Goal: Task Accomplishment & Management: Use online tool/utility

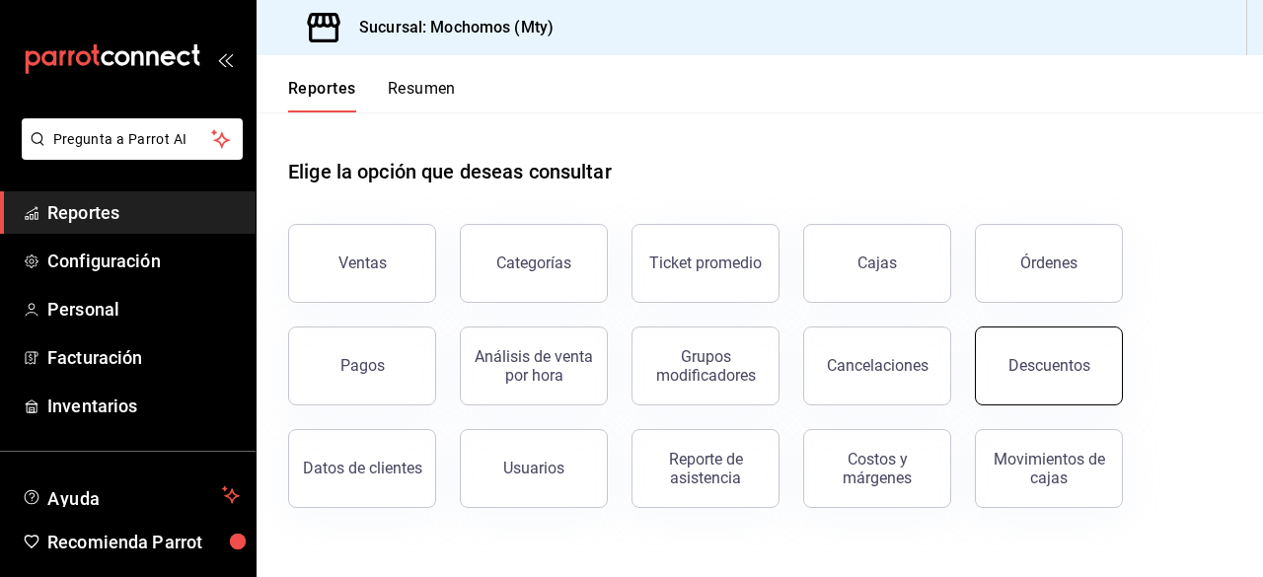
click at [1062, 375] on button "Descuentos" at bounding box center [1049, 366] width 148 height 79
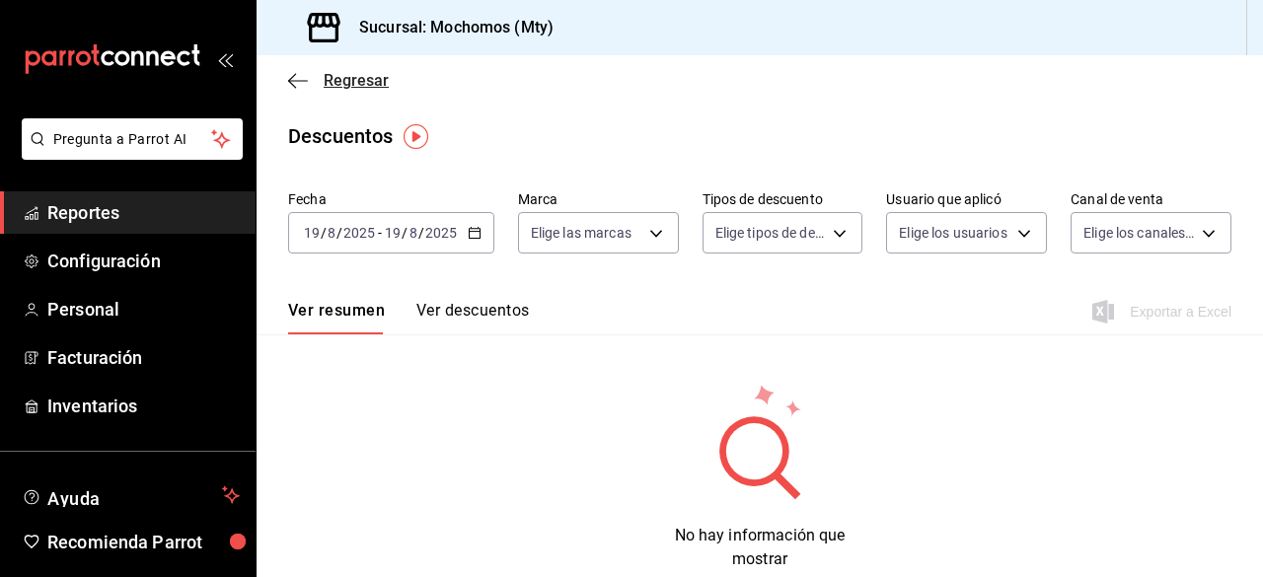
click at [296, 82] on icon "button" at bounding box center [298, 81] width 20 height 18
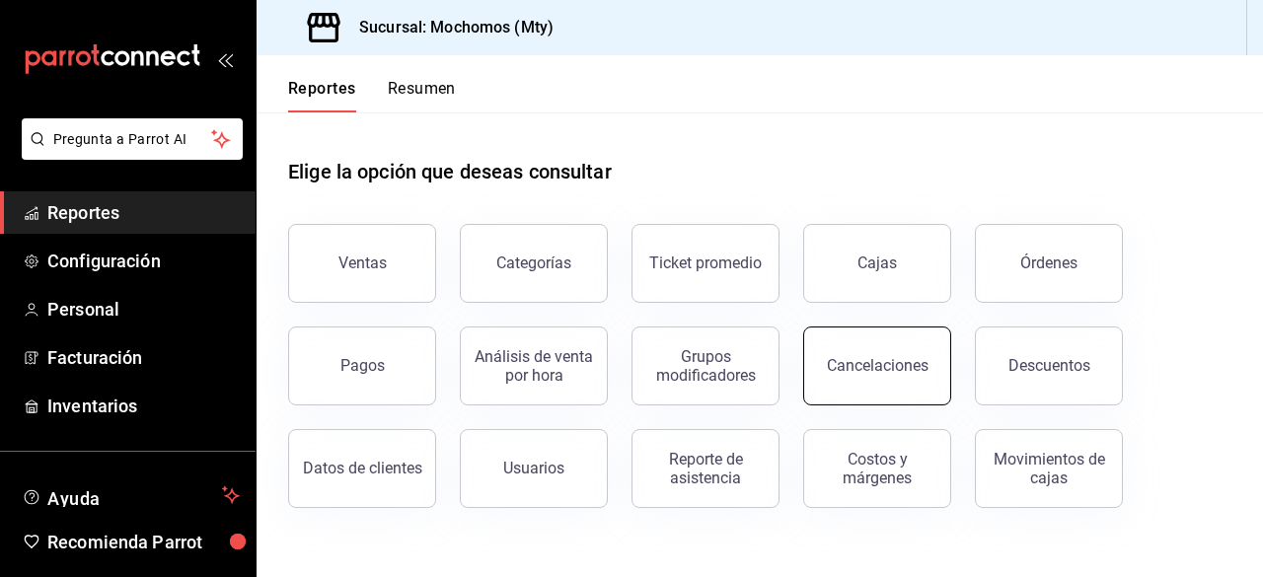
click at [927, 368] on button "Cancelaciones" at bounding box center [877, 366] width 148 height 79
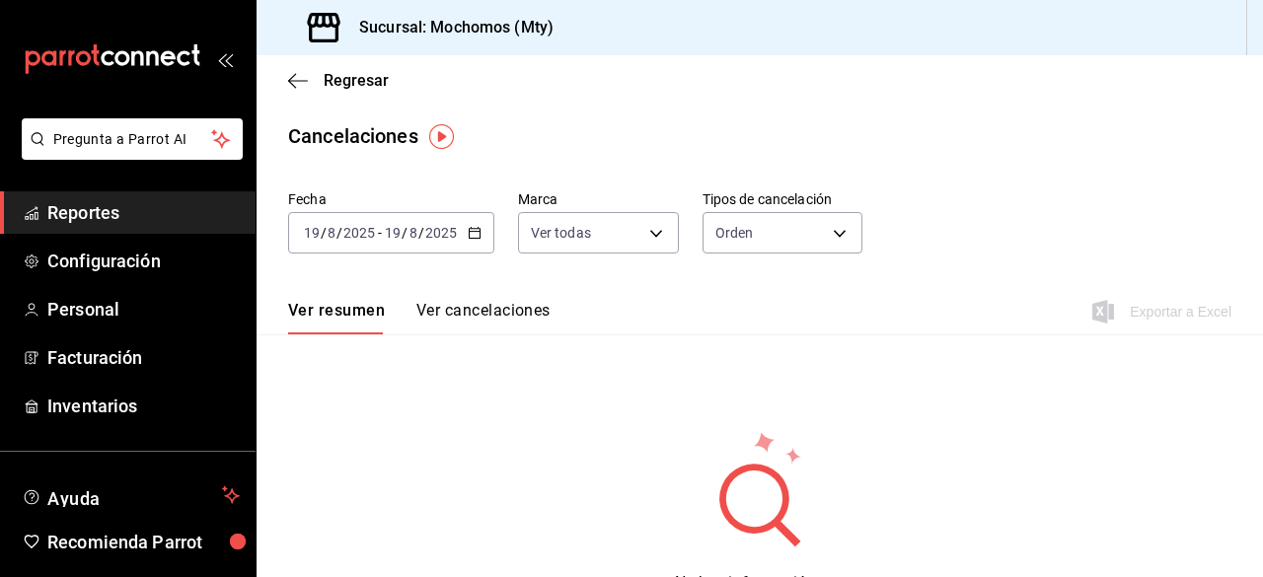
click at [478, 229] on \(Stroke\) "button" at bounding box center [475, 233] width 12 height 11
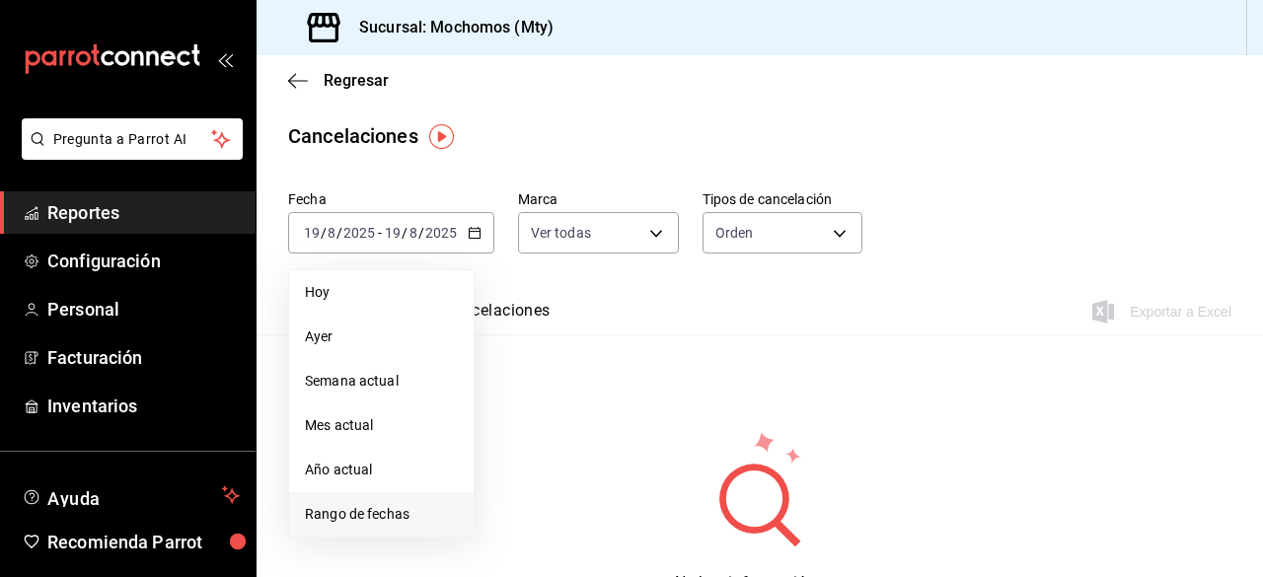
click at [342, 520] on span "Rango de fechas" at bounding box center [381, 514] width 153 height 21
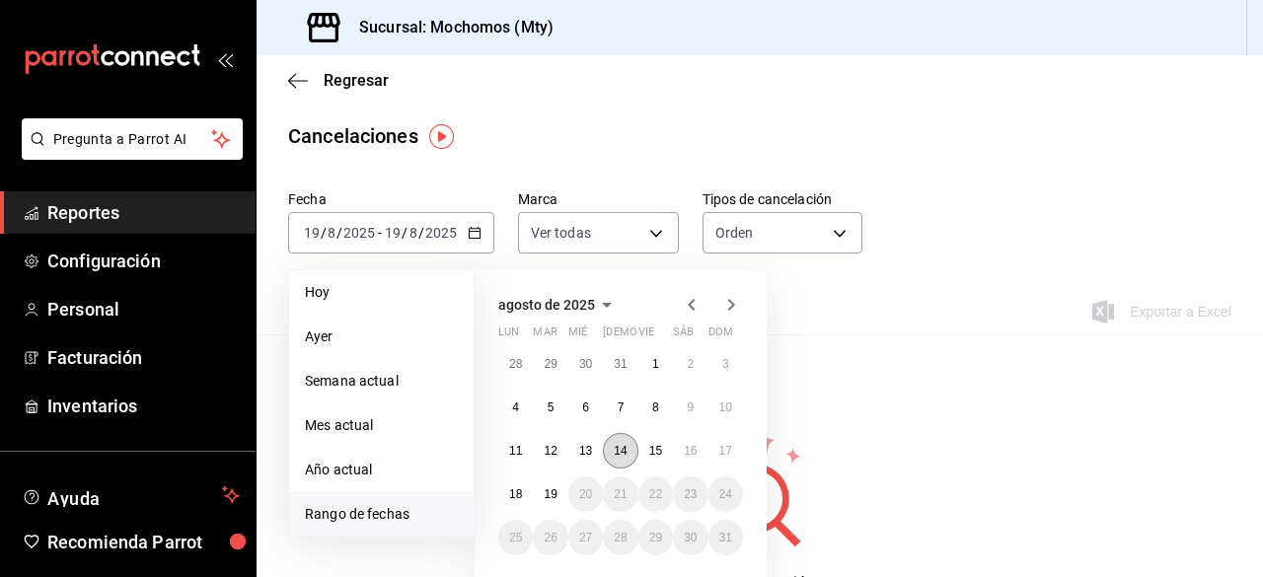
click at [624, 457] on button "14" at bounding box center [620, 451] width 35 height 36
click at [655, 448] on abbr "15" at bounding box center [655, 451] width 13 height 14
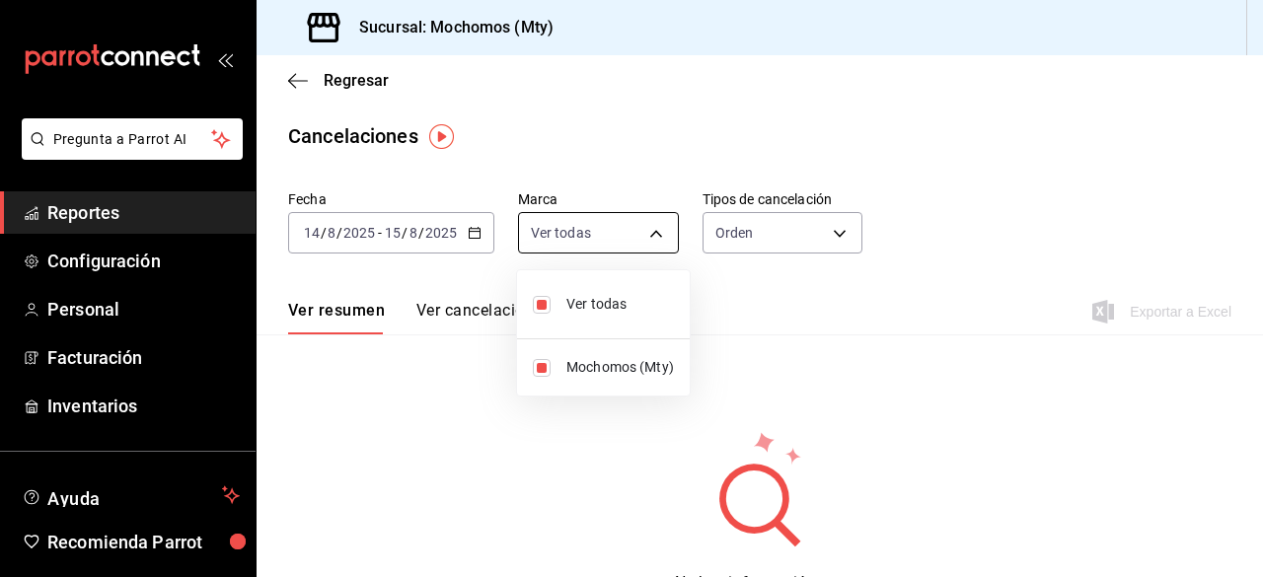
click at [646, 232] on body "Pregunta a Parrot AI Reportes Configuración Personal Facturación Inventarios Ay…" at bounding box center [631, 288] width 1263 height 577
click at [816, 218] on div at bounding box center [631, 288] width 1263 height 577
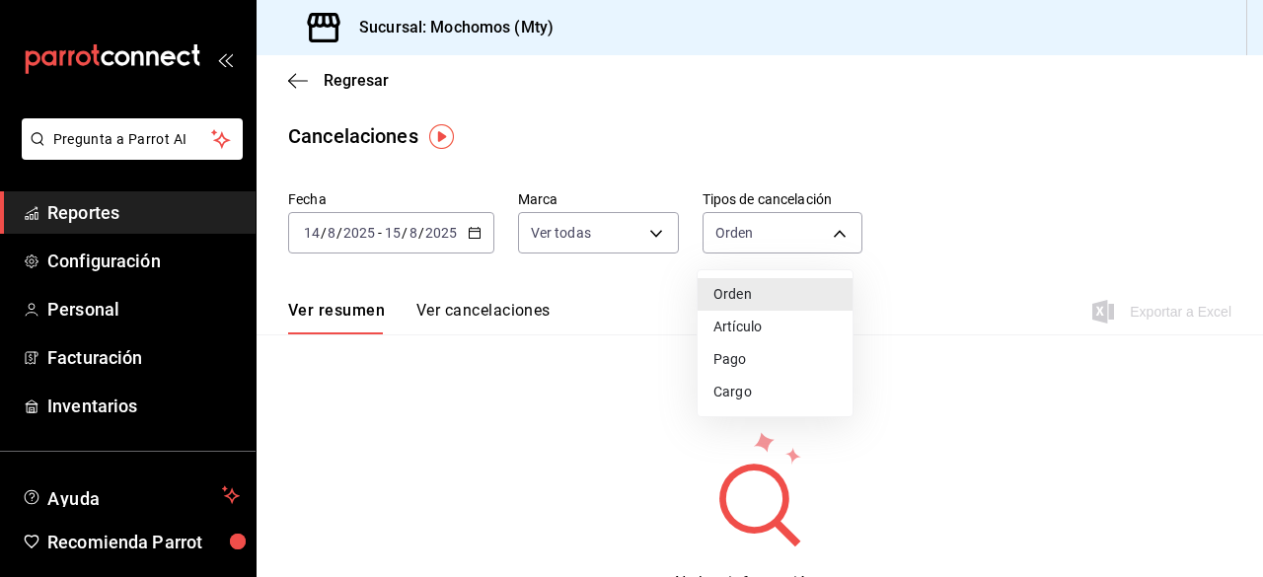
click at [816, 218] on body "Pregunta a Parrot AI Reportes Configuración Personal Facturación Inventarios Ay…" at bounding box center [631, 288] width 1263 height 577
click at [822, 230] on div at bounding box center [631, 288] width 1263 height 577
click at [846, 224] on body "Pregunta a Parrot AI Reportes Configuración Personal Facturación Inventarios Ay…" at bounding box center [631, 288] width 1263 height 577
click at [770, 305] on li "Orden" at bounding box center [775, 294] width 155 height 33
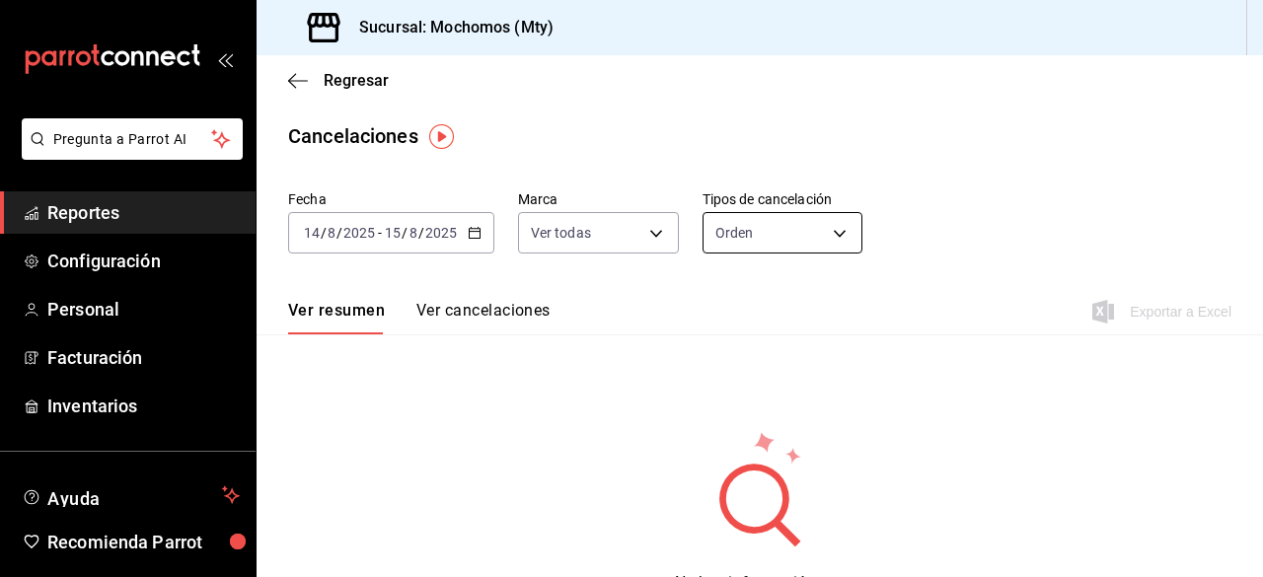
click at [835, 239] on body "Pregunta a Parrot AI Reportes Configuración Personal Facturación Inventarios Ay…" at bounding box center [631, 288] width 1263 height 577
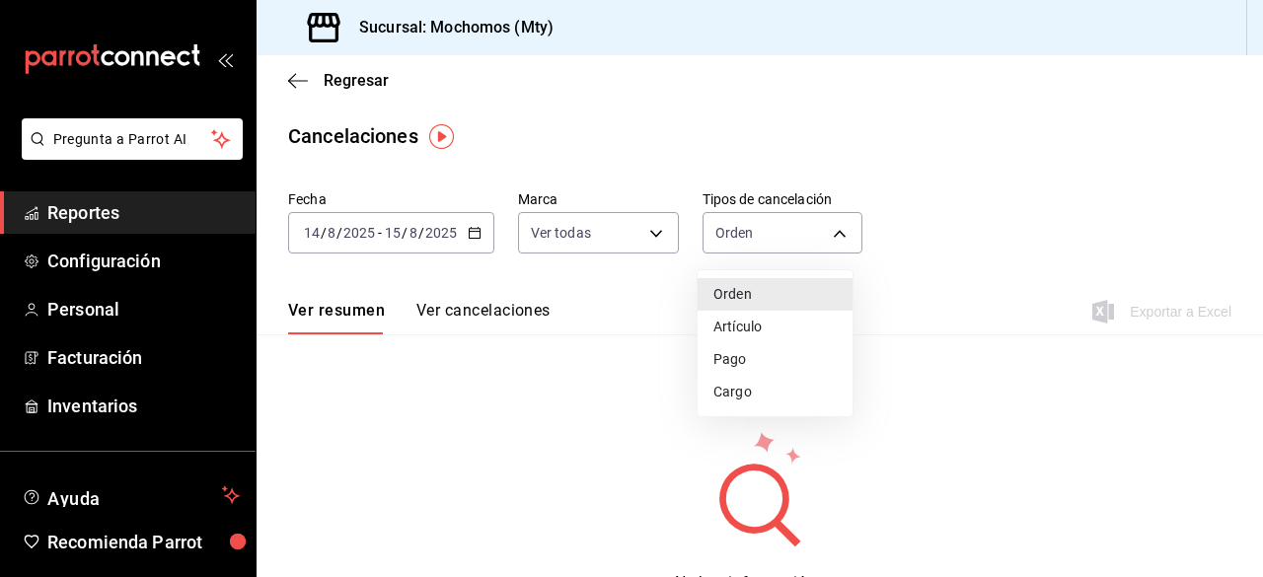
click at [764, 392] on li "Cargo" at bounding box center [775, 392] width 155 height 33
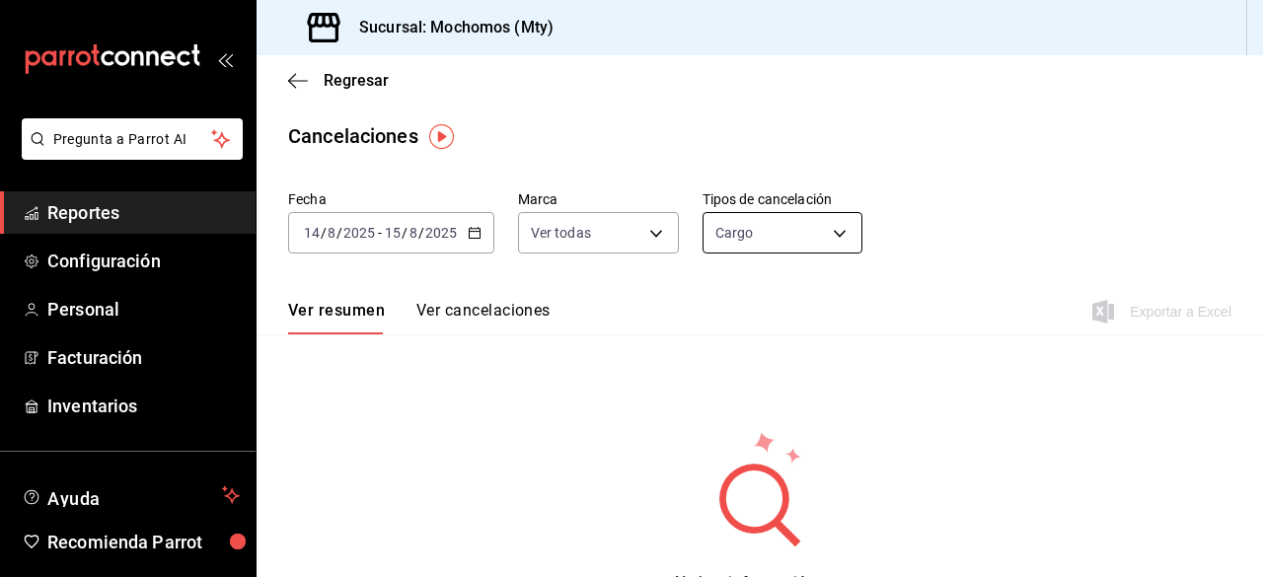
click at [843, 227] on body "Pregunta a Parrot AI Reportes Configuración Personal Facturación Inventarios Ay…" at bounding box center [631, 288] width 1263 height 577
click at [770, 303] on li "Orden" at bounding box center [775, 294] width 155 height 33
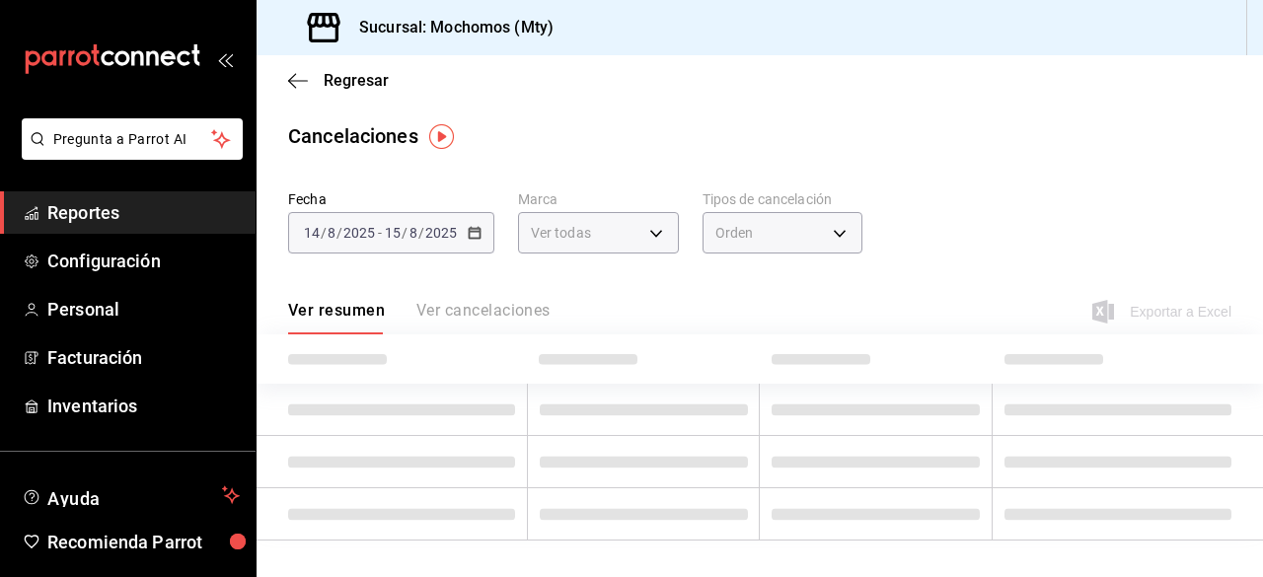
type input "ORDER"
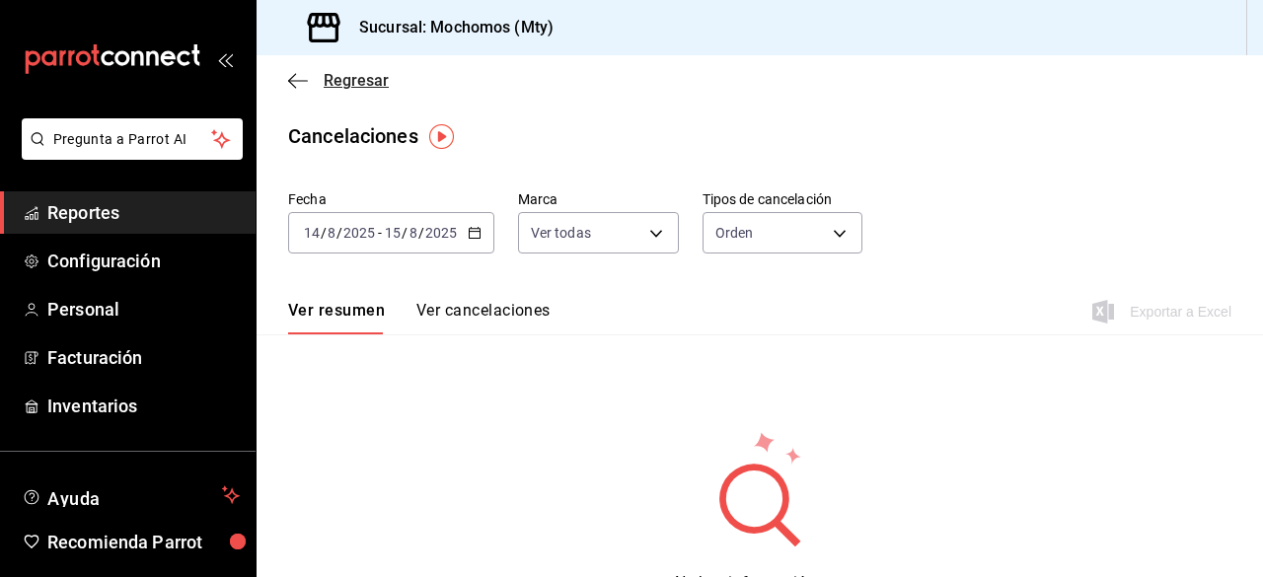
click at [296, 80] on icon "button" at bounding box center [298, 80] width 20 height 1
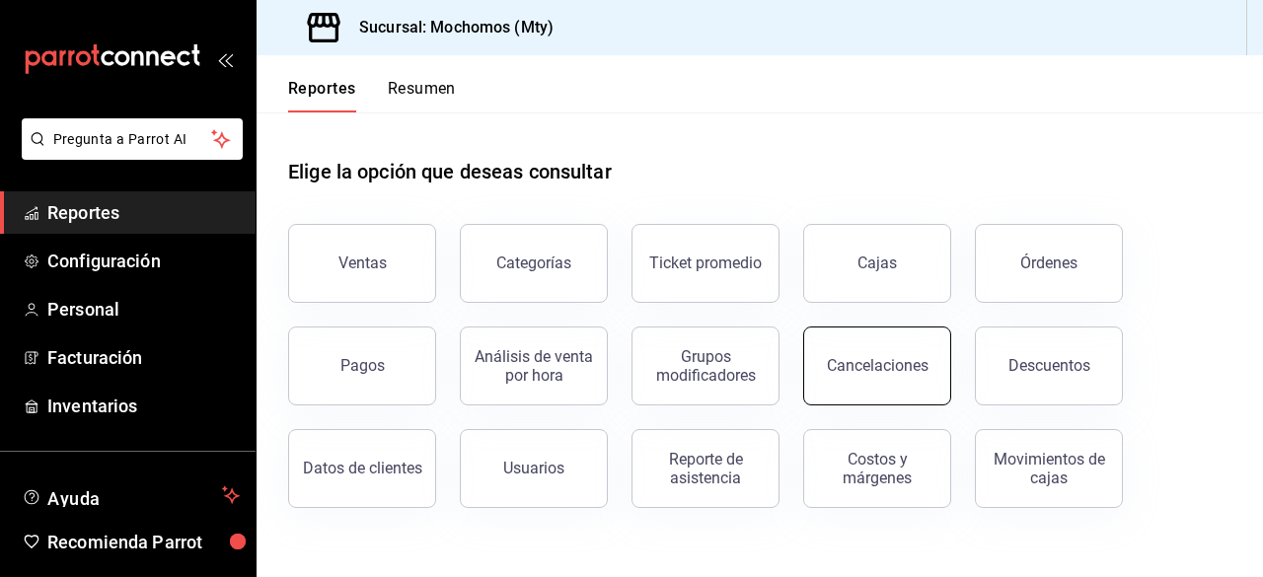
click at [879, 354] on button "Cancelaciones" at bounding box center [877, 366] width 148 height 79
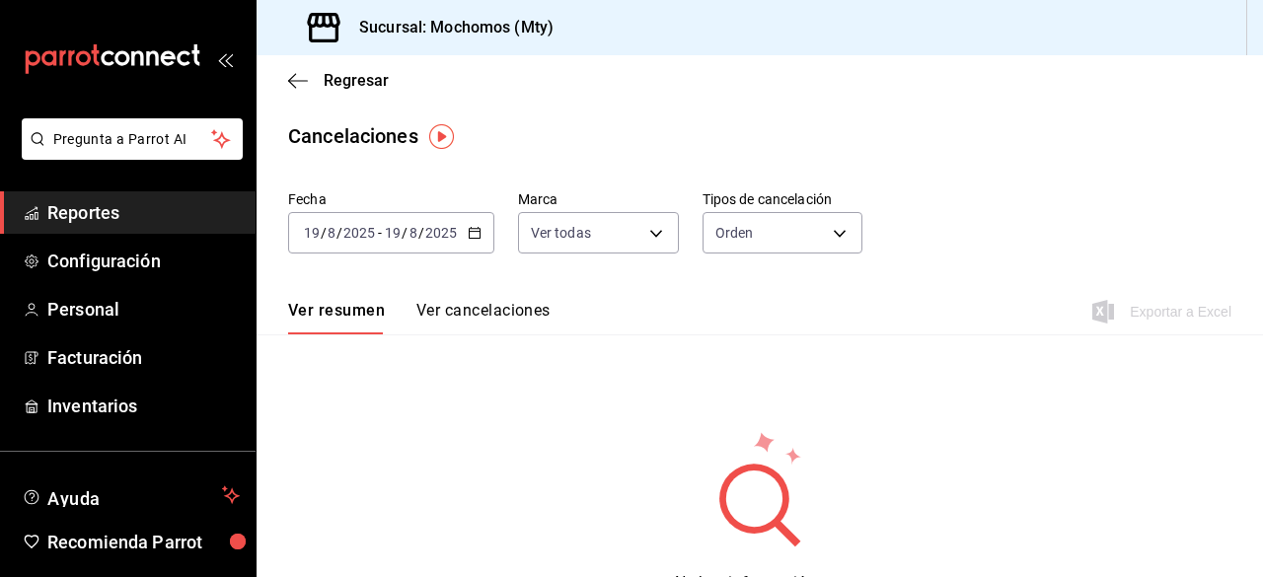
click at [477, 230] on icon "button" at bounding box center [475, 233] width 14 height 14
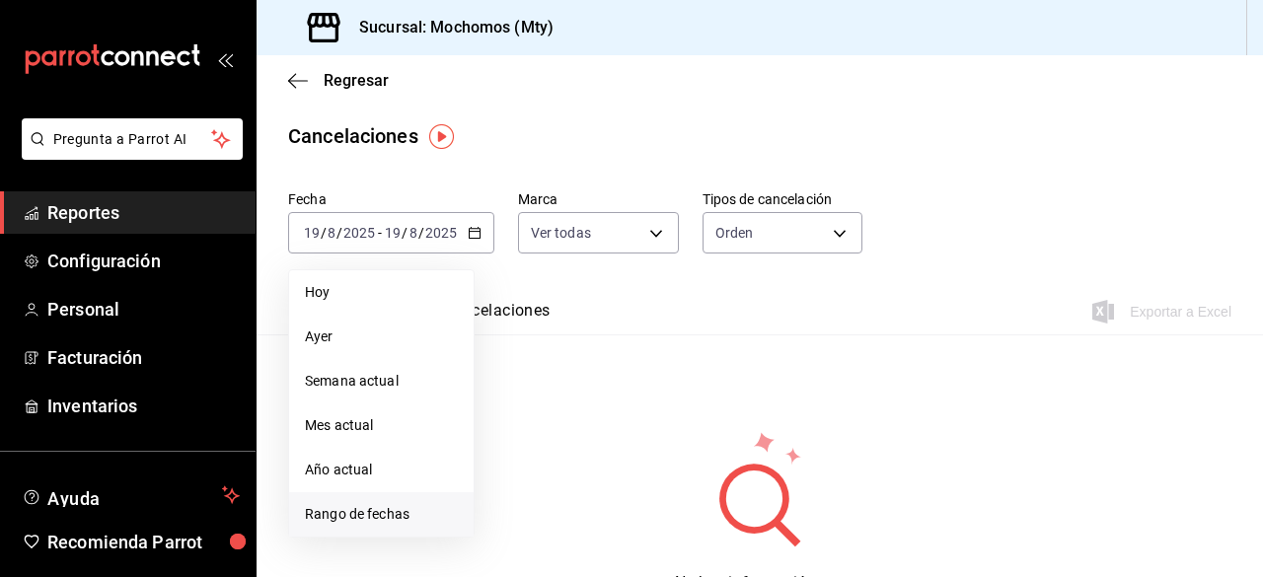
click at [337, 500] on li "Rango de fechas" at bounding box center [381, 514] width 184 height 44
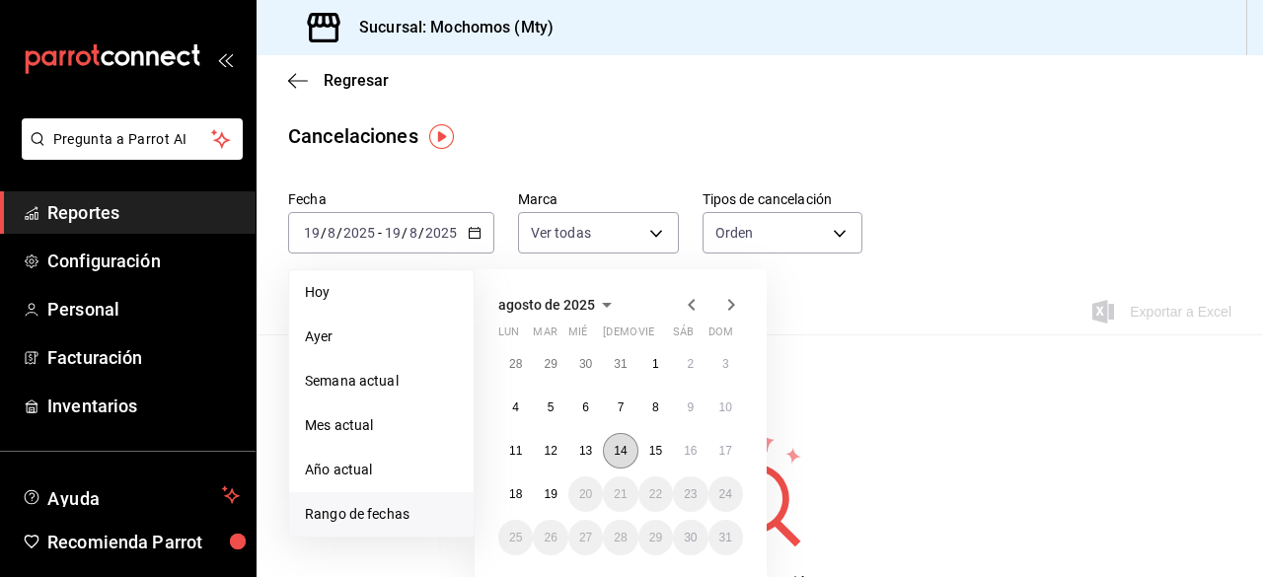
click at [621, 444] on abbr "14" at bounding box center [620, 451] width 13 height 14
click at [666, 439] on button "15" at bounding box center [655, 451] width 35 height 36
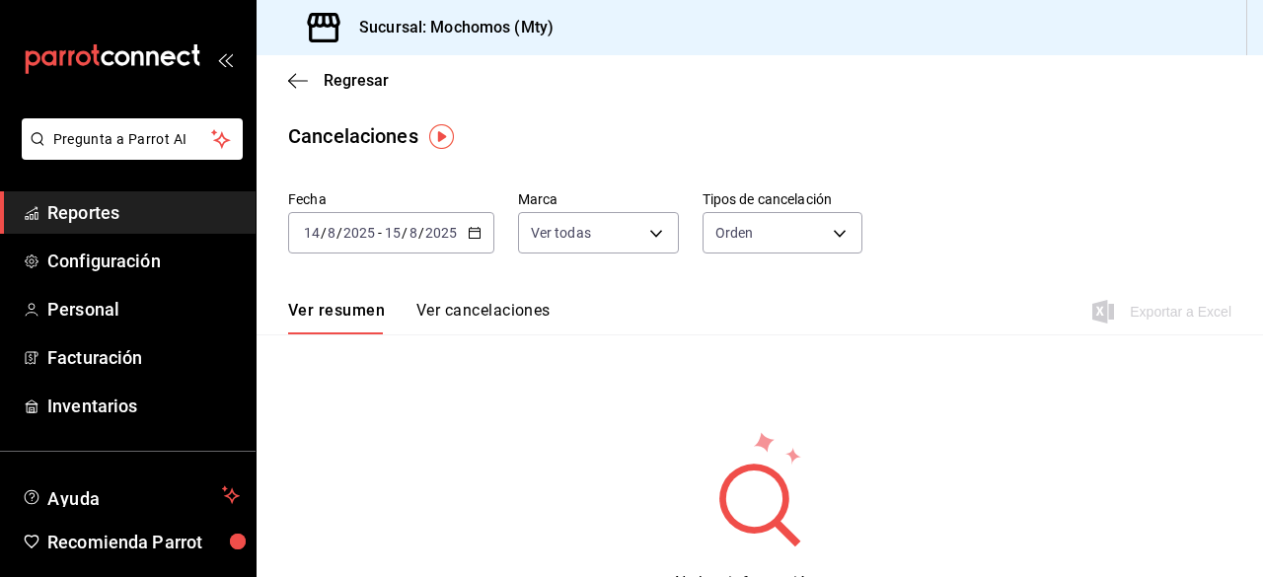
click at [513, 311] on button "Ver cancelaciones" at bounding box center [483, 318] width 134 height 34
click at [283, 87] on div "Regresar" at bounding box center [760, 80] width 1006 height 50
click at [292, 78] on icon "button" at bounding box center [298, 81] width 20 height 18
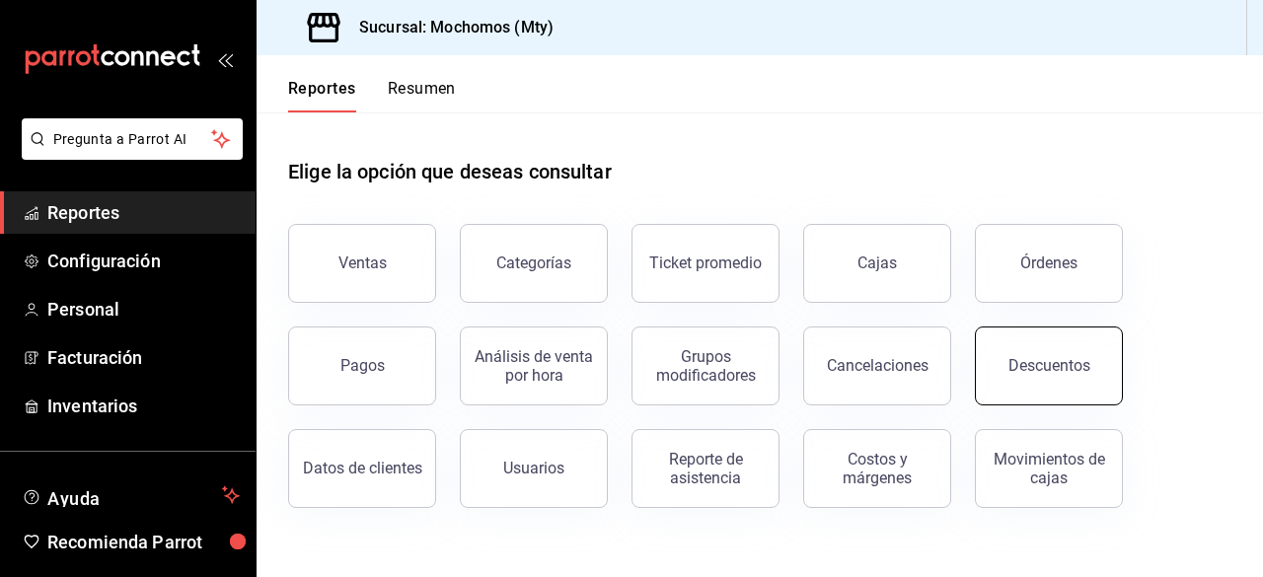
click at [1033, 338] on button "Descuentos" at bounding box center [1049, 366] width 148 height 79
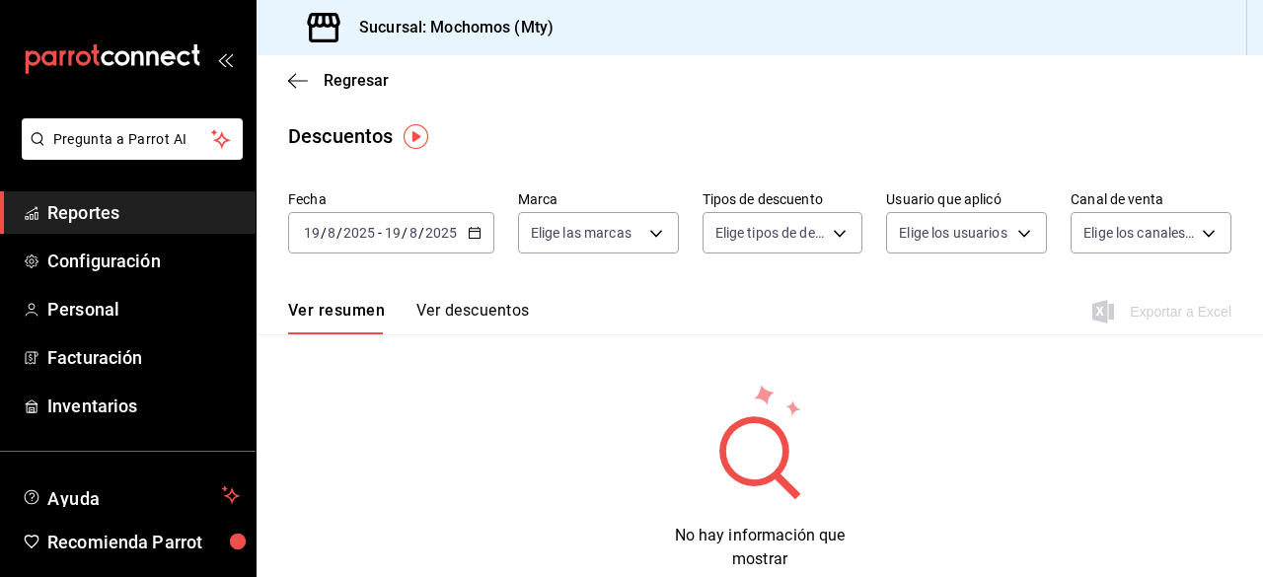
click at [460, 235] on div "[DATE] [DATE] - [DATE] [DATE]" at bounding box center [391, 232] width 206 height 41
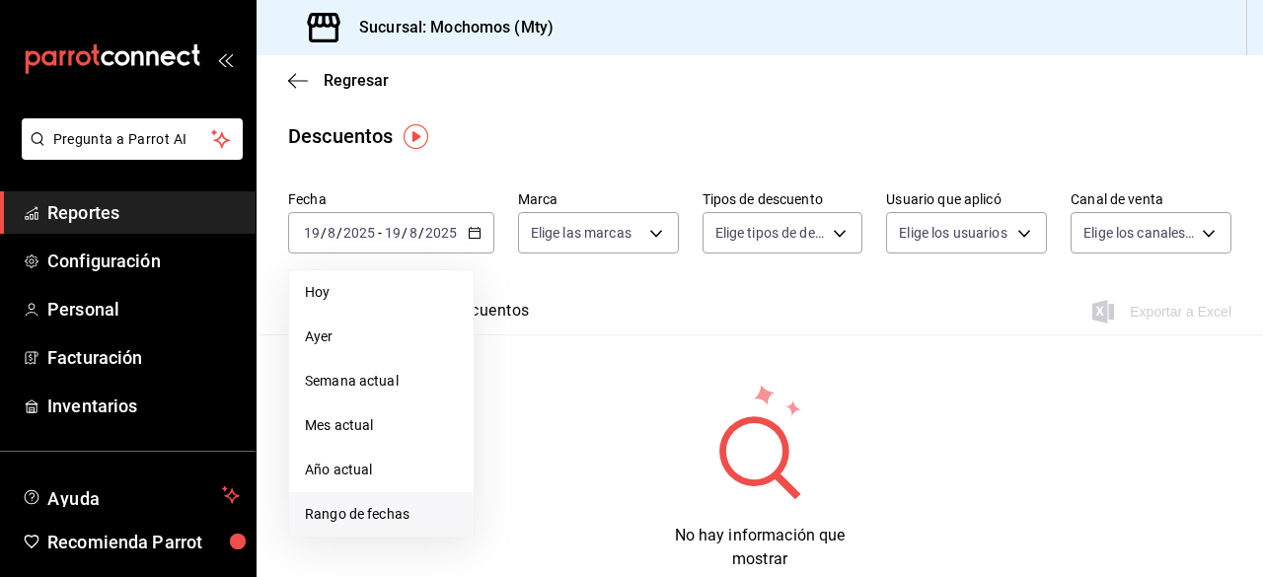
click at [339, 517] on span "Rango de fechas" at bounding box center [381, 514] width 153 height 21
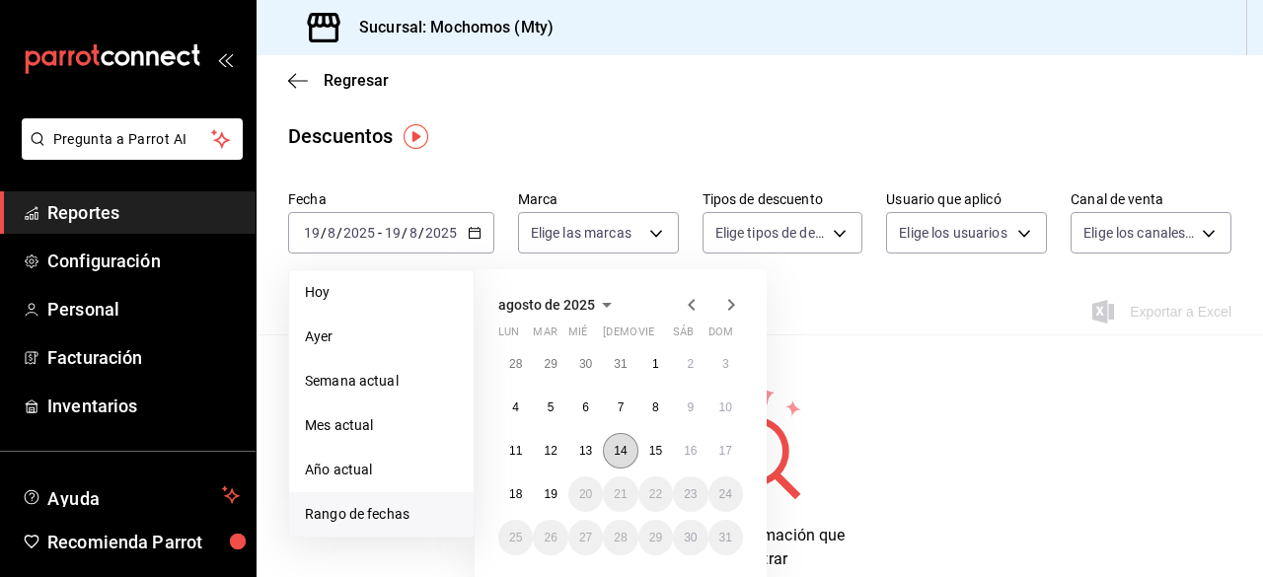
click at [627, 450] on abbr "14" at bounding box center [620, 451] width 13 height 14
click at [620, 452] on abbr "14" at bounding box center [620, 451] width 13 height 14
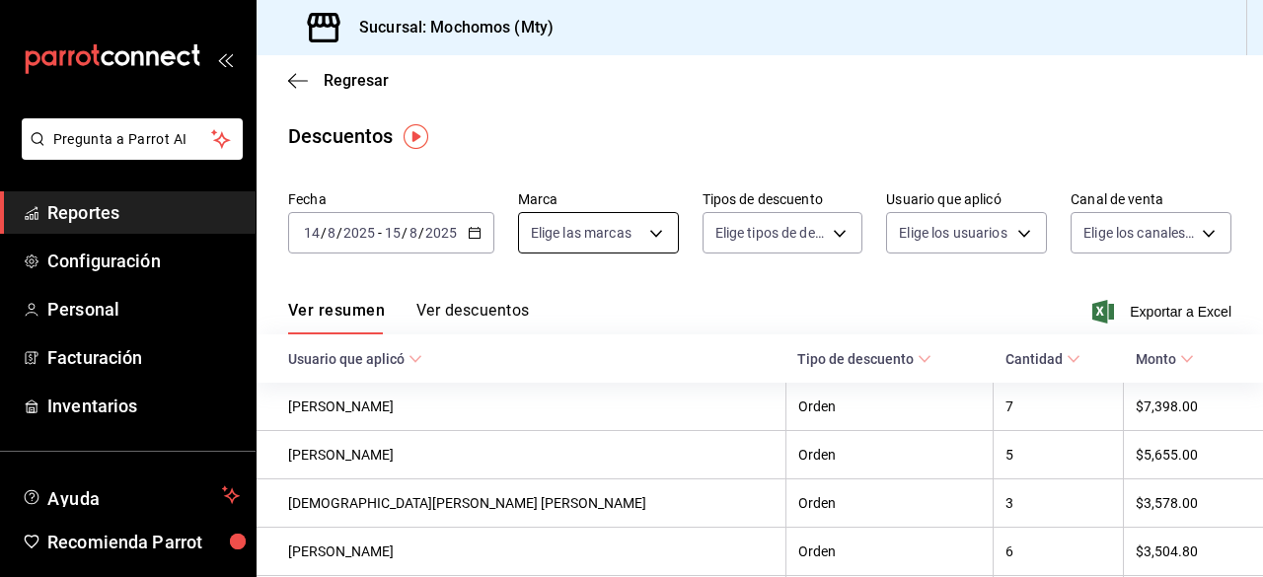
click at [651, 228] on body "Pregunta a Parrot AI Reportes Configuración Personal Facturación Inventarios Ay…" at bounding box center [631, 288] width 1263 height 577
click at [530, 309] on input "checkbox" at bounding box center [538, 310] width 18 height 18
checkbox input "true"
type input "b352ad34-a903-4246-b8b1-197398375429"
checkbox input "true"
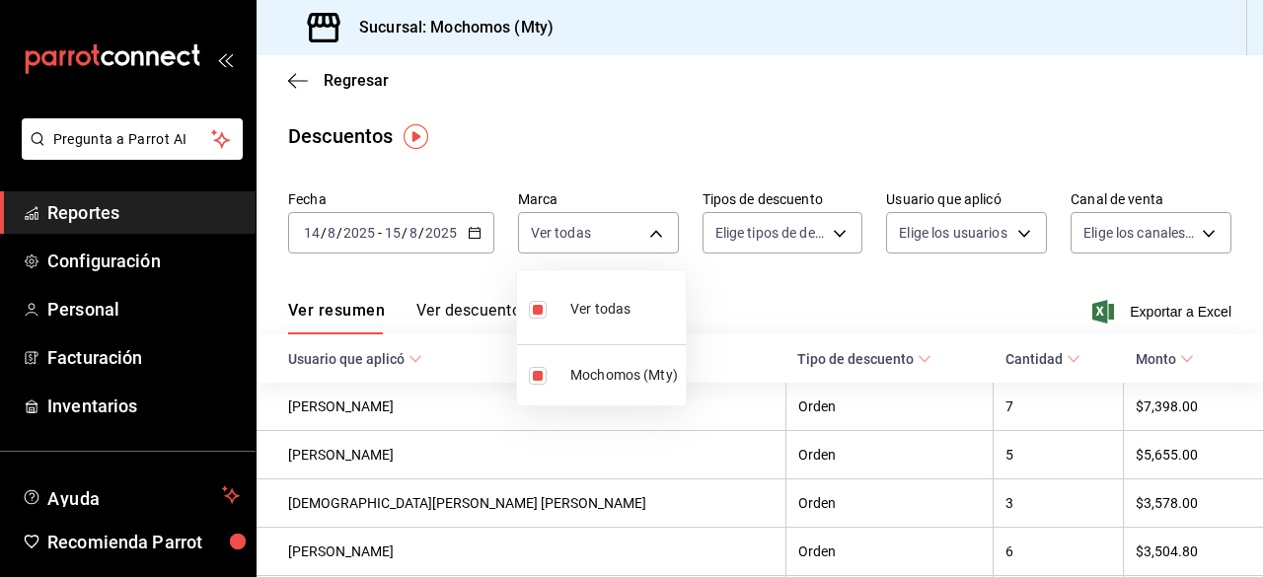
click at [814, 228] on div at bounding box center [631, 288] width 1263 height 577
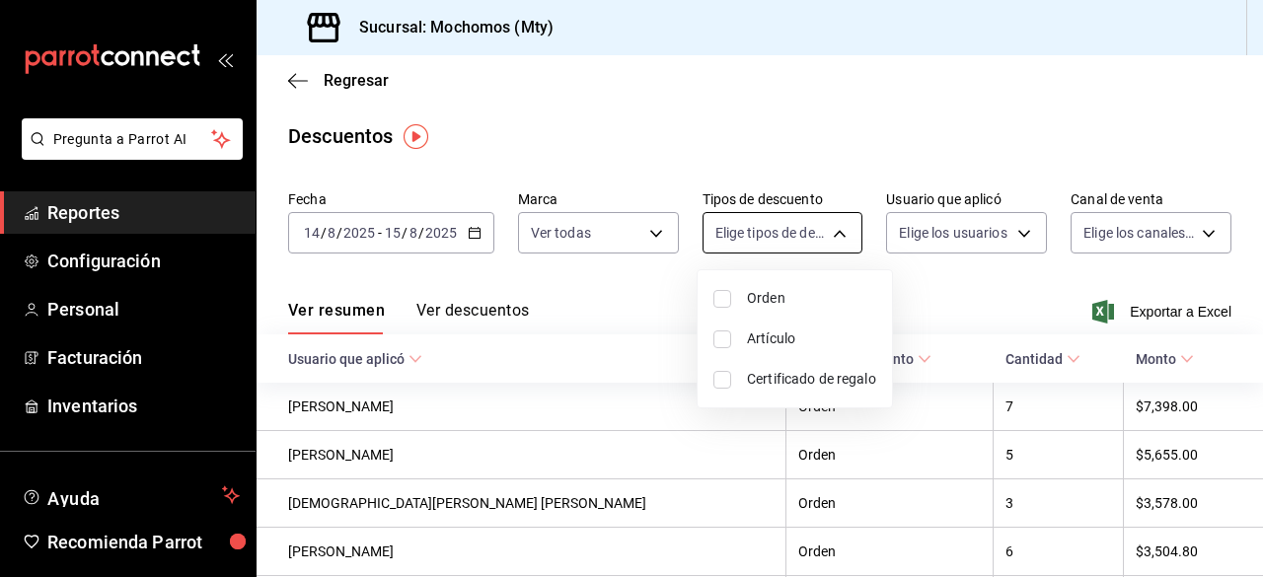
click at [829, 232] on body "Pregunta a Parrot AI Reportes Configuración Personal Facturación Inventarios Ay…" at bounding box center [631, 288] width 1263 height 577
click at [718, 301] on input "checkbox" at bounding box center [722, 299] width 18 height 18
checkbox input "true"
type input "ORDER"
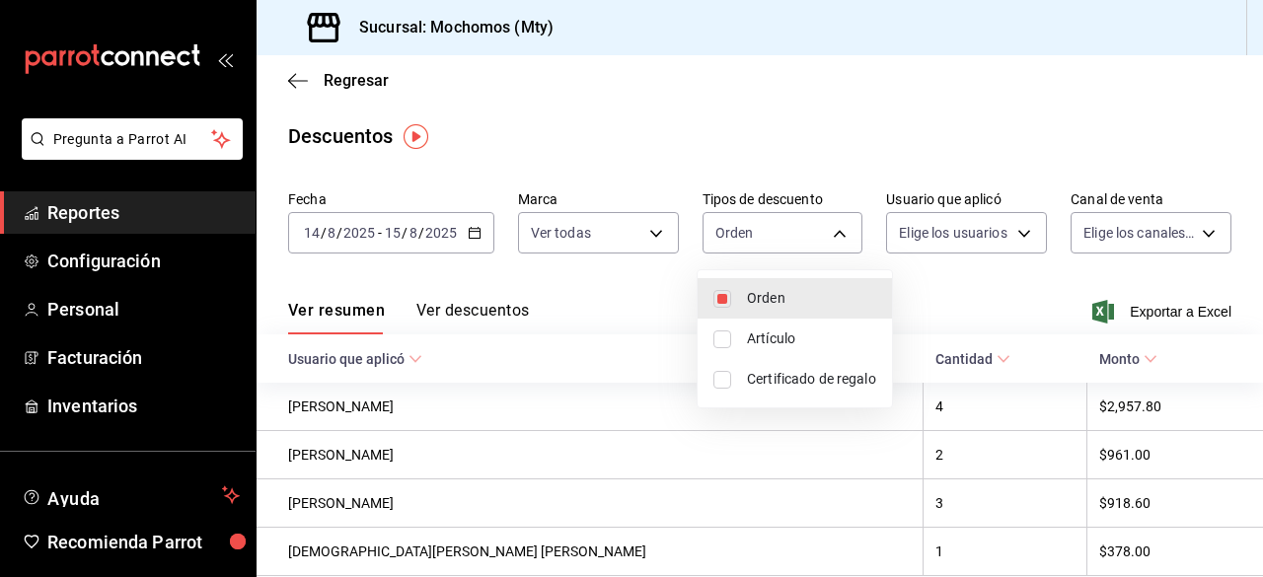
click at [719, 343] on input "checkbox" at bounding box center [722, 340] width 18 height 18
checkbox input "true"
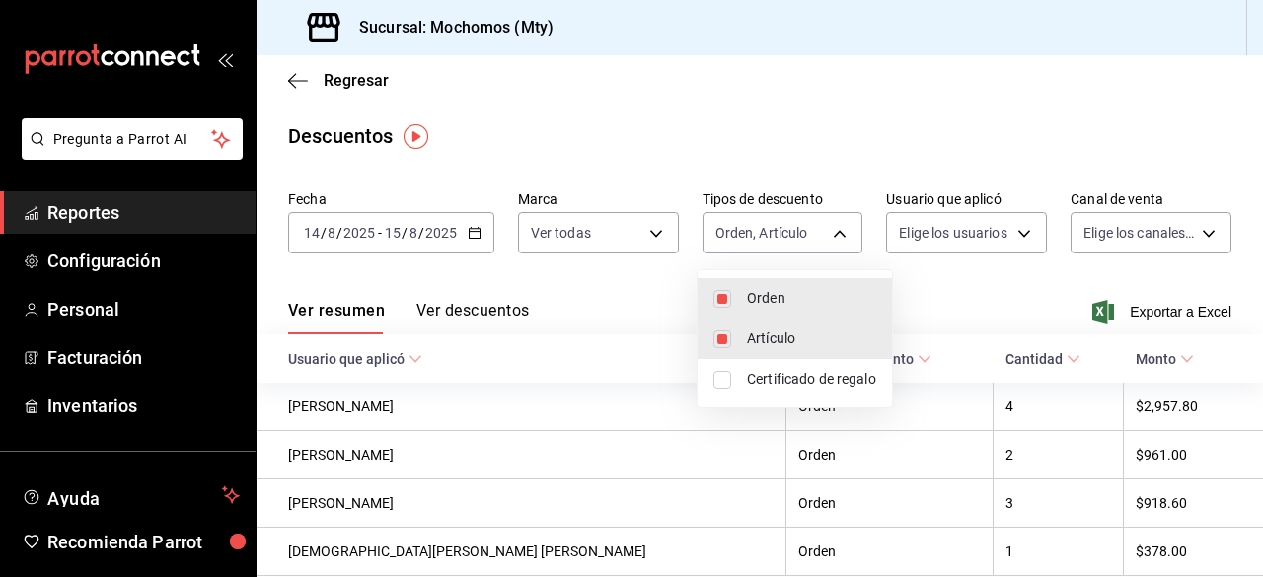
click at [722, 396] on li "Certificado de regalo" at bounding box center [795, 379] width 194 height 40
type input "ORDER,ORDER_ITEM,CARD_REWARD"
checkbox input "true"
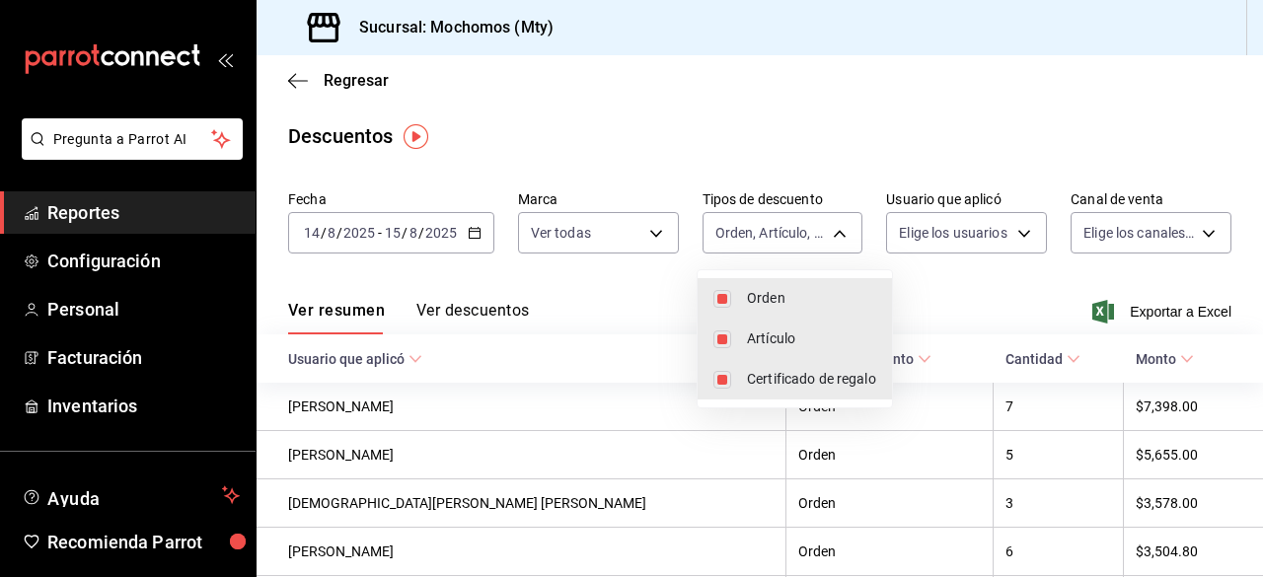
click at [1032, 210] on div at bounding box center [631, 288] width 1263 height 577
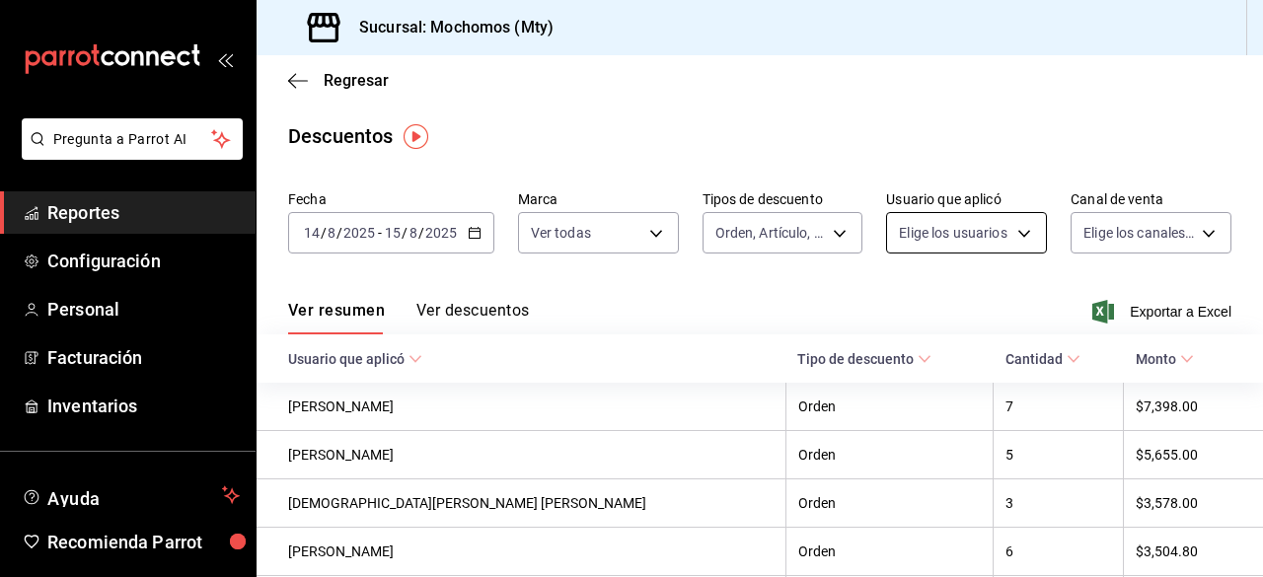
click at [1021, 227] on body "Pregunta a Parrot AI Reportes Configuración Personal Facturación Inventarios Ay…" at bounding box center [631, 288] width 1263 height 577
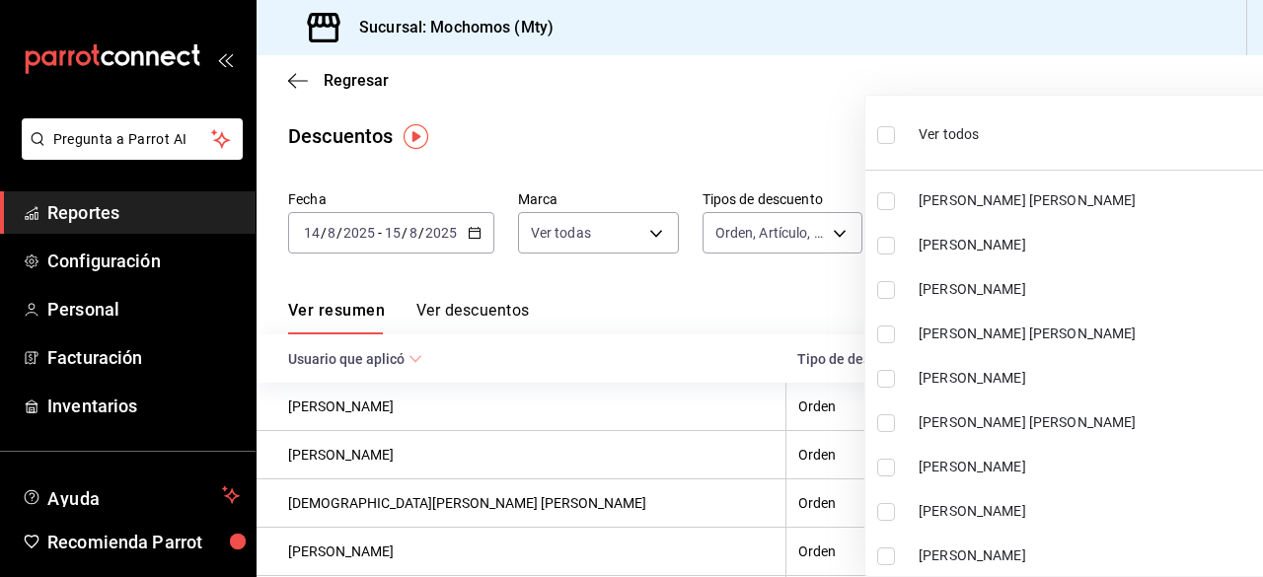
click at [886, 131] on input "checkbox" at bounding box center [886, 135] width 18 height 18
checkbox input "true"
type input "4b32bb7f-e352-44a5-b197-cffd5c0f9f79,505ced16-8c24-464e-aa2a-7db276017580,6c17c…"
checkbox input "true"
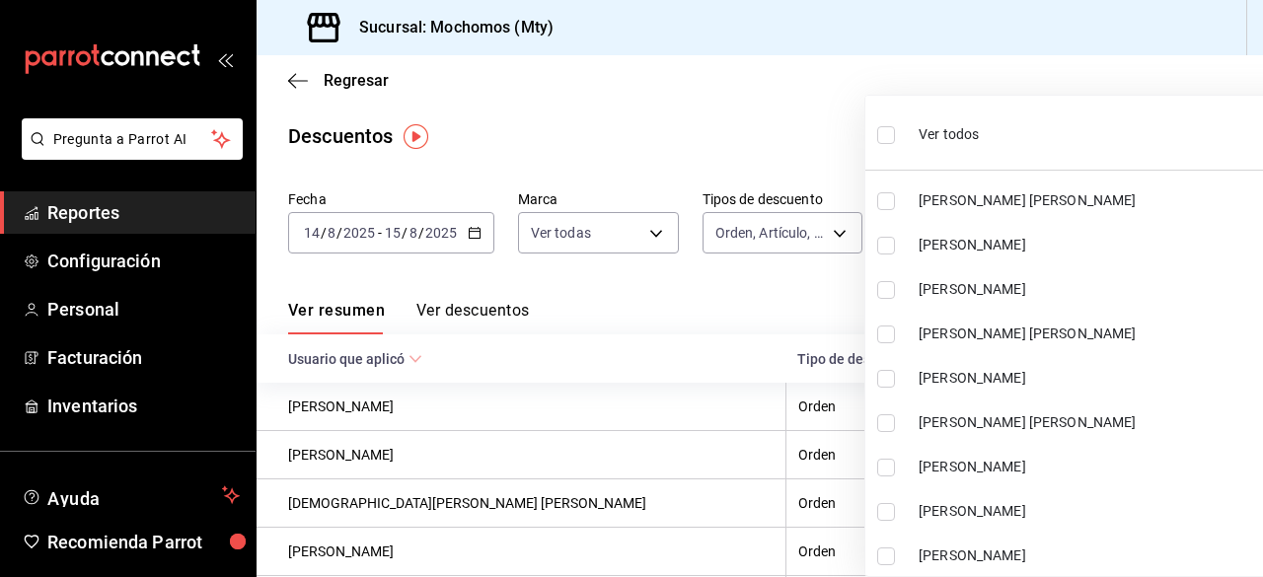
checkbox input "true"
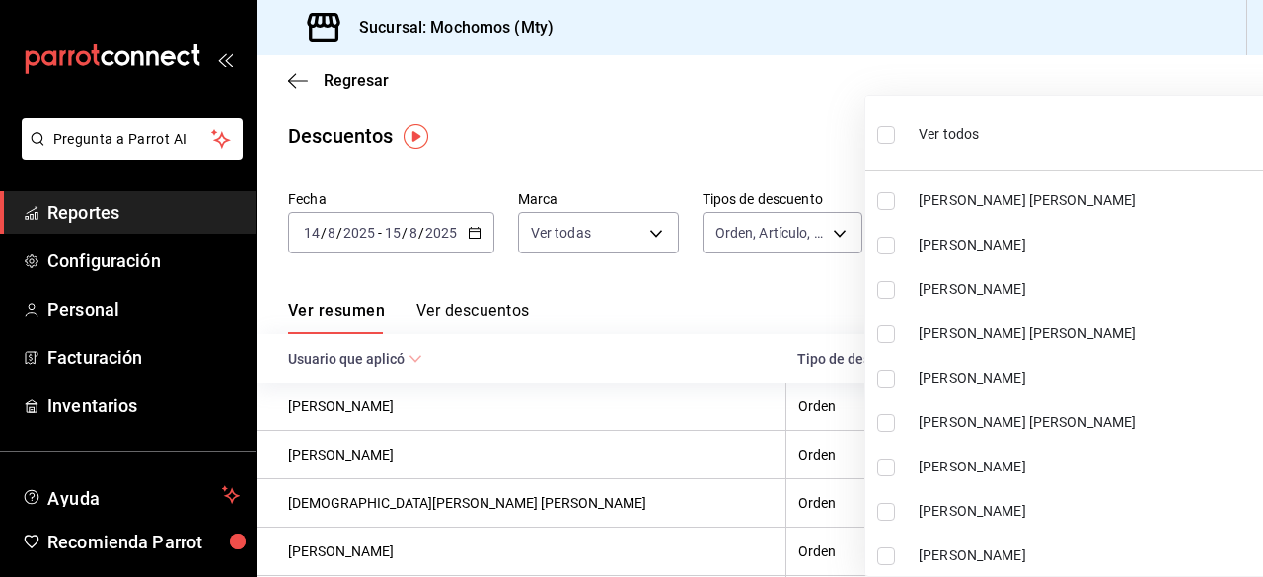
checkbox input "true"
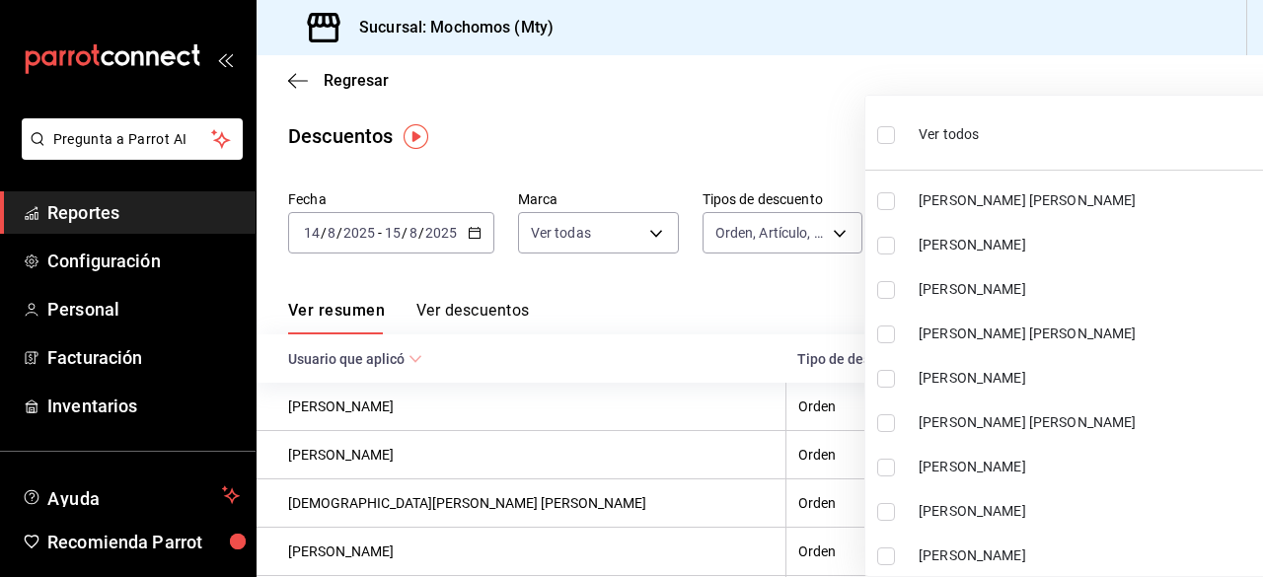
checkbox input "true"
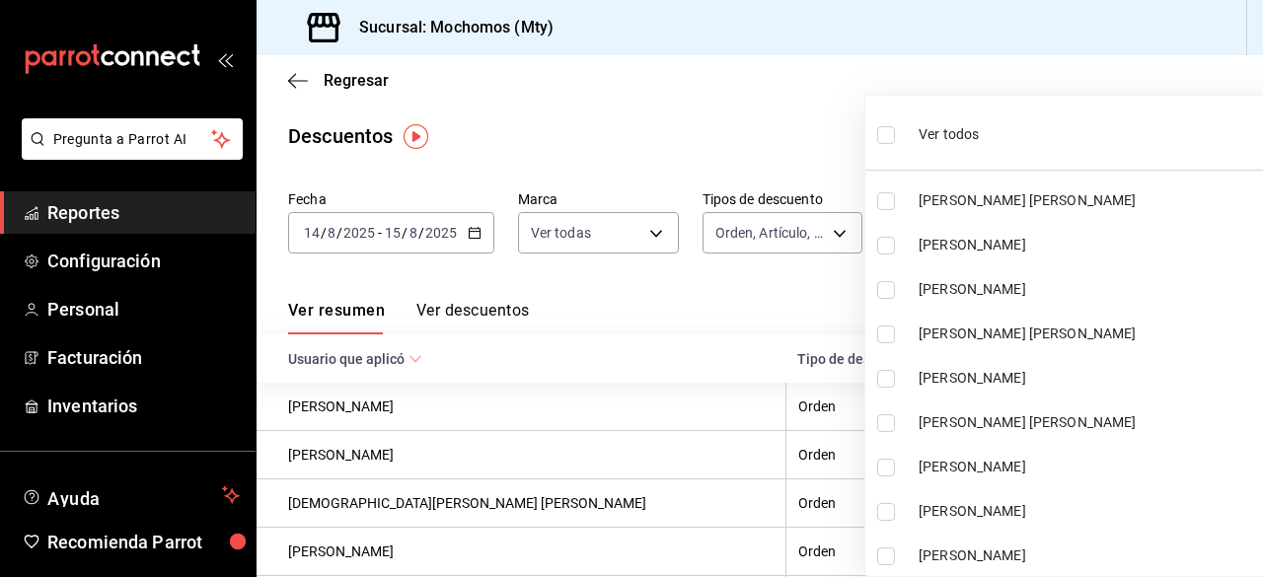
checkbox input "true"
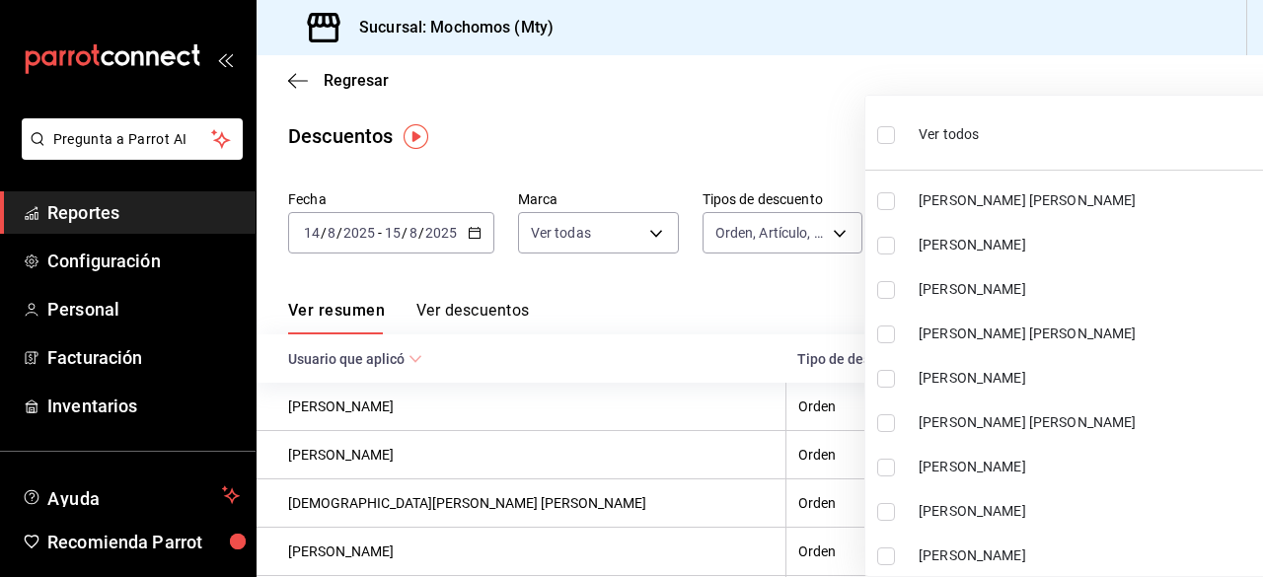
checkbox input "true"
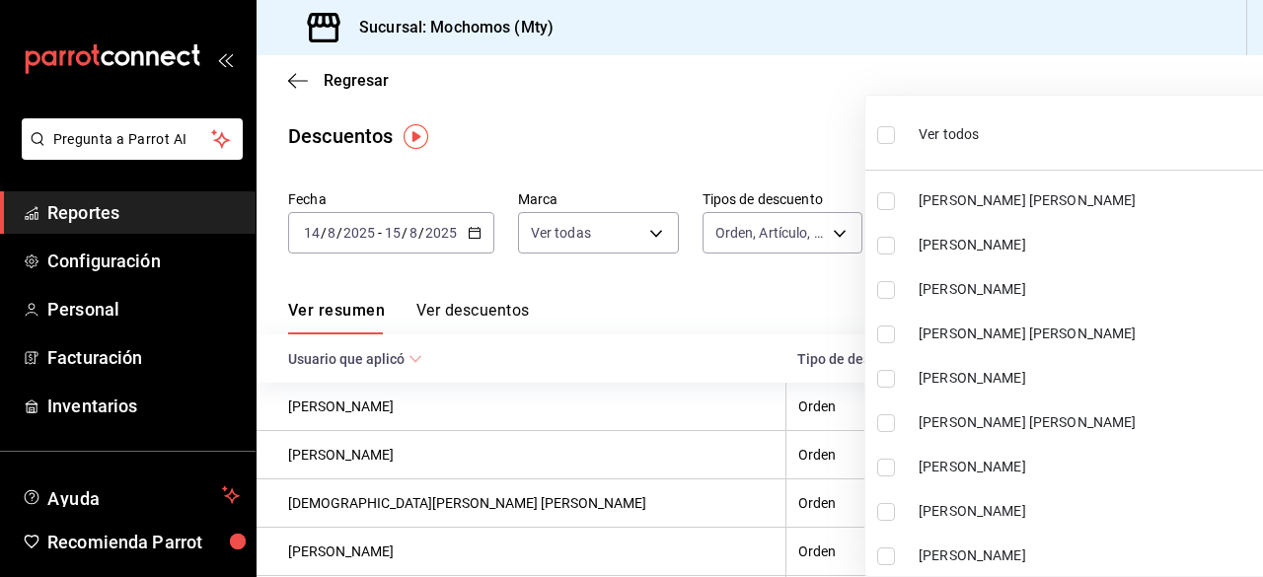
checkbox input "true"
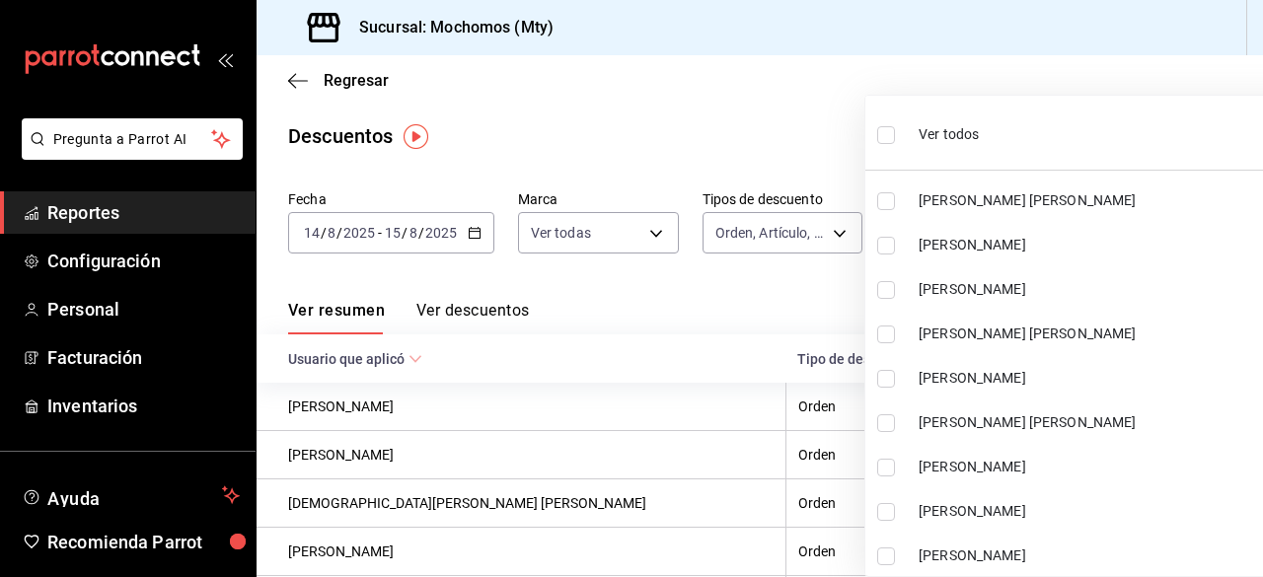
checkbox input "true"
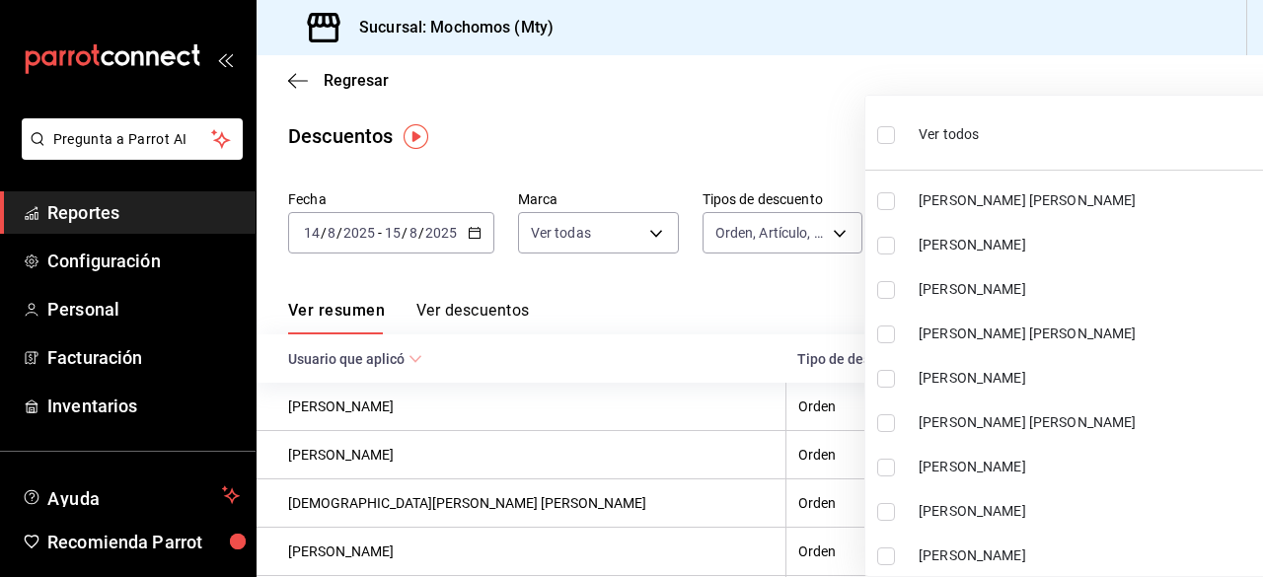
checkbox input "true"
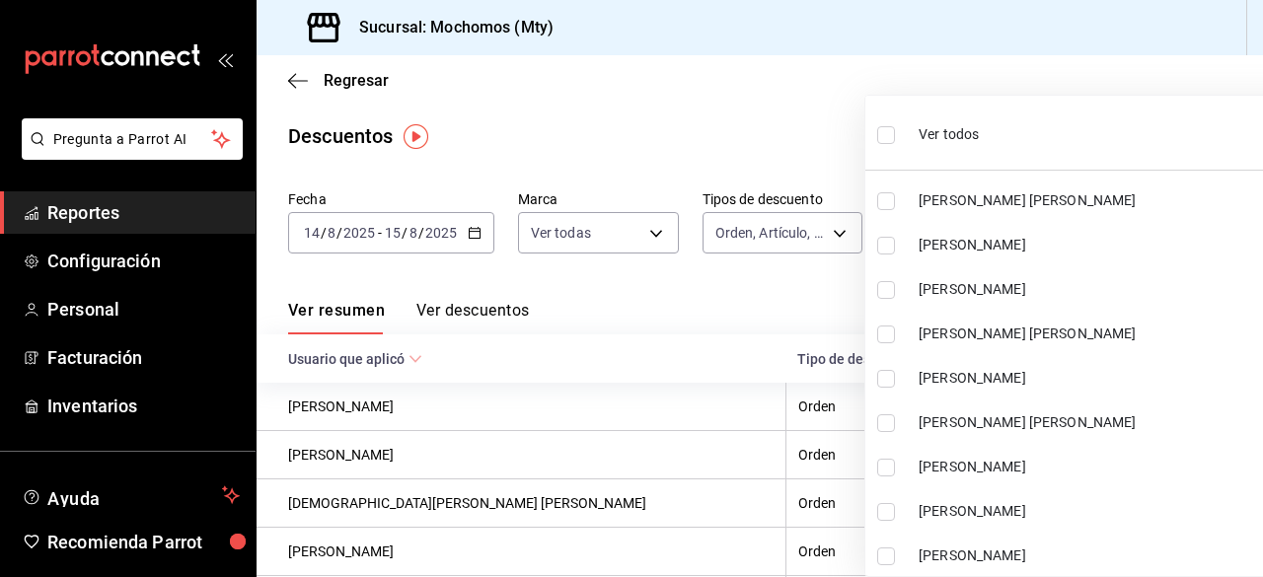
checkbox input "true"
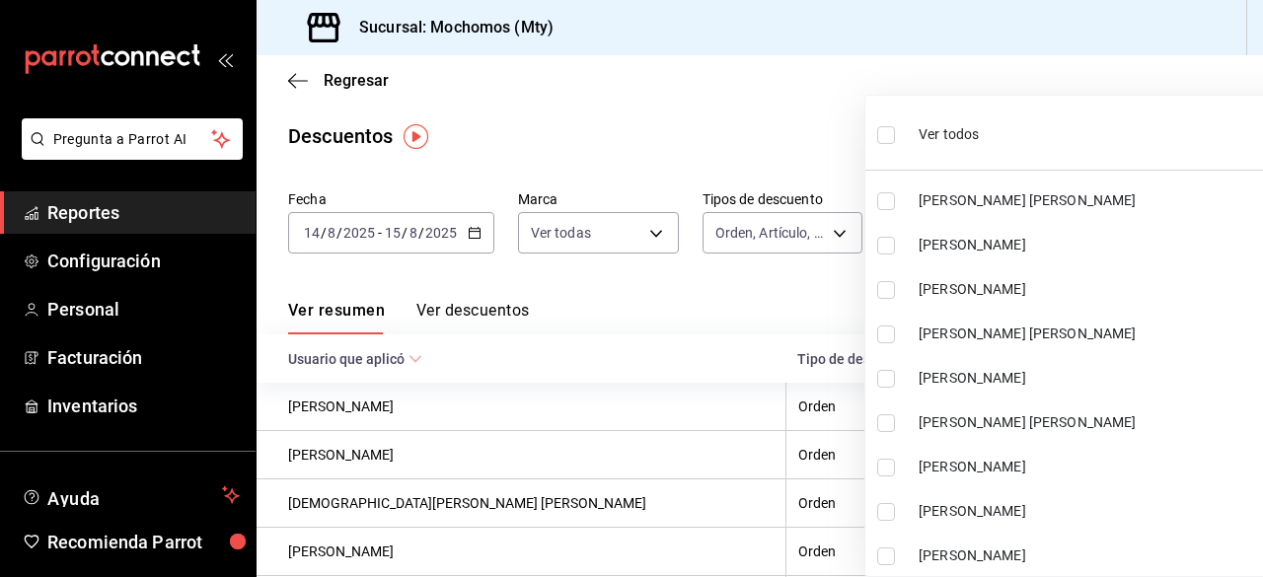
checkbox input "true"
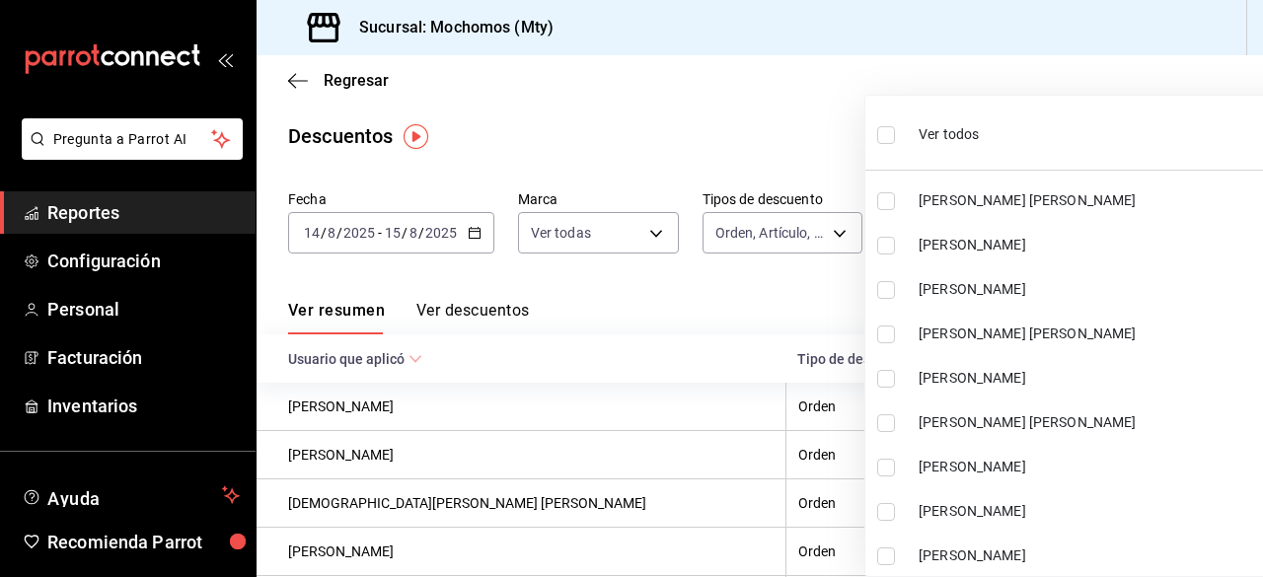
checkbox input "true"
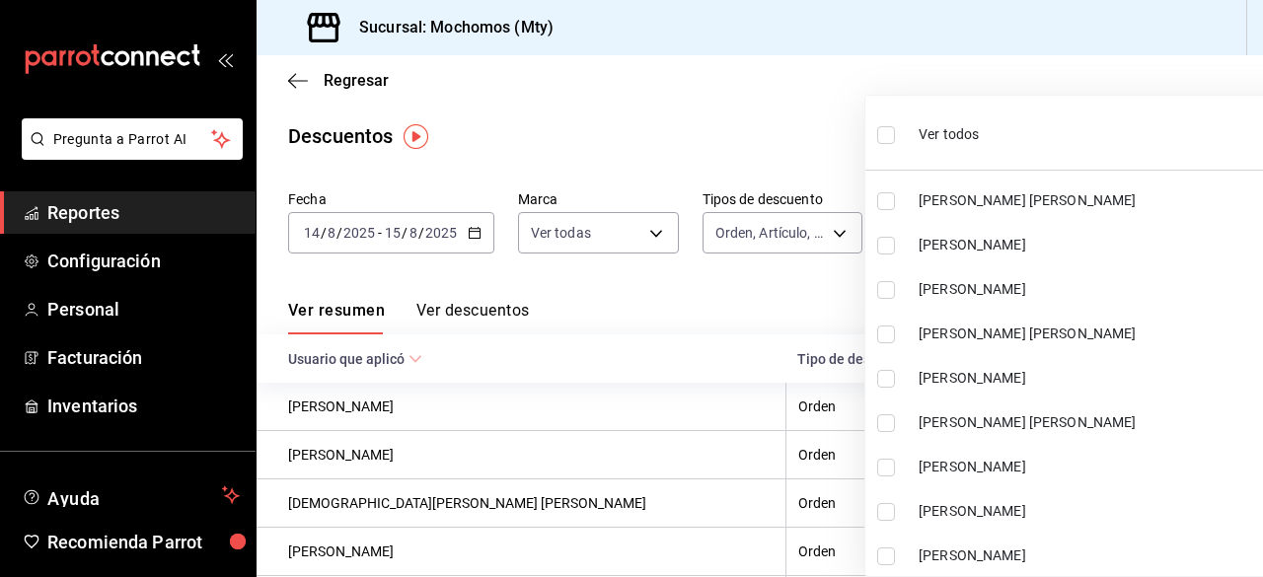
checkbox input "true"
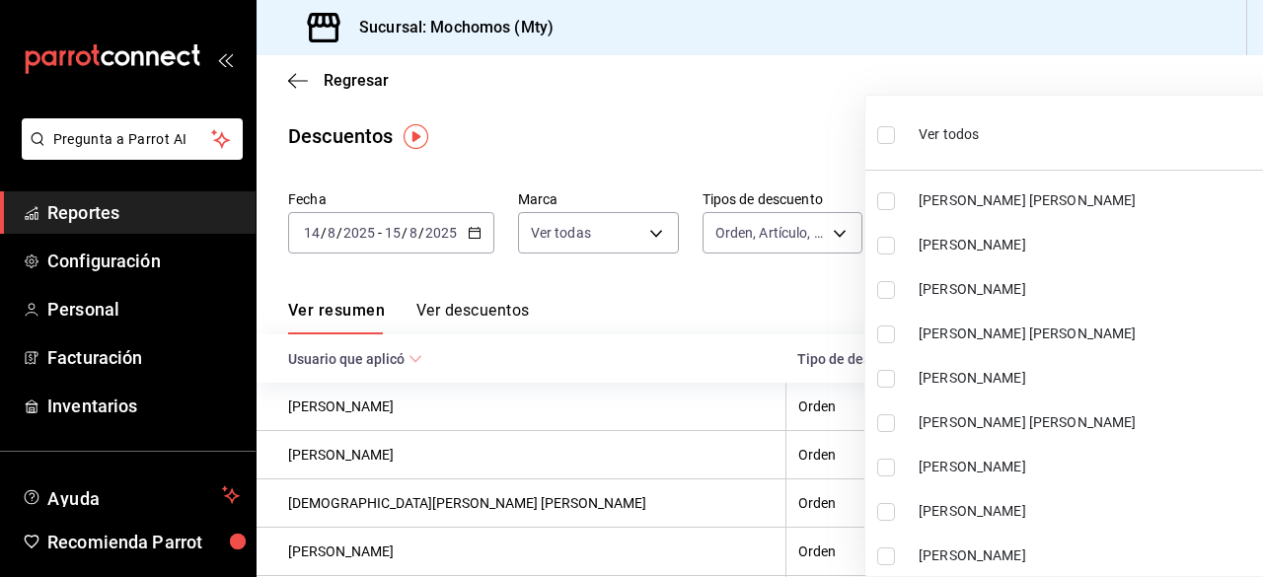
checkbox input "true"
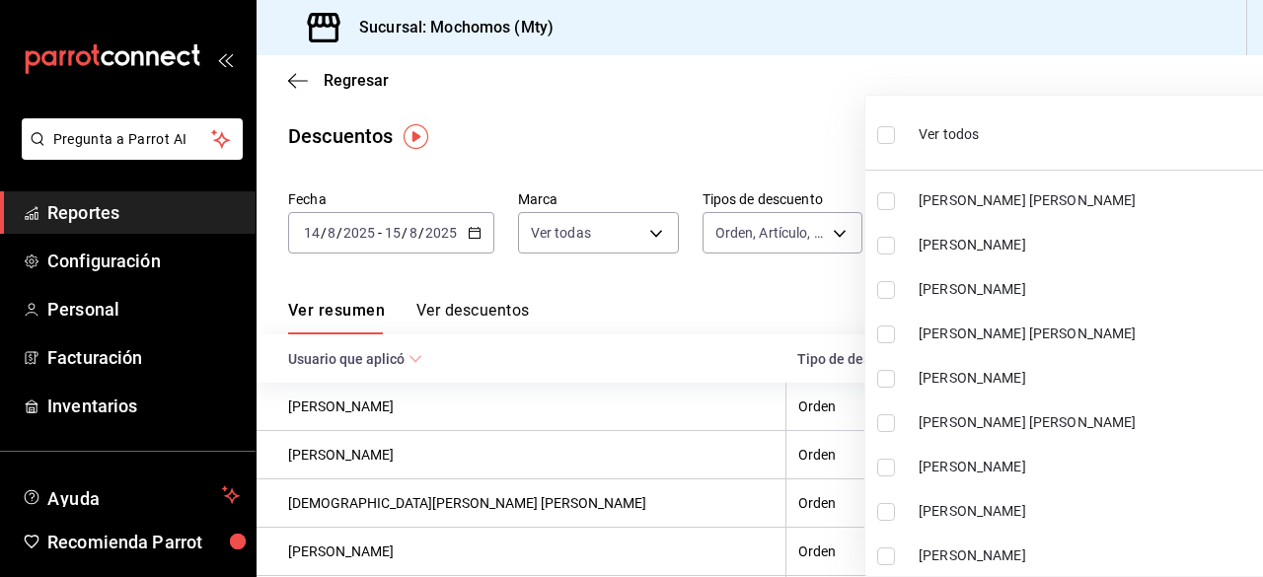
checkbox input "true"
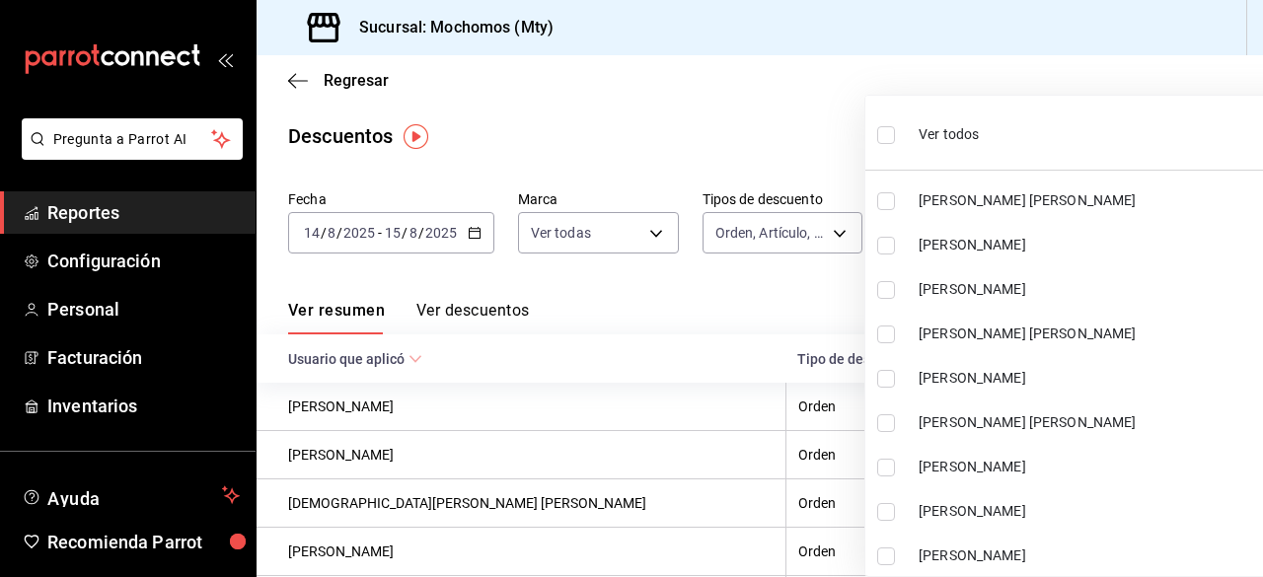
checkbox input "true"
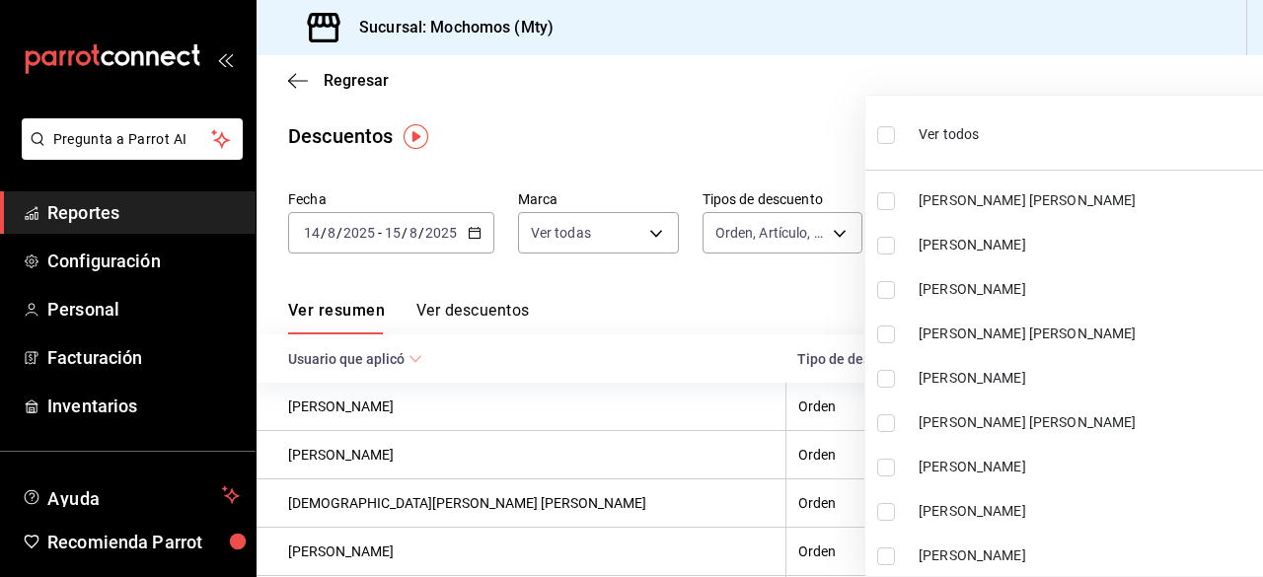
checkbox input "true"
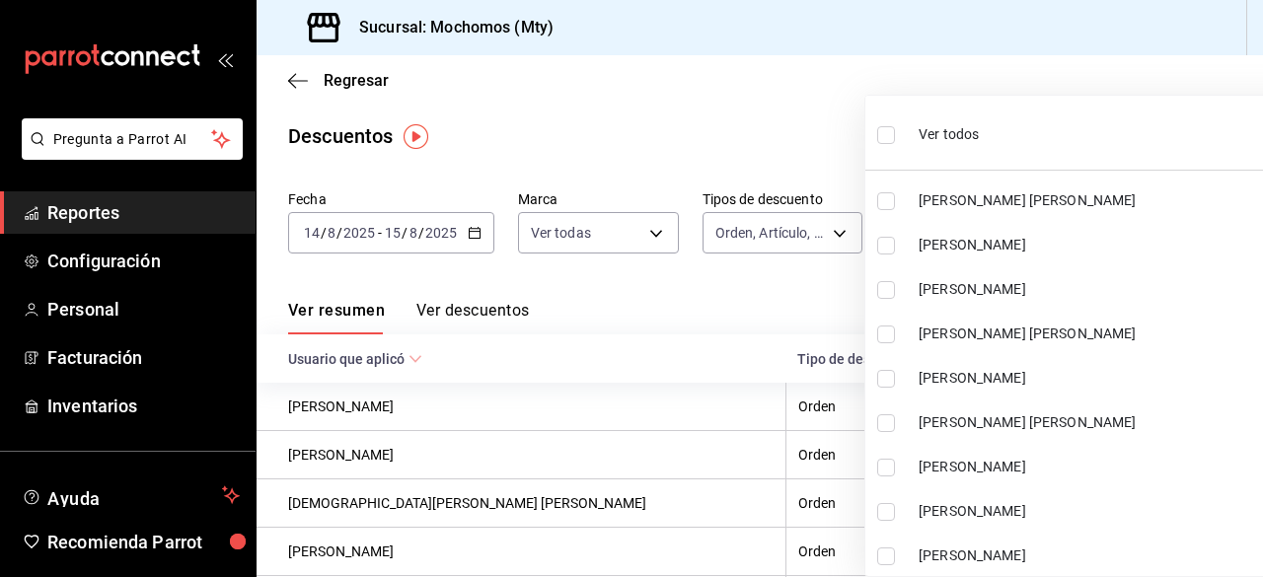
checkbox input "true"
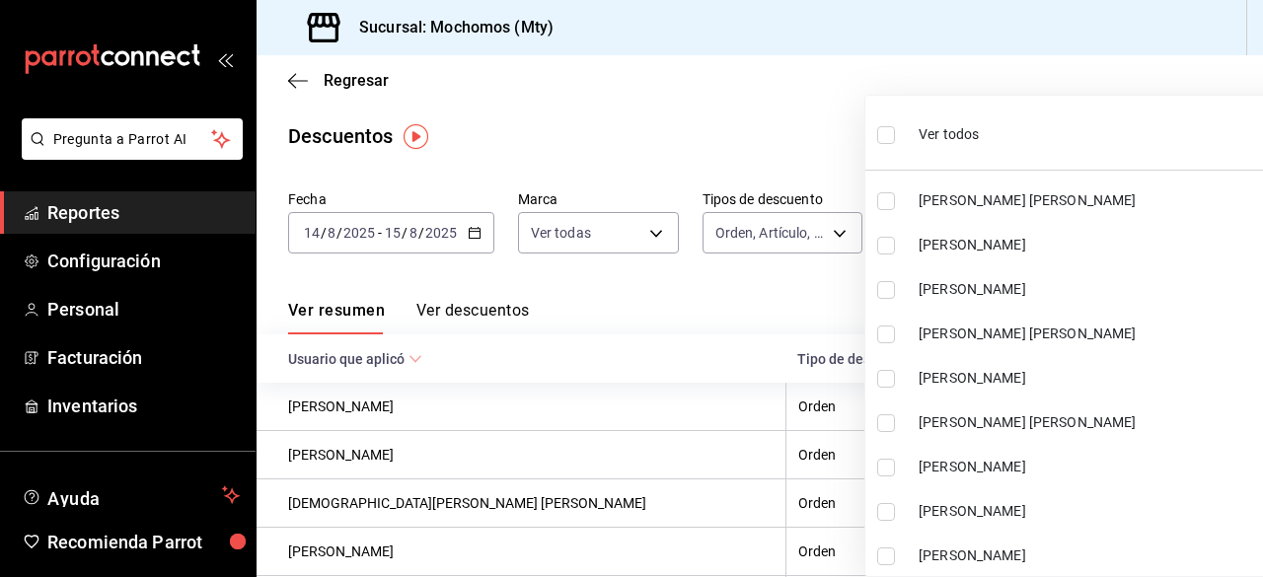
checkbox input "true"
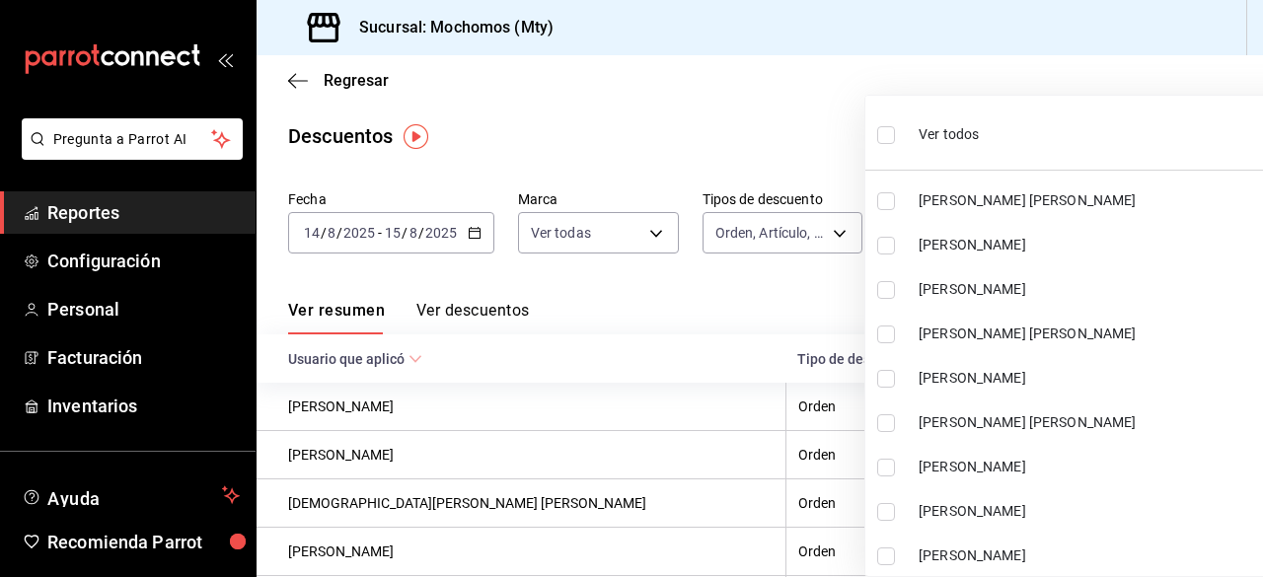
checkbox input "true"
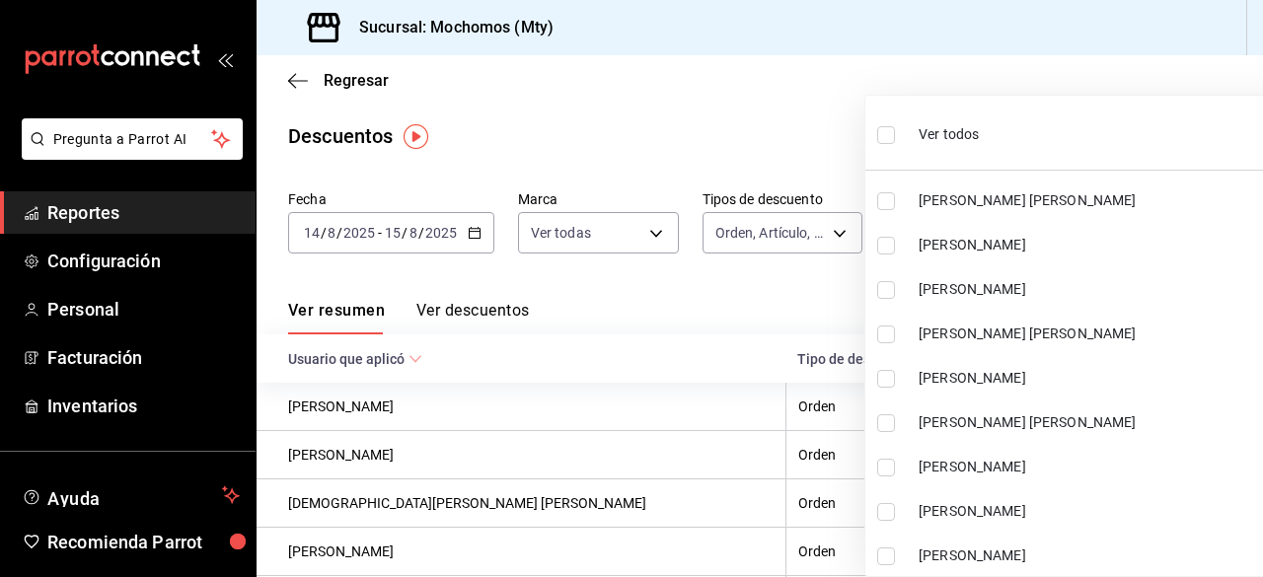
checkbox input "true"
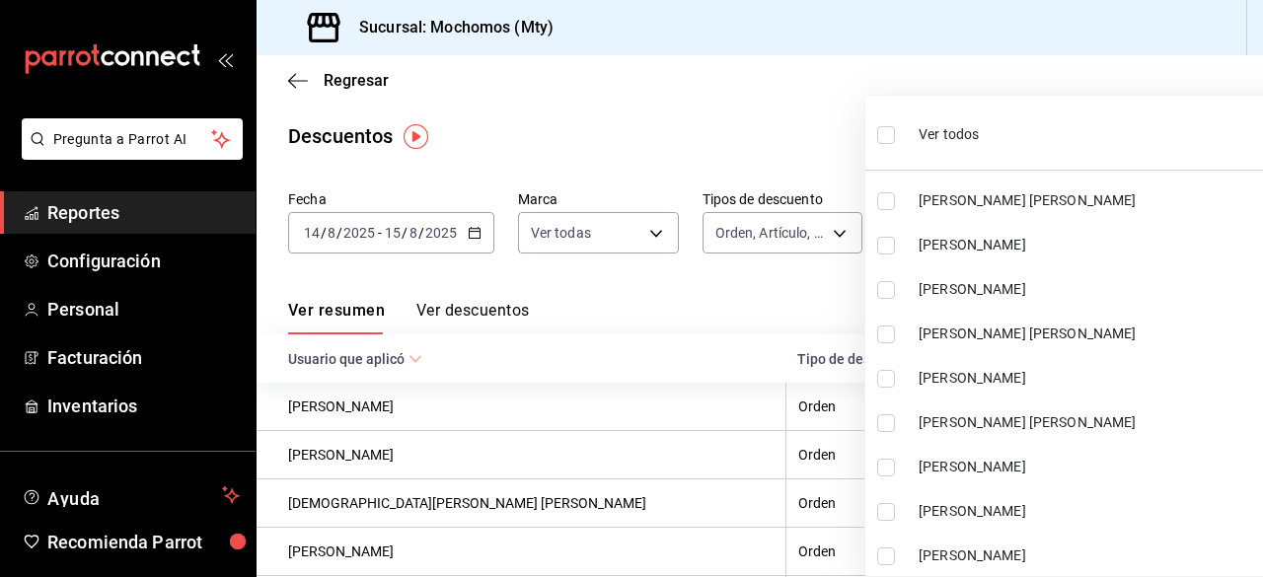
checkbox input "true"
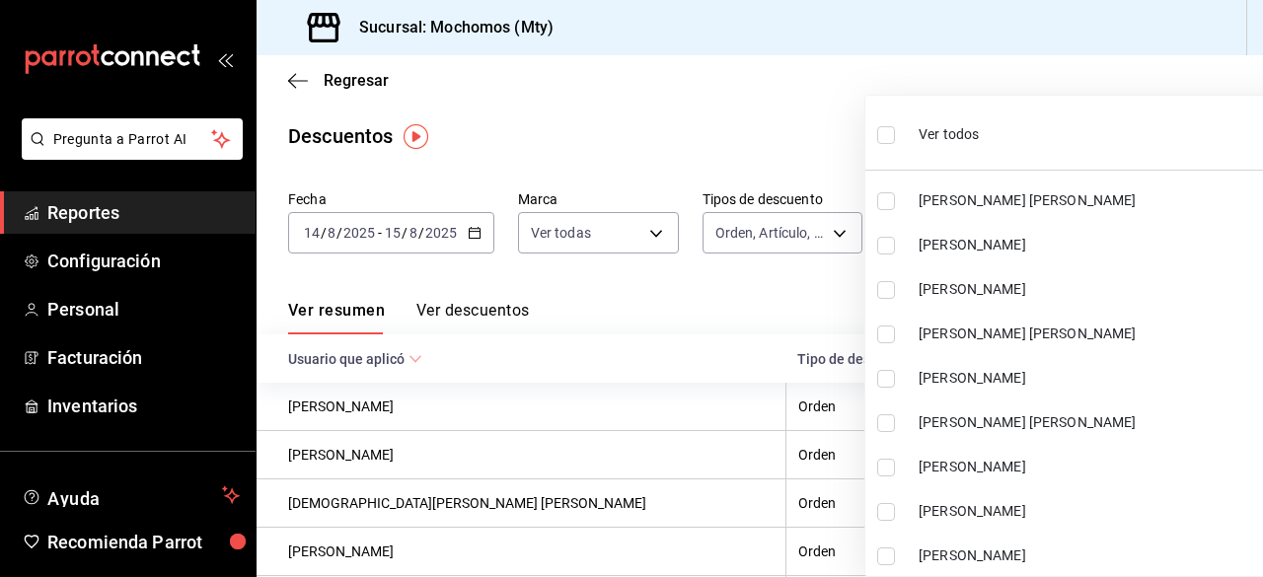
checkbox input "true"
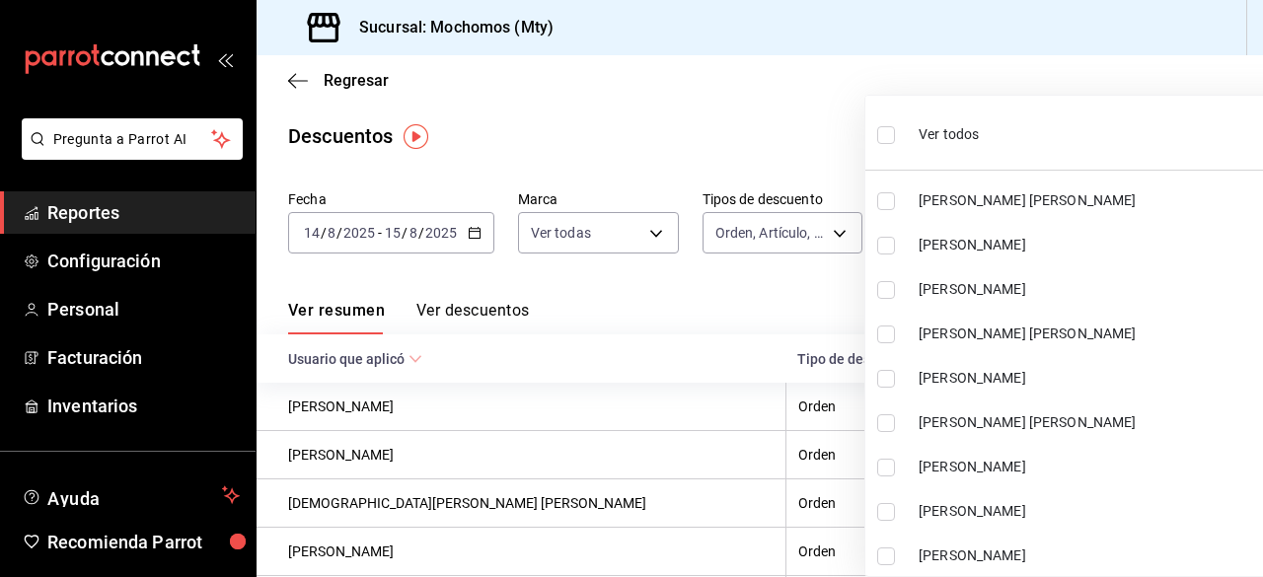
checkbox input "true"
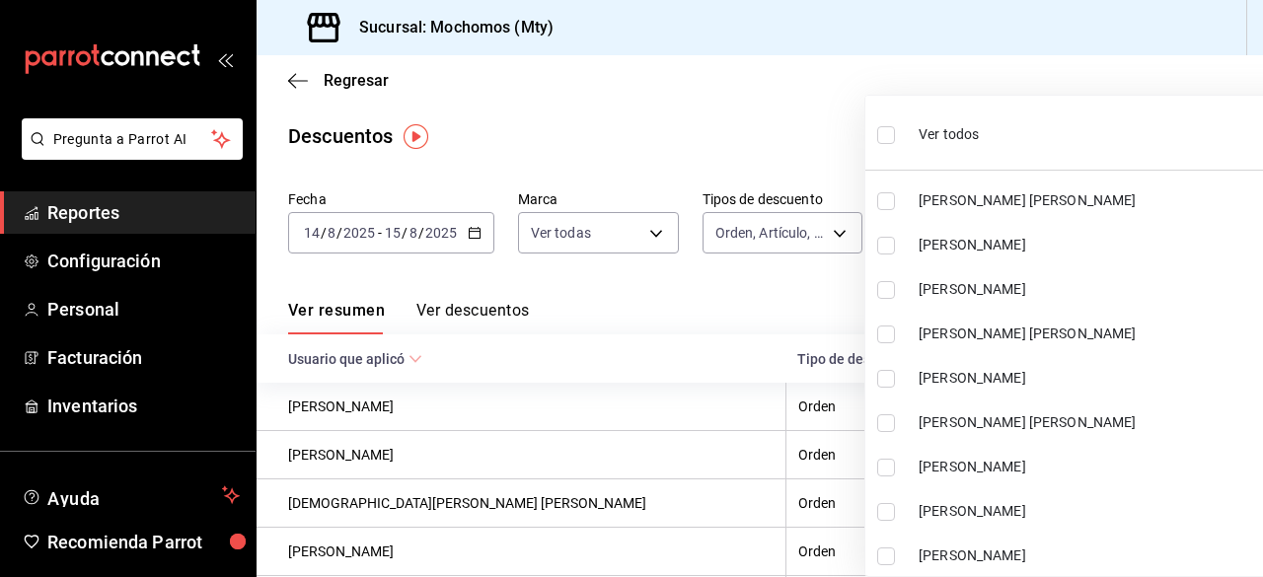
checkbox input "true"
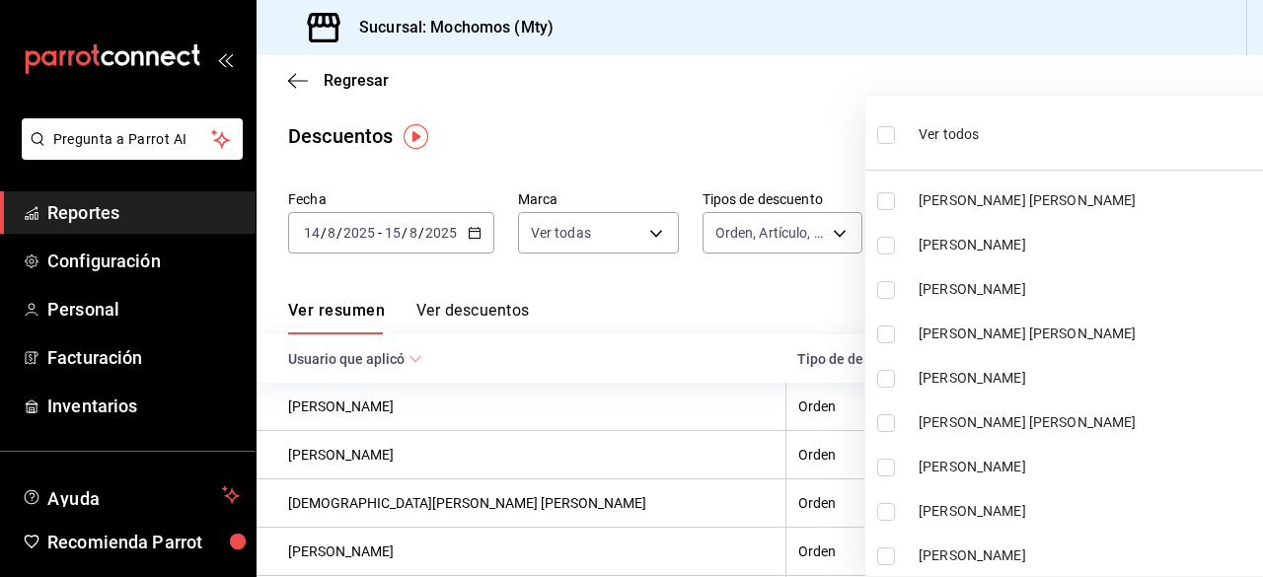
checkbox input "true"
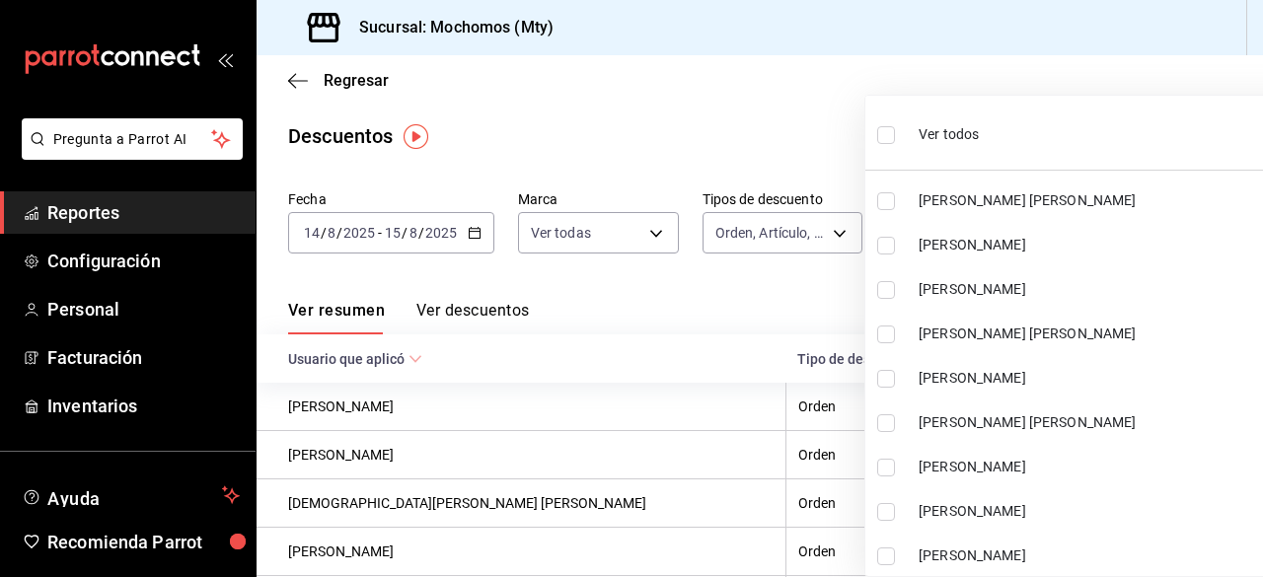
checkbox input "true"
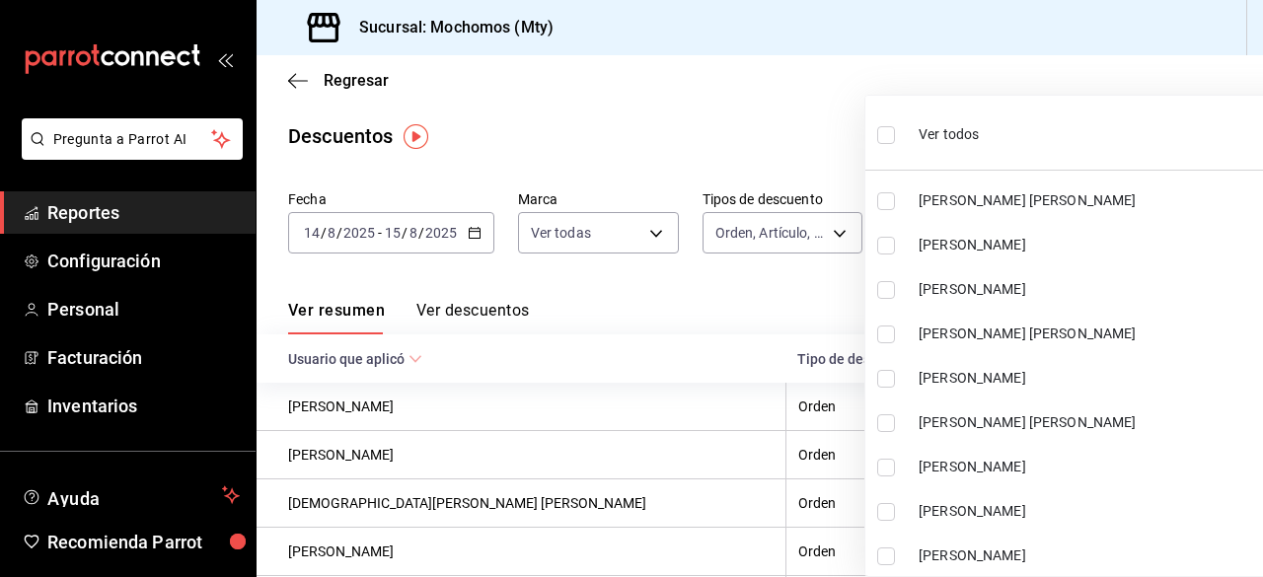
checkbox input "true"
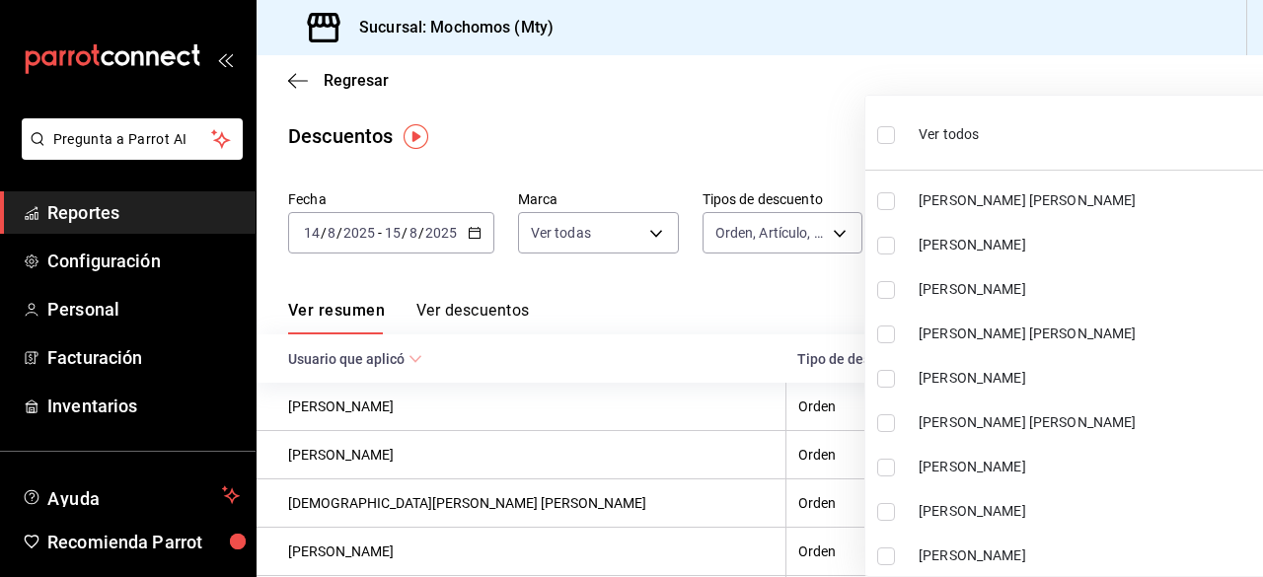
checkbox input "true"
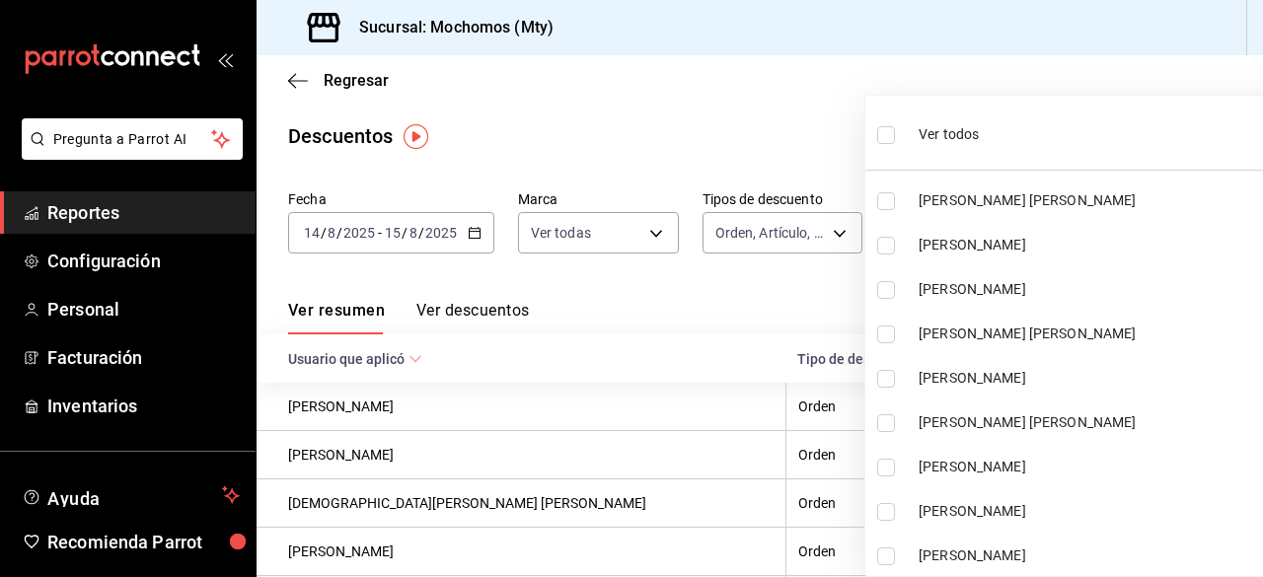
checkbox input "true"
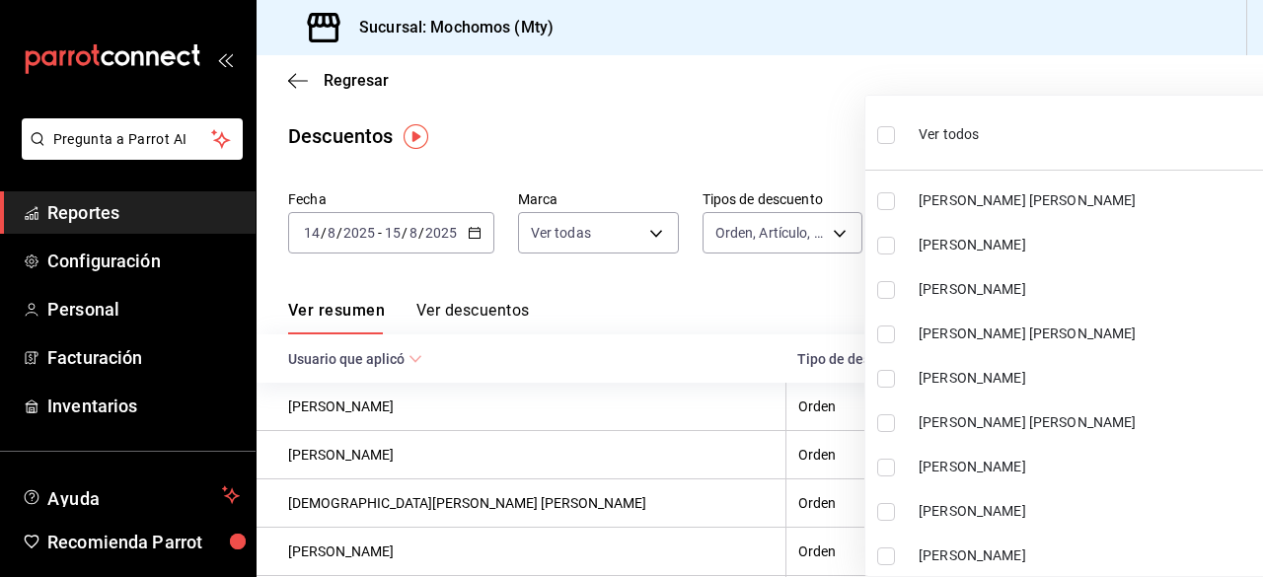
checkbox input "true"
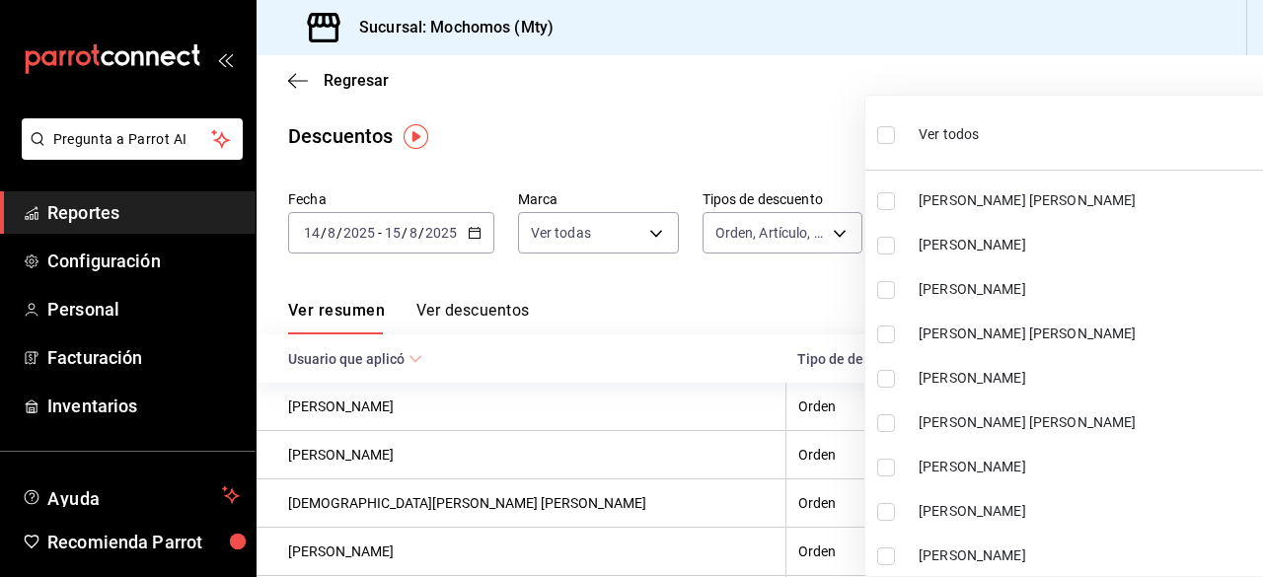
checkbox input "true"
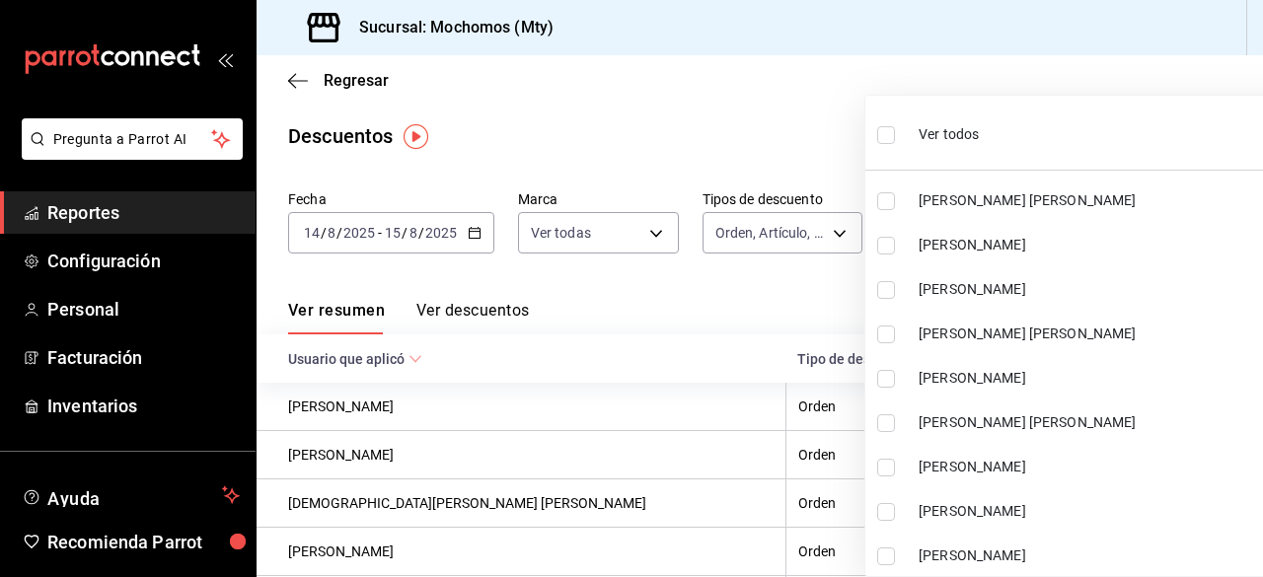
checkbox input "true"
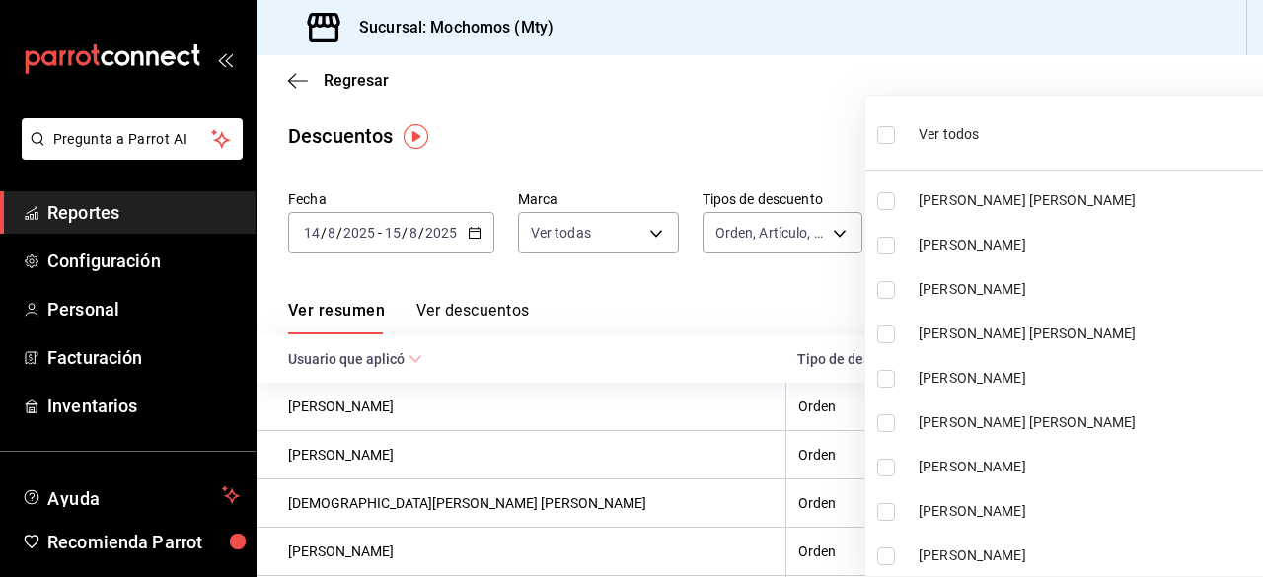
checkbox input "true"
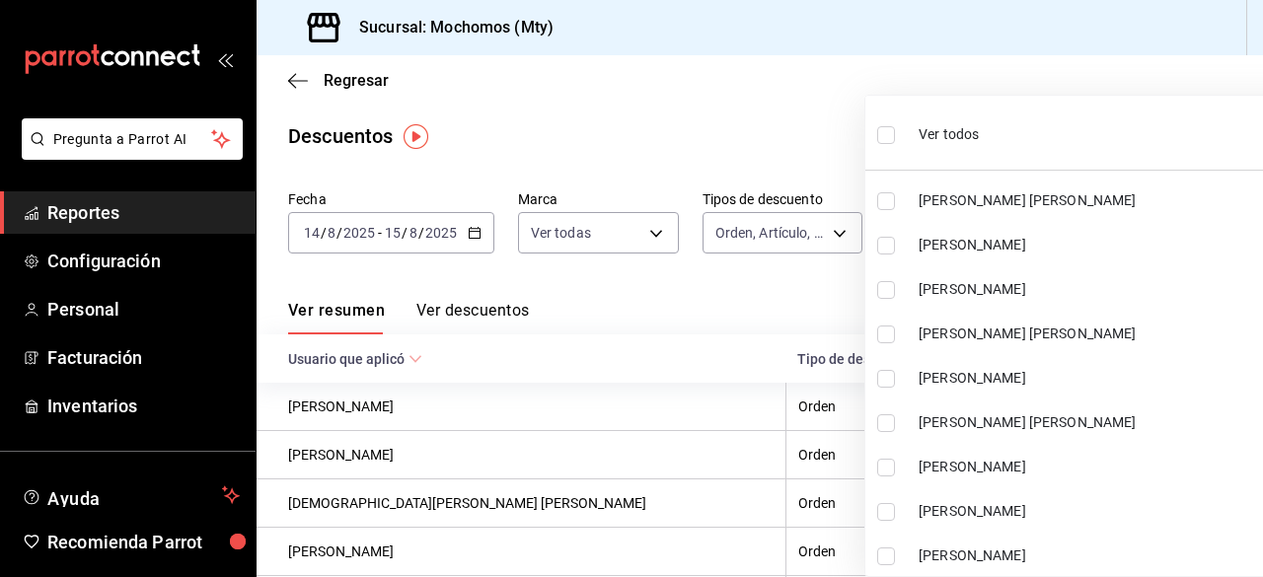
checkbox input "true"
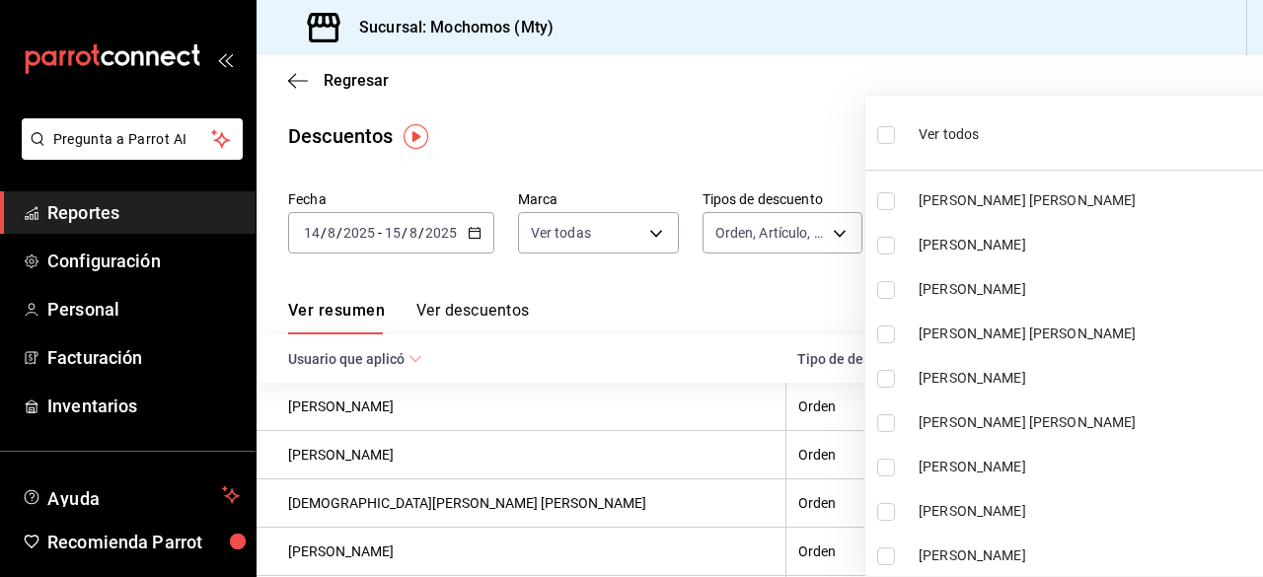
checkbox input "true"
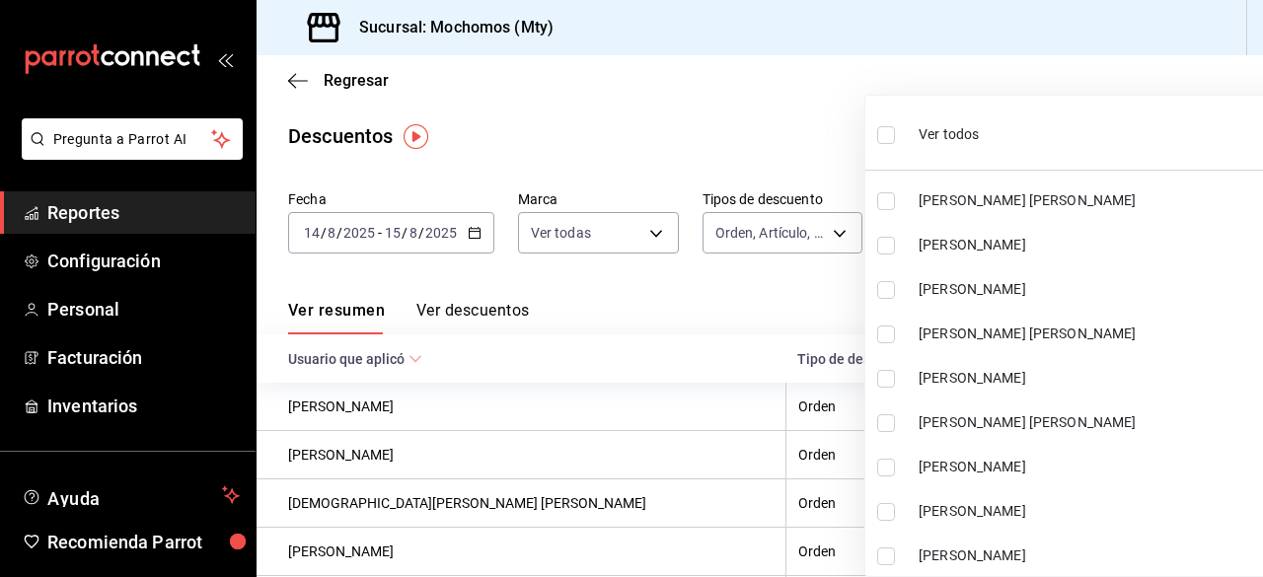
checkbox input "true"
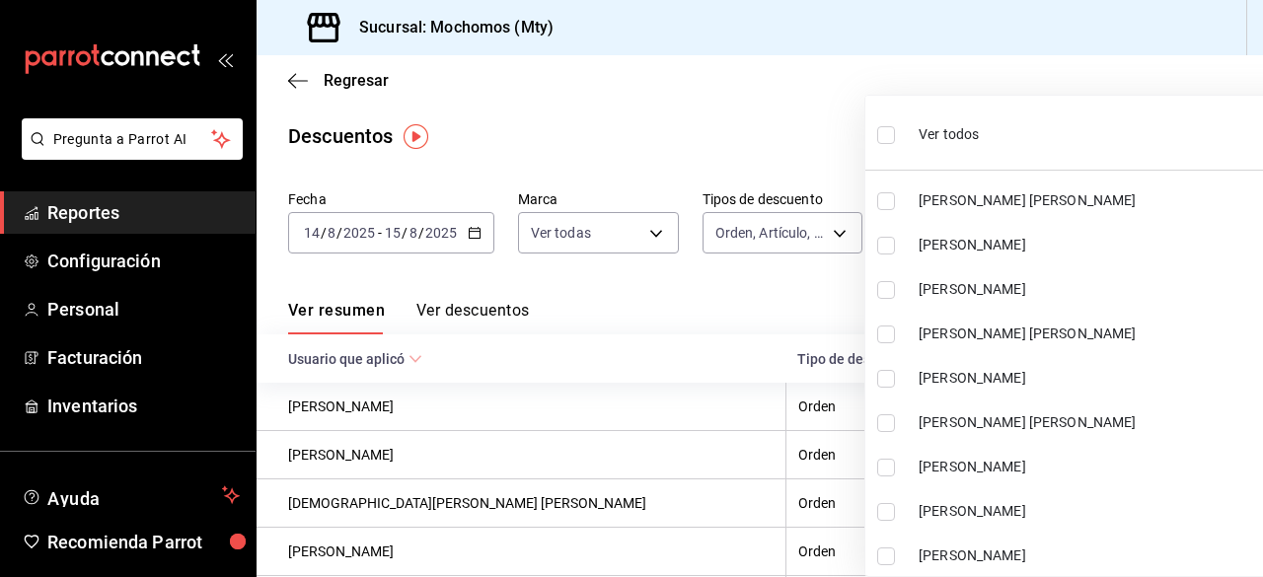
checkbox input "true"
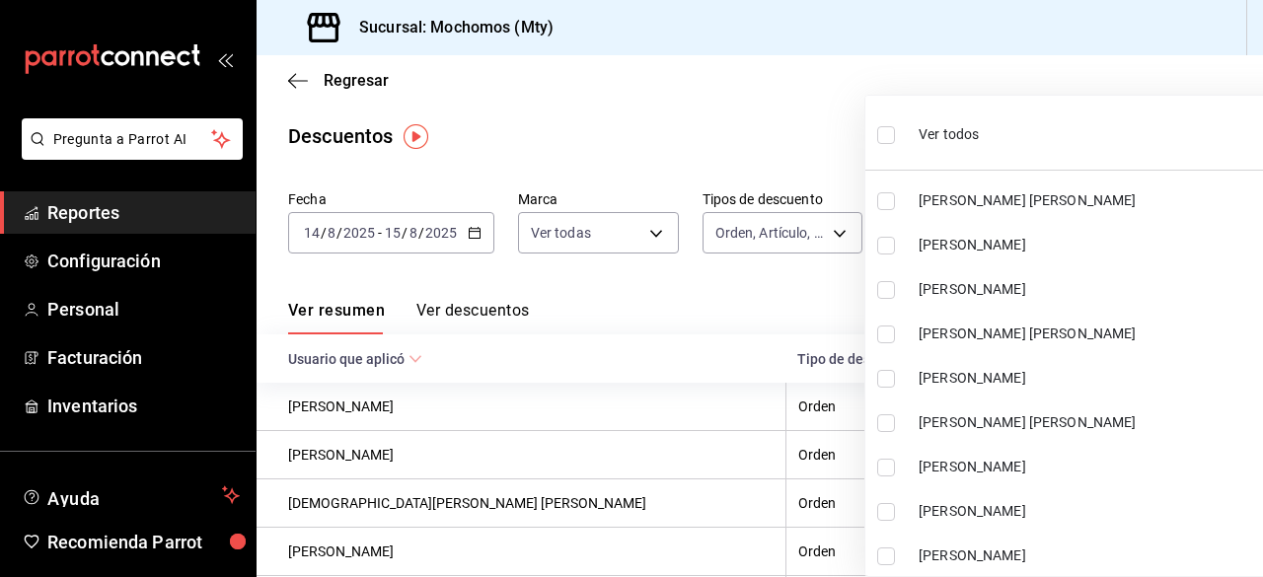
checkbox input "true"
click at [823, 128] on div at bounding box center [631, 288] width 1263 height 577
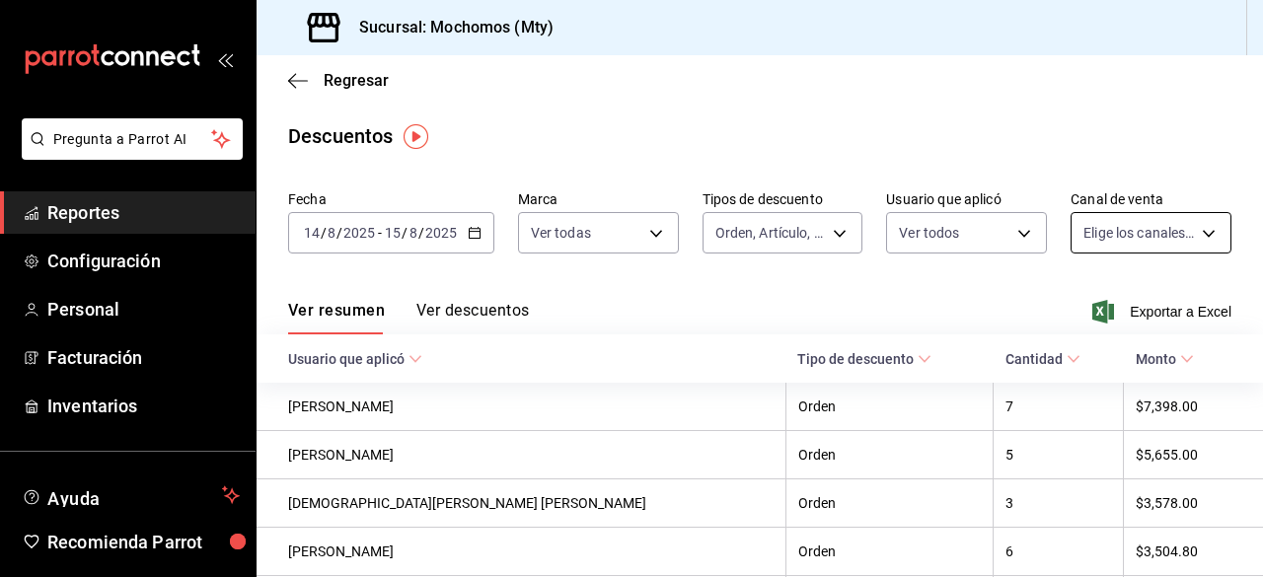
click at [1192, 242] on body "Pregunta a Parrot AI Reportes Configuración Personal Facturación Inventarios Ay…" at bounding box center [631, 288] width 1263 height 577
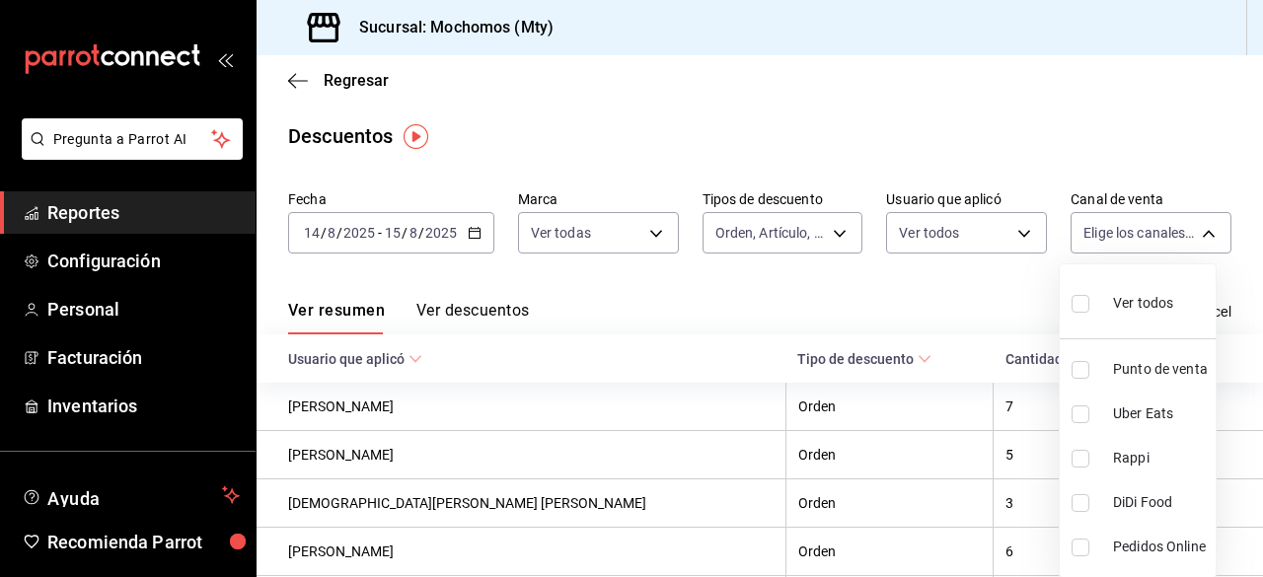
click at [1087, 299] on input "checkbox" at bounding box center [1080, 304] width 18 height 18
click at [824, 127] on div at bounding box center [631, 288] width 1263 height 577
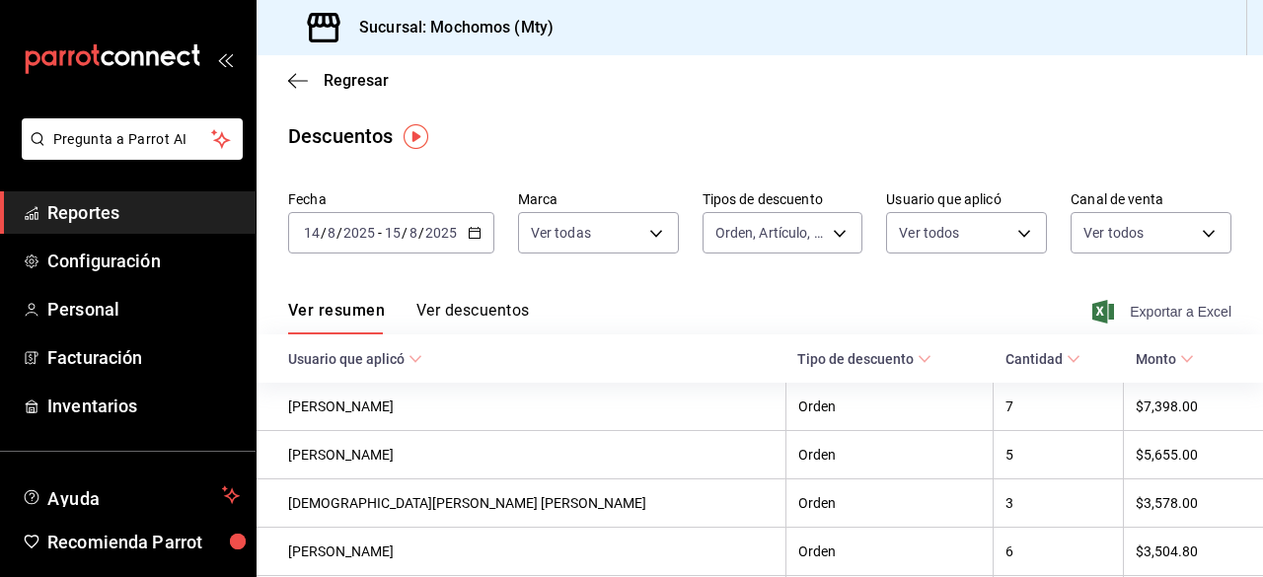
click at [1109, 313] on span "Exportar a Excel" at bounding box center [1163, 312] width 135 height 24
click at [307, 72] on icon "button" at bounding box center [298, 81] width 20 height 18
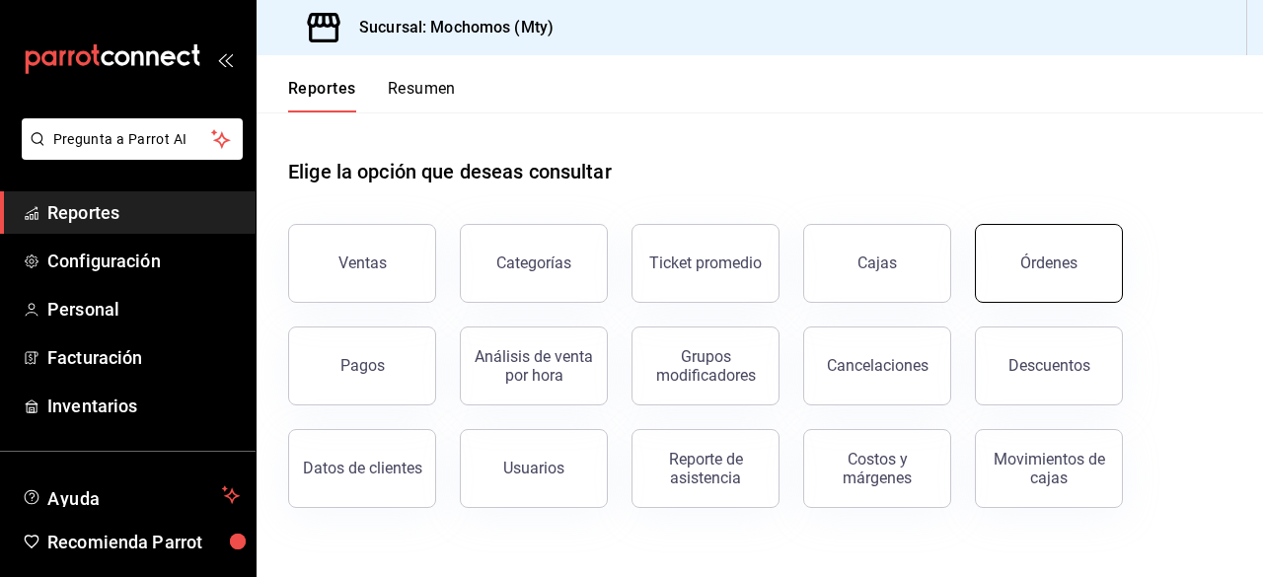
click at [1005, 269] on button "Órdenes" at bounding box center [1049, 263] width 148 height 79
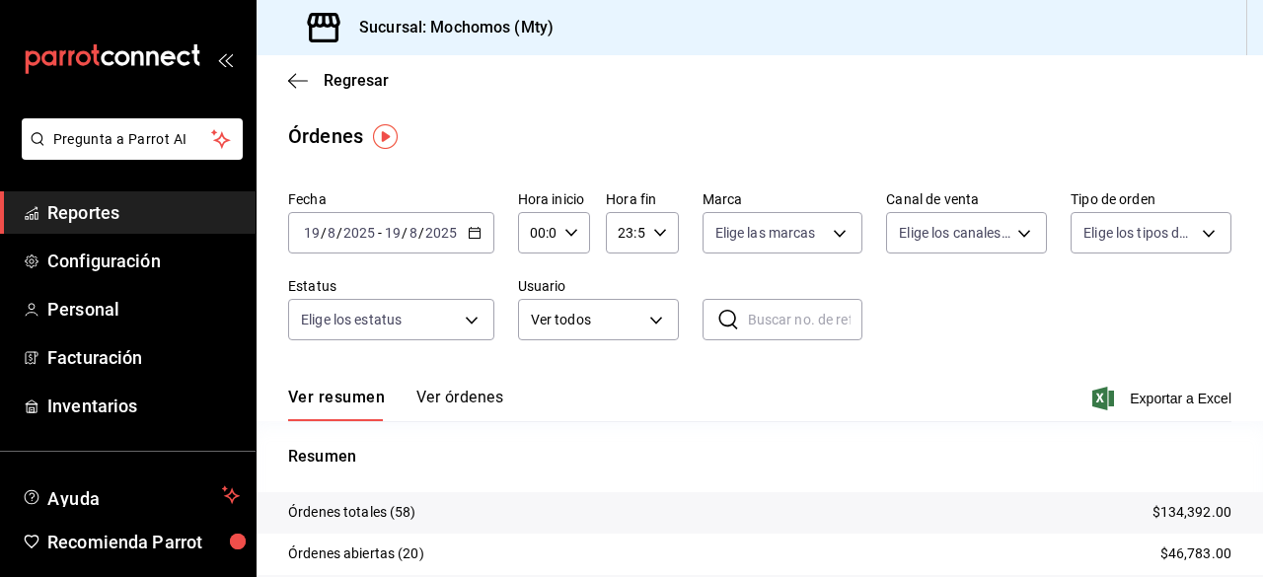
click at [469, 235] on \(Stroke\) "button" at bounding box center [475, 233] width 12 height 11
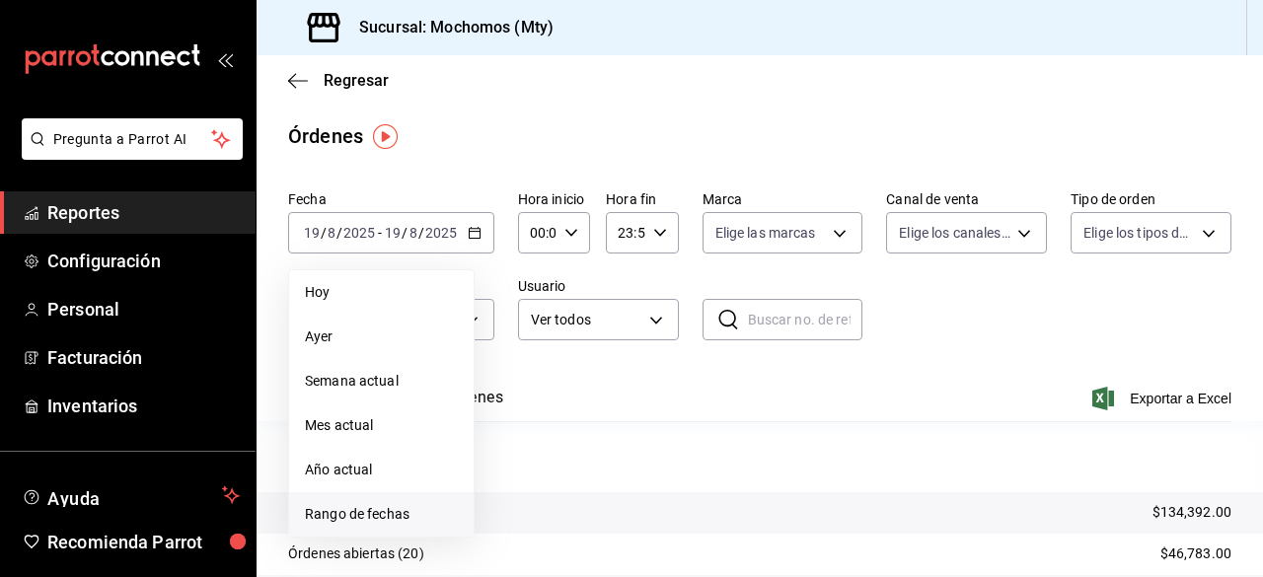
click at [380, 512] on span "Rango de fechas" at bounding box center [381, 514] width 153 height 21
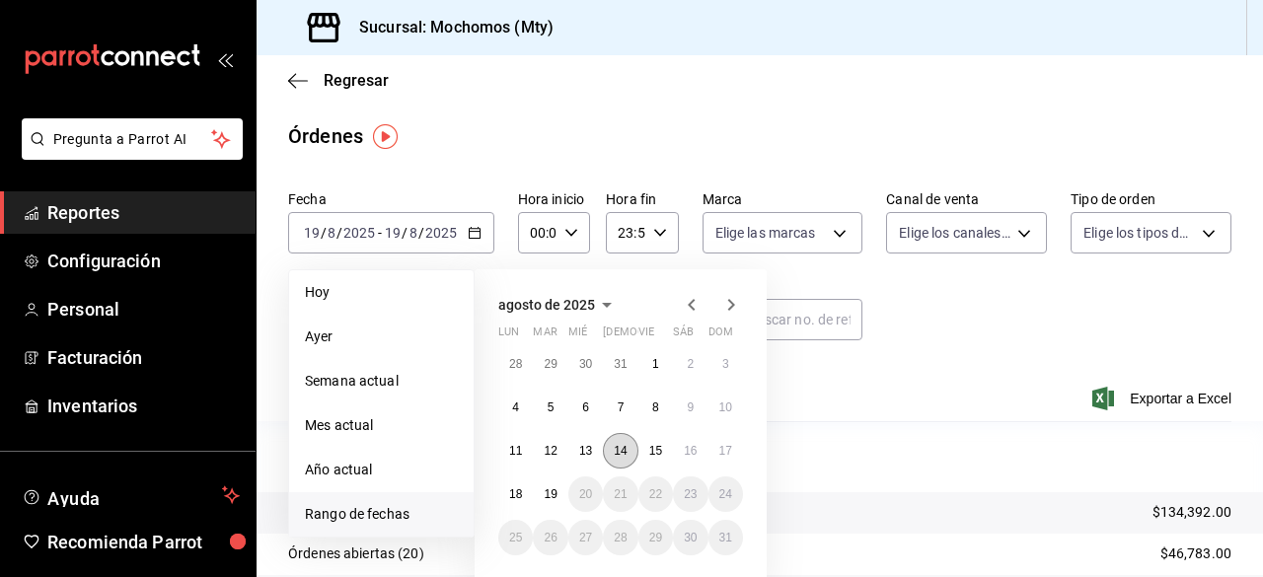
click at [618, 447] on abbr "14" at bounding box center [620, 451] width 13 height 14
click at [649, 451] on abbr "15" at bounding box center [655, 451] width 13 height 14
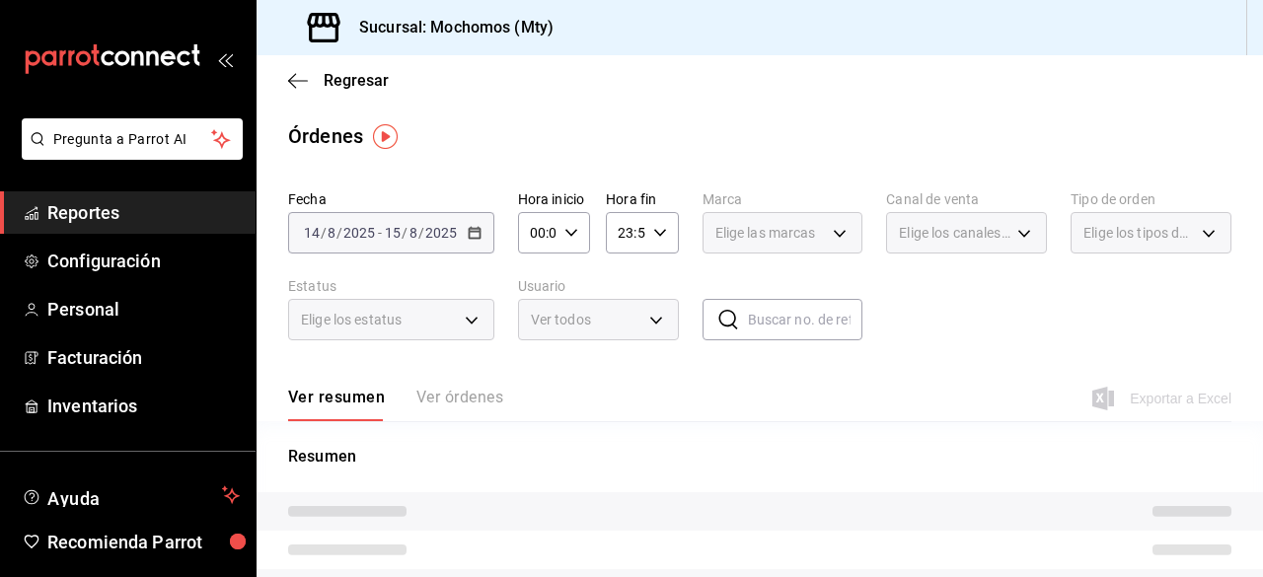
click at [566, 235] on icon "button" at bounding box center [571, 233] width 14 height 14
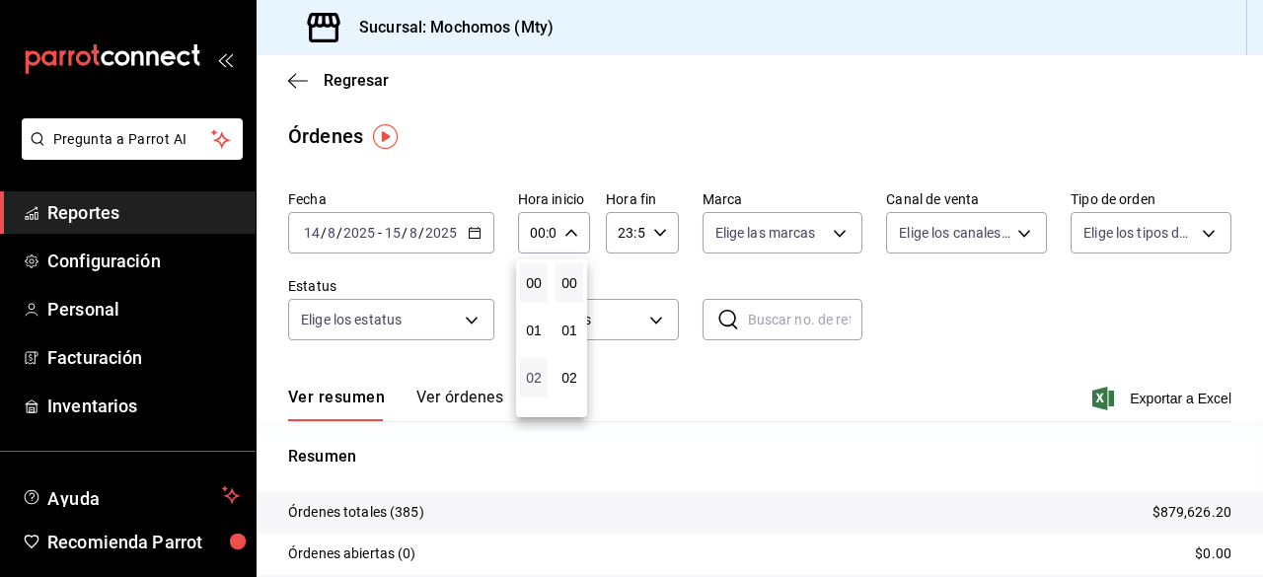
click at [536, 374] on span "02" at bounding box center [534, 378] width 4 height 16
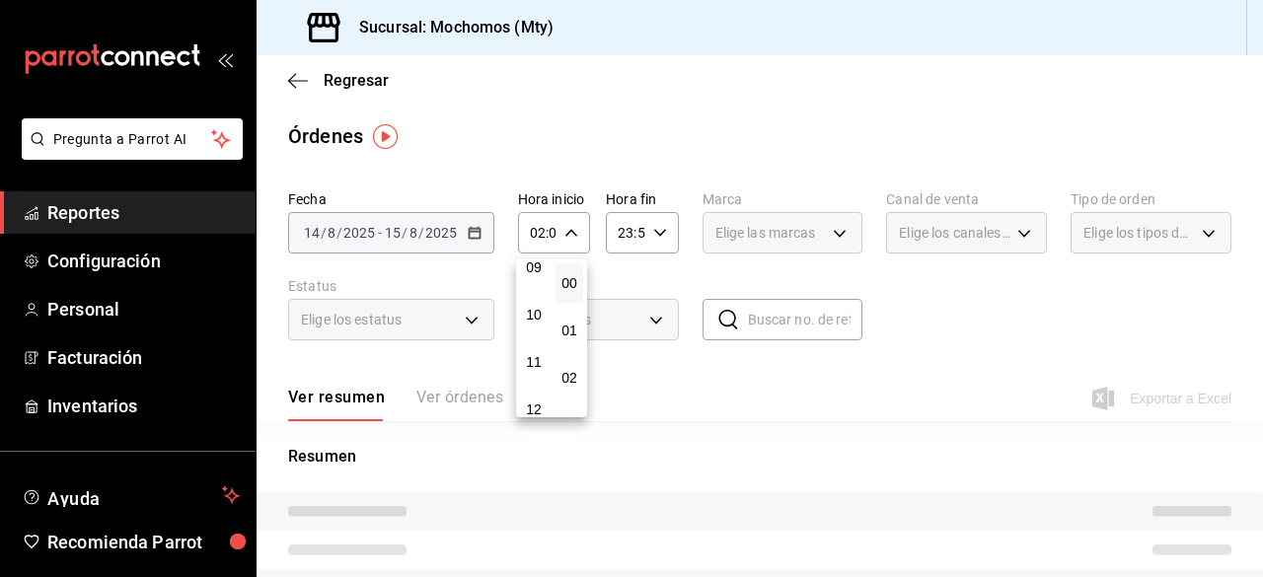
scroll to position [474, 0]
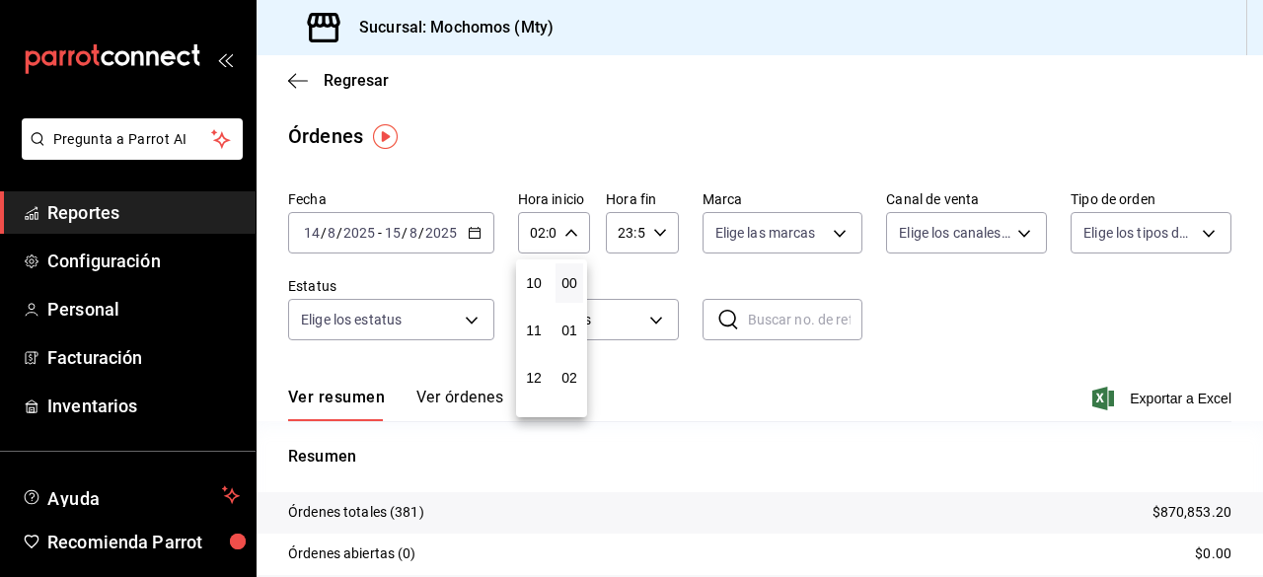
click at [536, 374] on span "12" at bounding box center [534, 378] width 4 height 16
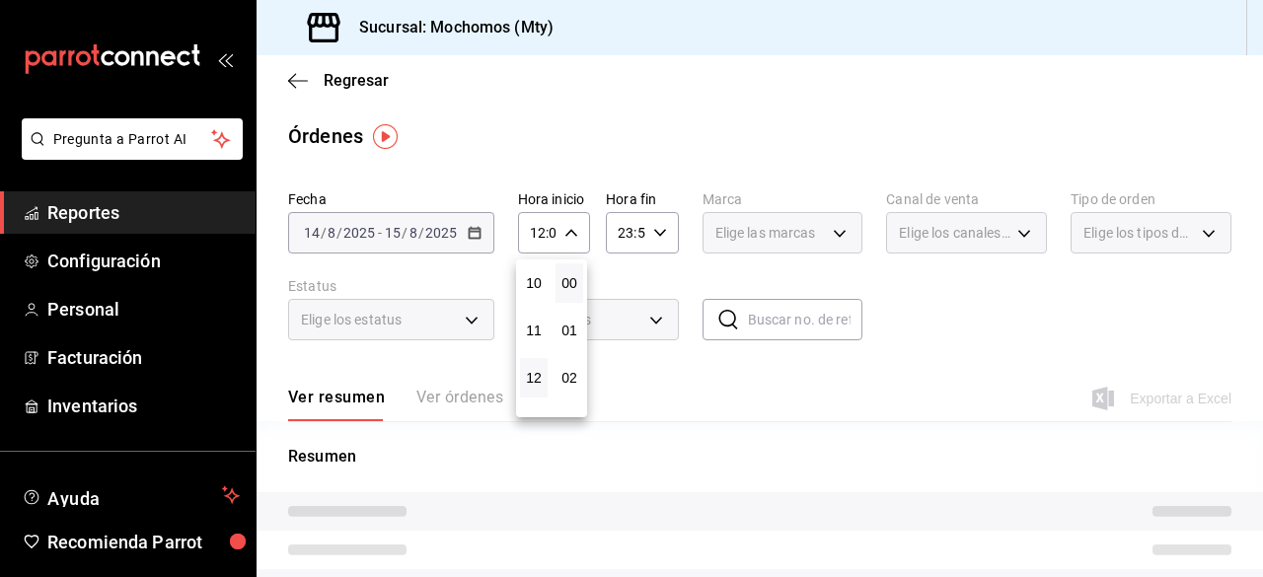
click at [828, 223] on div at bounding box center [631, 288] width 1263 height 577
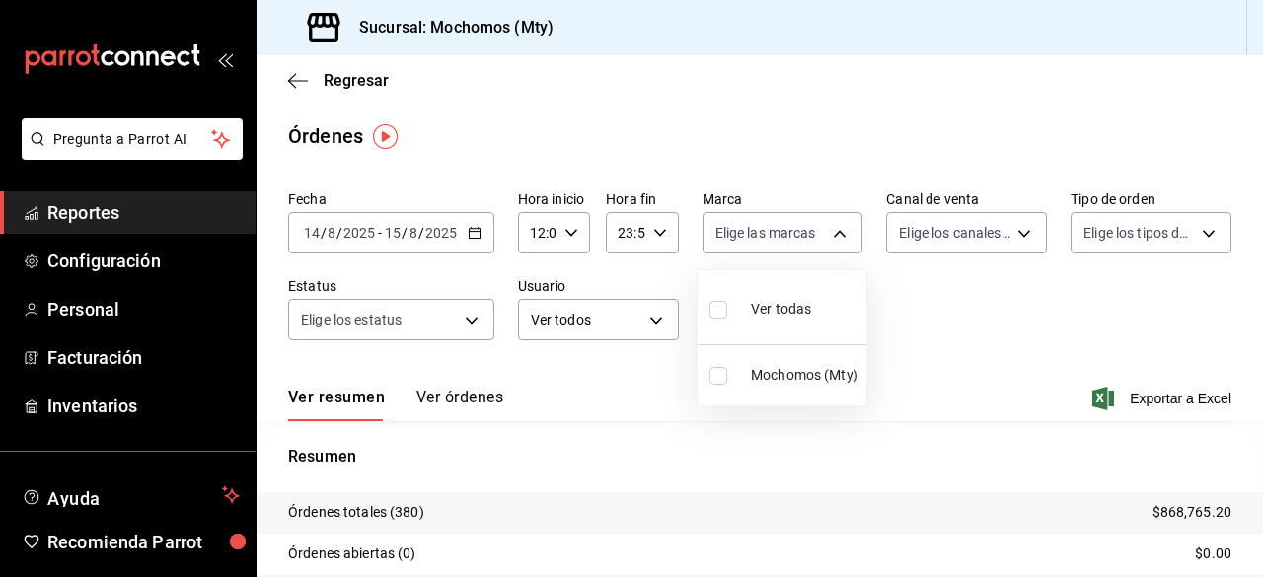
click at [828, 223] on body "Pregunta a Parrot AI Reportes Configuración Personal Facturación Inventarios Ay…" at bounding box center [631, 288] width 1263 height 577
click at [727, 307] on label at bounding box center [722, 309] width 26 height 29
click at [727, 307] on input "checkbox" at bounding box center [718, 310] width 18 height 18
click at [721, 307] on input "checkbox" at bounding box center [718, 310] width 18 height 18
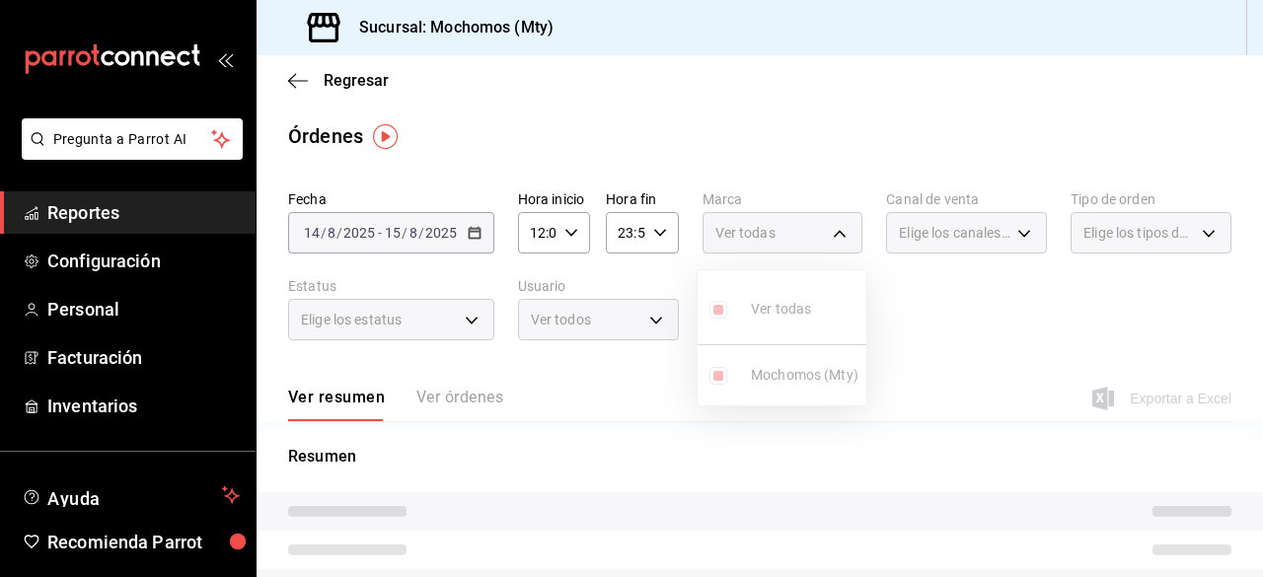
click at [1006, 236] on div at bounding box center [631, 288] width 1263 height 577
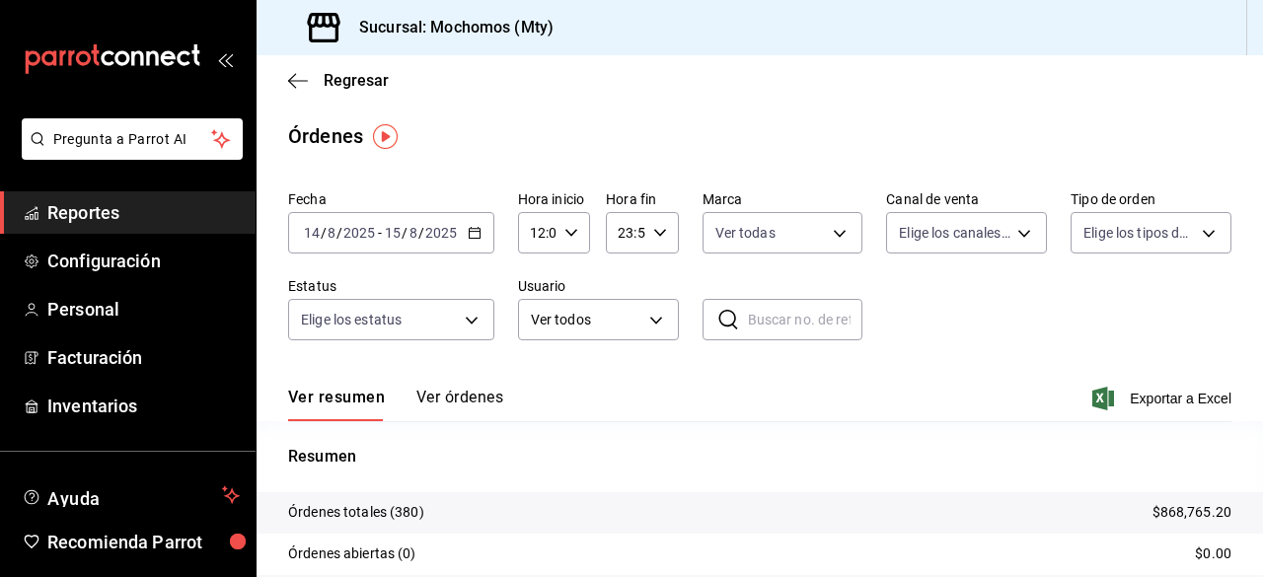
click at [1006, 236] on body "Pregunta a Parrot AI Reportes Configuración Personal Facturación Inventarios Ay…" at bounding box center [631, 288] width 1263 height 577
click at [896, 301] on input "checkbox" at bounding box center [900, 304] width 18 height 18
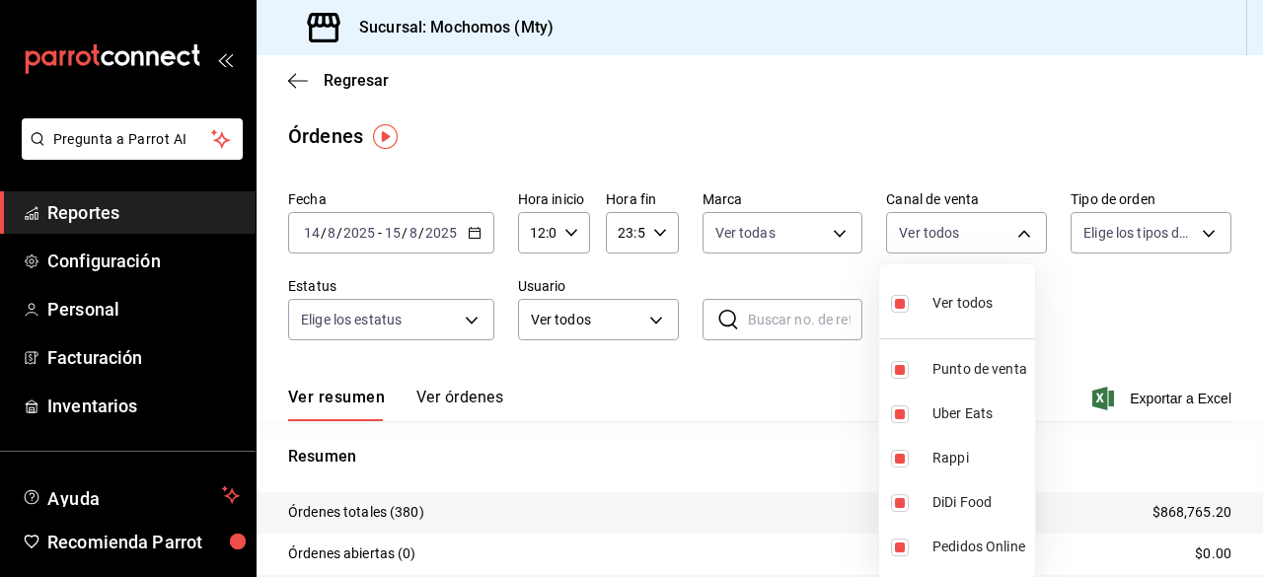
click at [1197, 229] on div at bounding box center [631, 288] width 1263 height 577
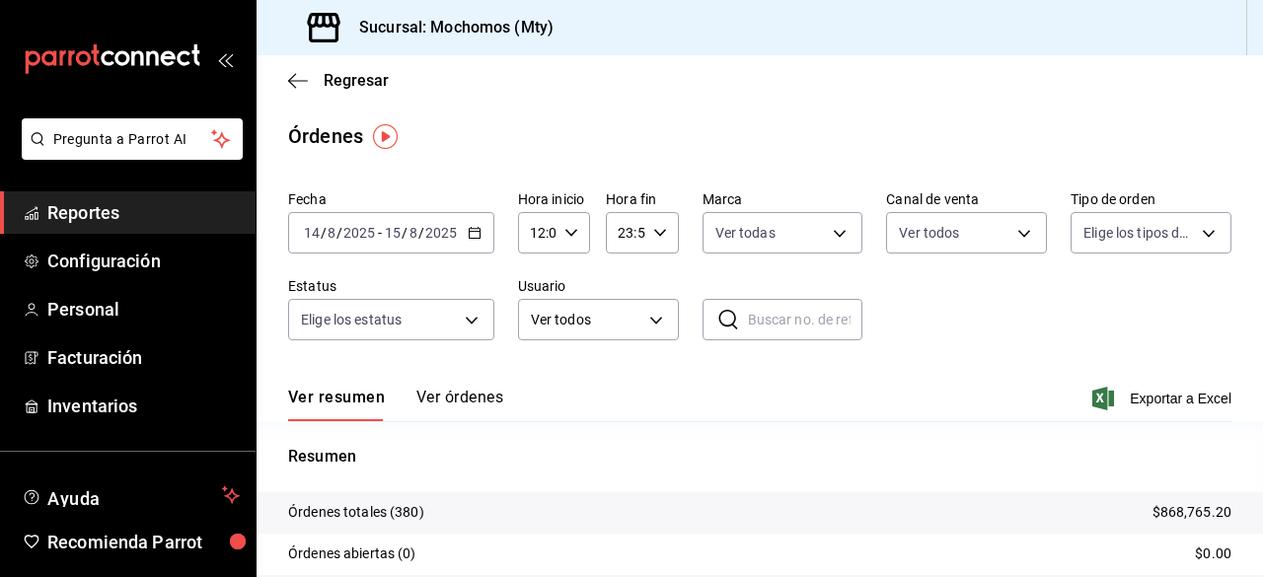
click at [1197, 229] on body "Pregunta a Parrot AI Reportes Configuración Personal Facturación Inventarios Ay…" at bounding box center [631, 288] width 1263 height 577
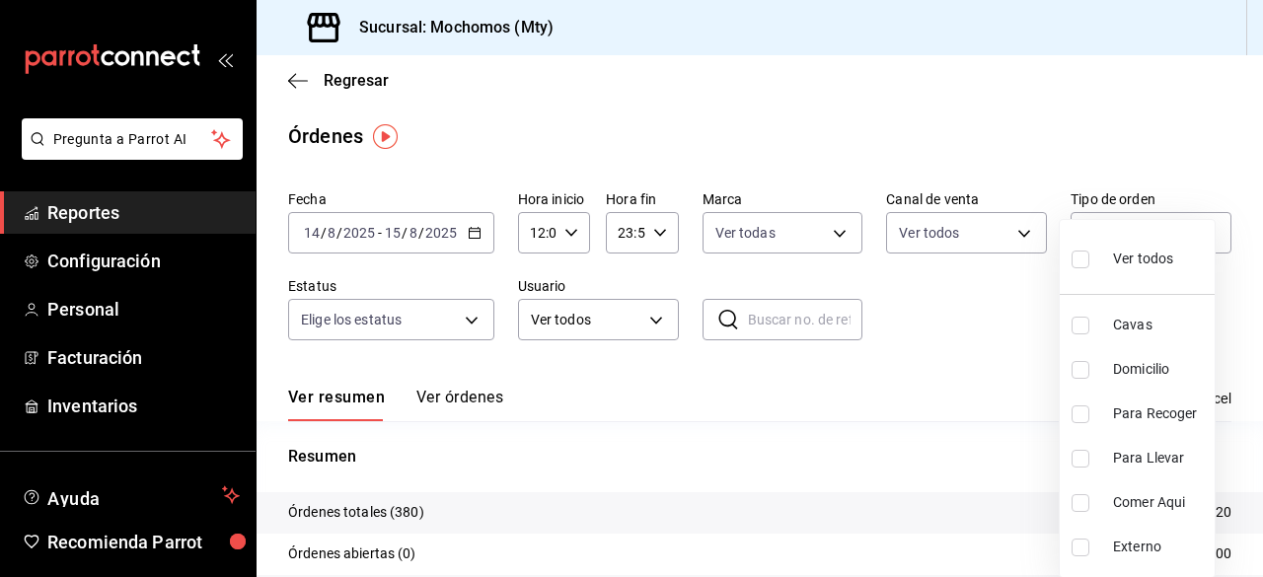
click at [1080, 258] on input "checkbox" at bounding box center [1080, 260] width 18 height 18
click at [468, 318] on div at bounding box center [631, 288] width 1263 height 577
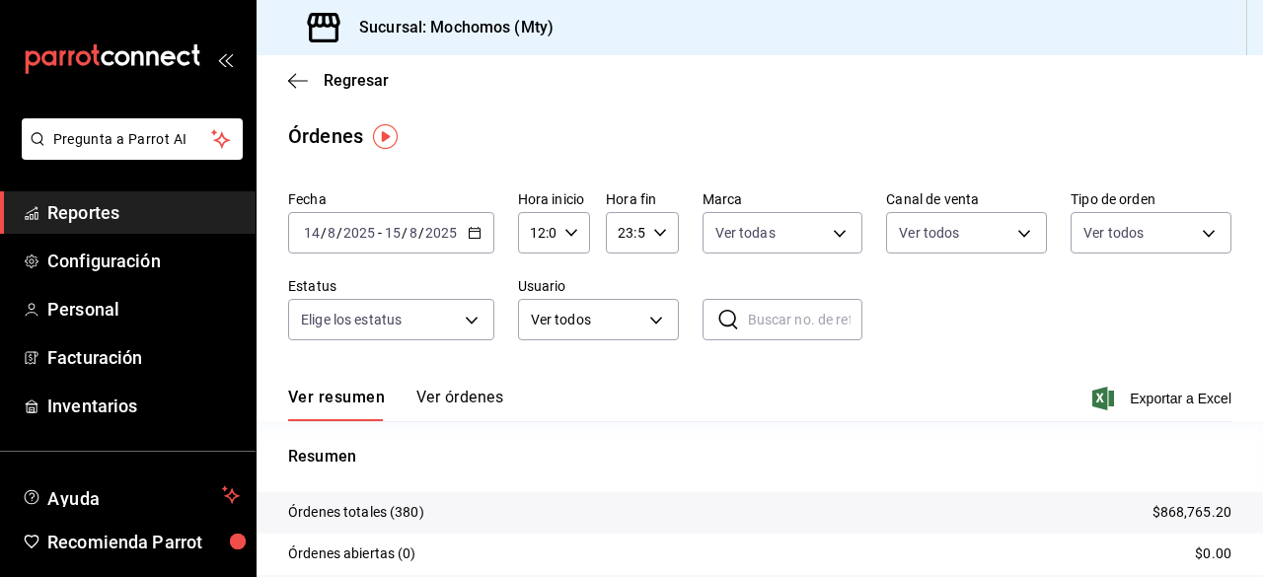
click at [468, 318] on body "Pregunta a Parrot AI Reportes Configuración Personal Facturación Inventarios Ay…" at bounding box center [631, 288] width 1263 height 577
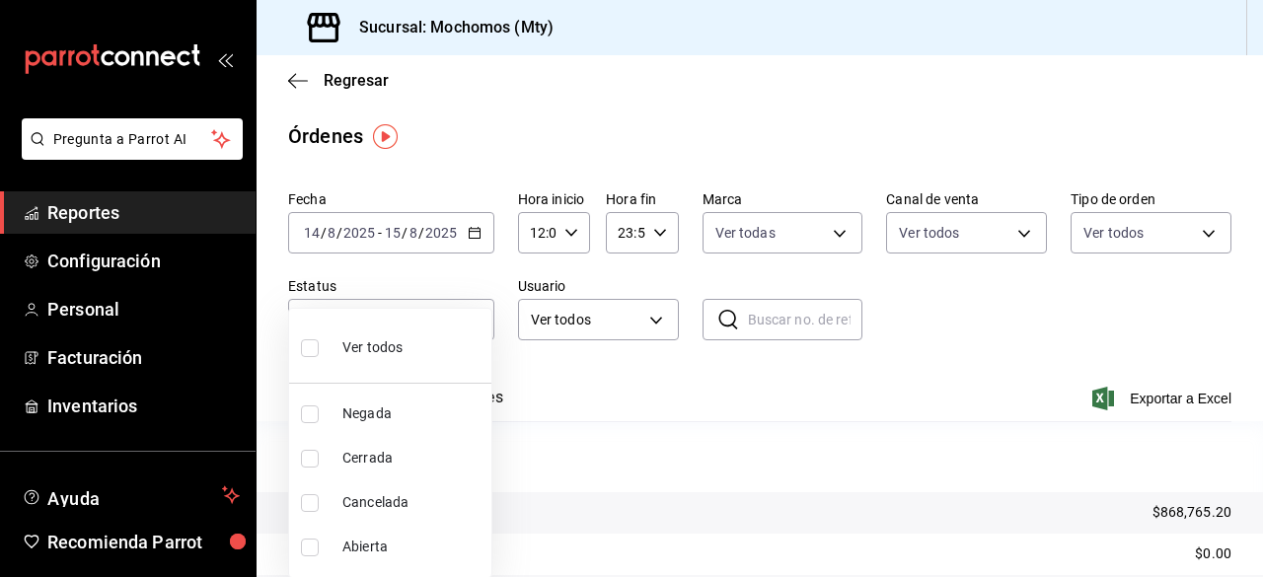
click at [310, 352] on input "checkbox" at bounding box center [310, 348] width 18 height 18
click at [645, 315] on div at bounding box center [631, 288] width 1263 height 577
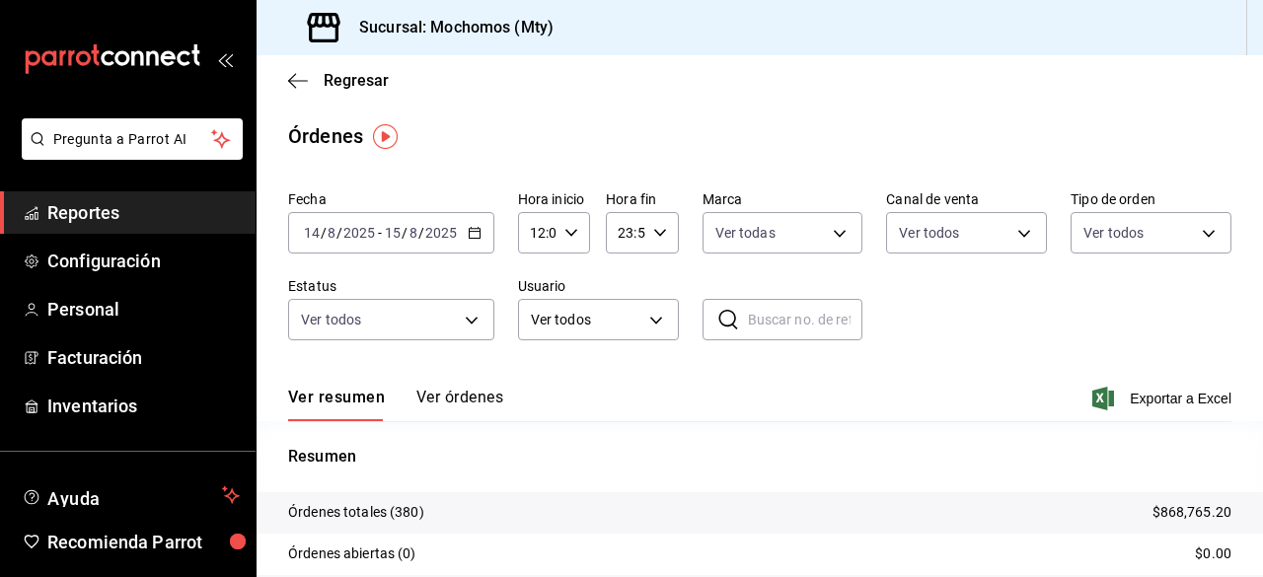
click at [645, 315] on body "Pregunta a Parrot AI Reportes Configuración Personal Facturación Inventarios Ay…" at bounding box center [631, 288] width 1263 height 577
click at [794, 318] on input "text" at bounding box center [805, 319] width 115 height 39
click at [1078, 332] on div "Fecha [DATE] [DATE] - [DATE] [DATE] Hora inicio 12:00 Hora inicio Hora fin 23:5…" at bounding box center [759, 274] width 943 height 182
click at [659, 316] on body "Pregunta a Parrot AI Reportes Configuración Personal Facturación Inventarios Ay…" at bounding box center [631, 288] width 1263 height 577
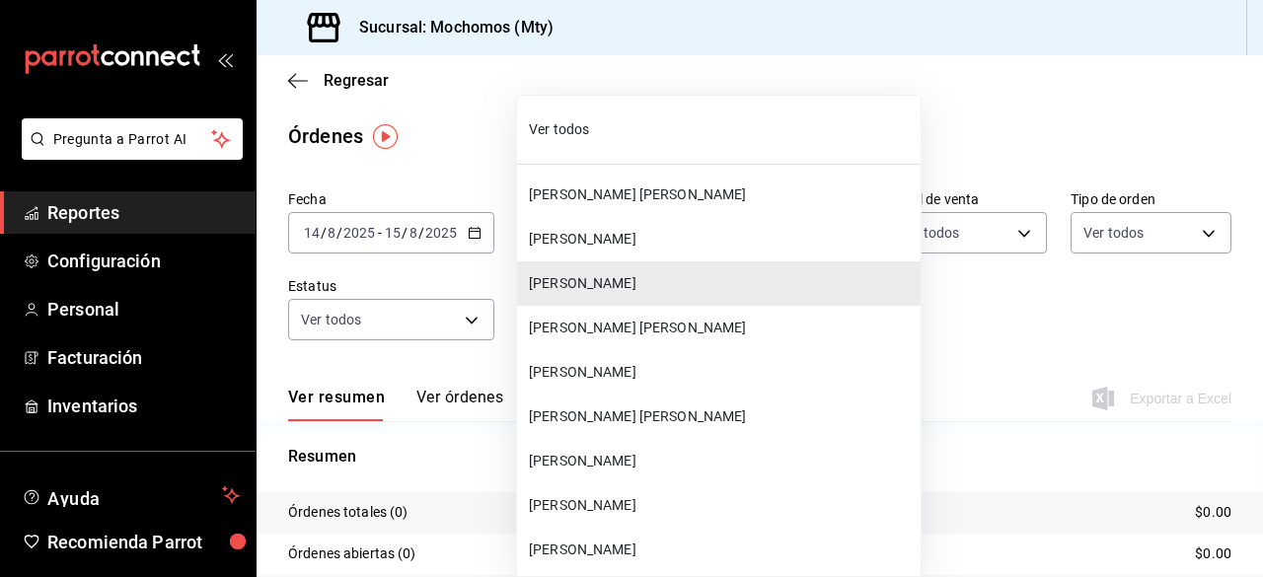
click at [568, 128] on span "Ver todos" at bounding box center [721, 129] width 384 height 21
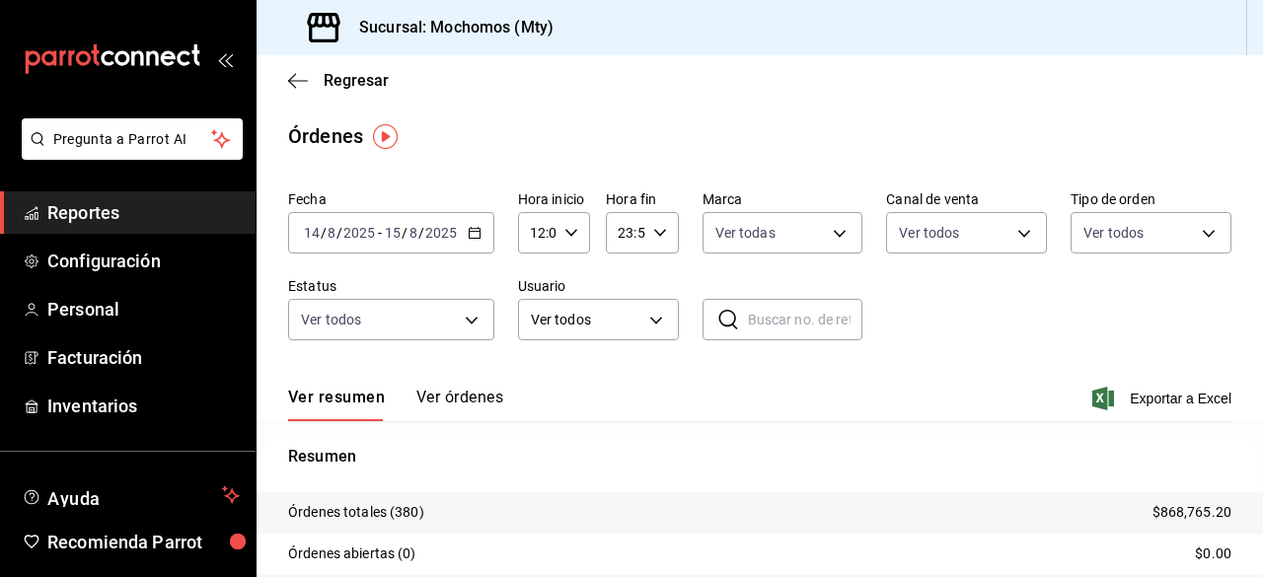
click at [805, 323] on input "text" at bounding box center [805, 319] width 115 height 39
click at [1162, 407] on span "Exportar a Excel" at bounding box center [1163, 399] width 135 height 24
click at [298, 76] on icon "button" at bounding box center [298, 81] width 20 height 18
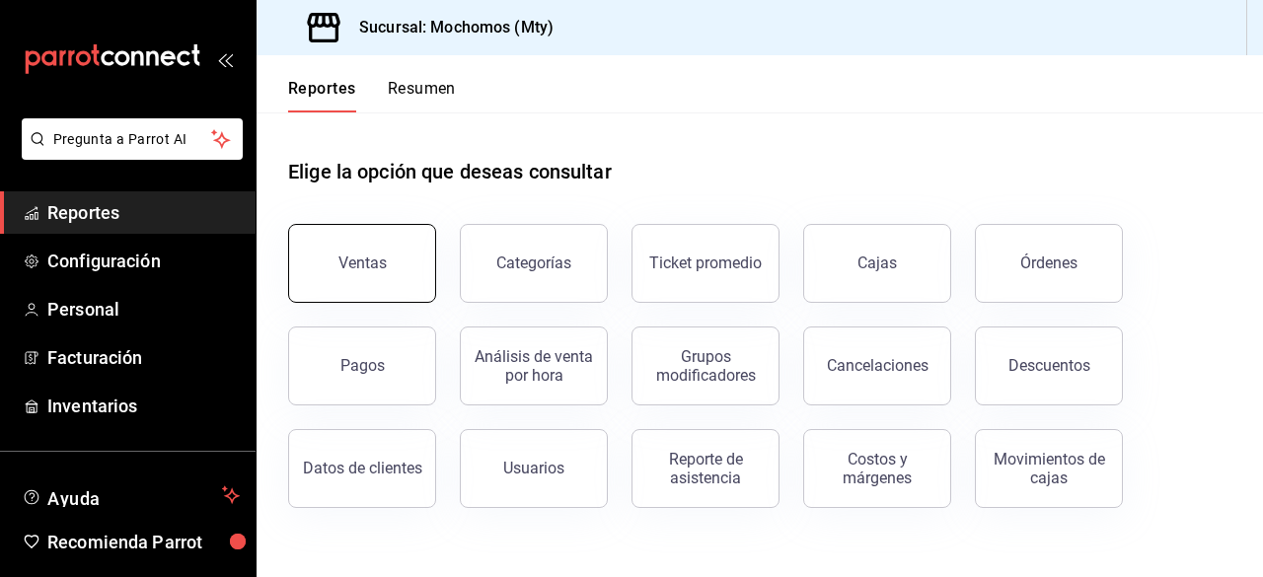
click at [359, 269] on div "Ventas" at bounding box center [362, 263] width 48 height 19
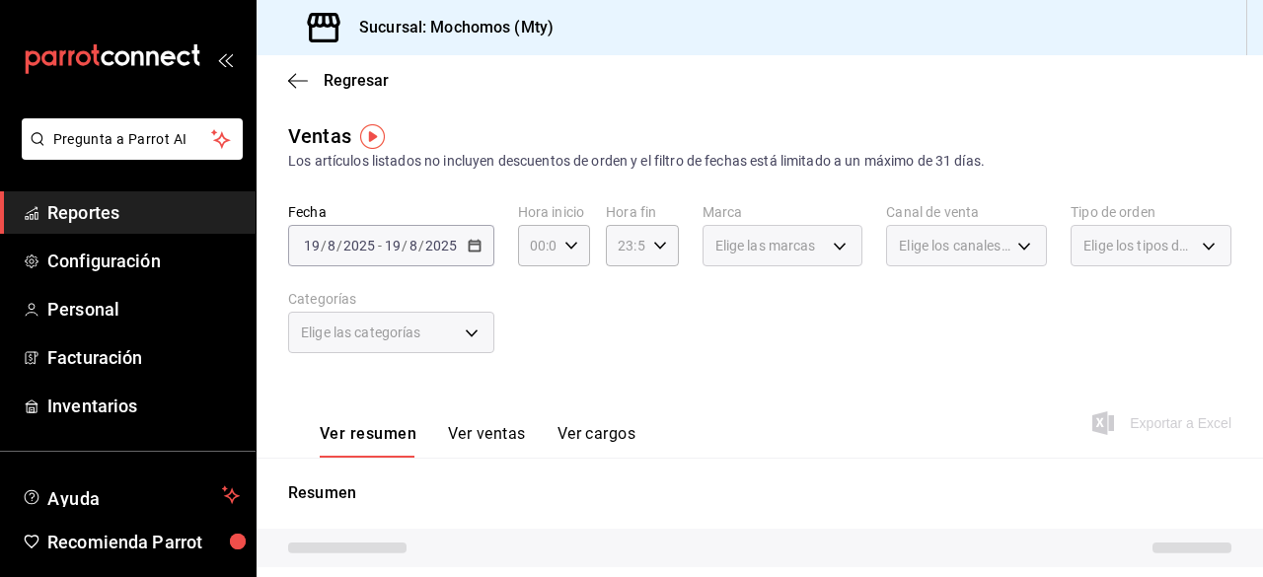
click at [458, 243] on div "[DATE] [DATE] - [DATE] [DATE]" at bounding box center [391, 245] width 206 height 41
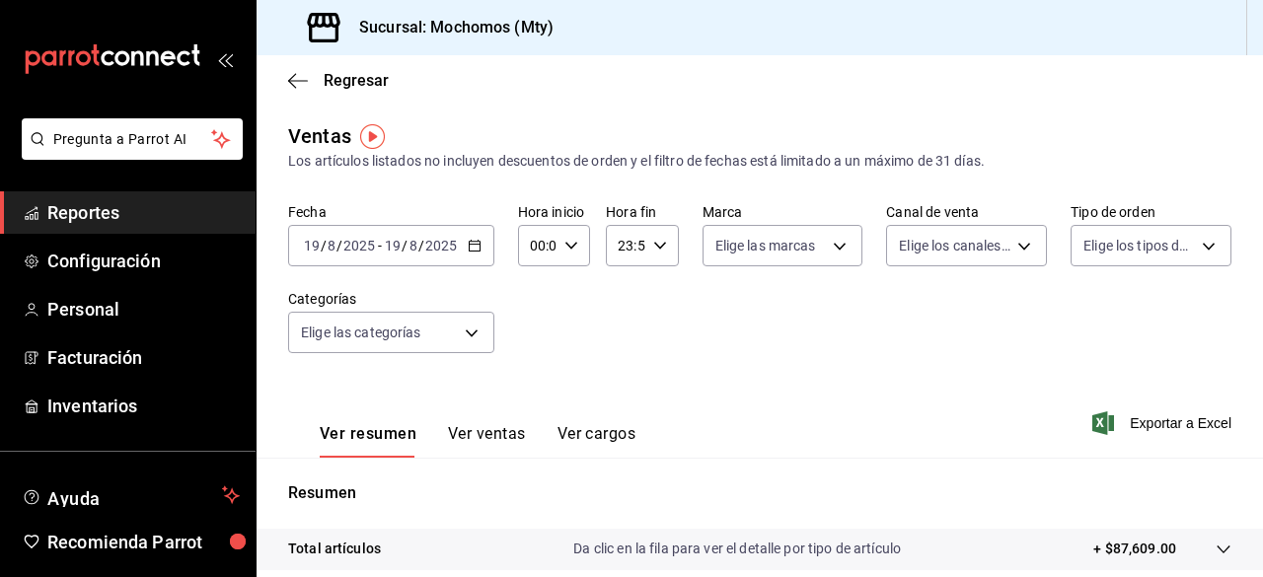
click at [472, 246] on icon "button" at bounding box center [475, 246] width 14 height 14
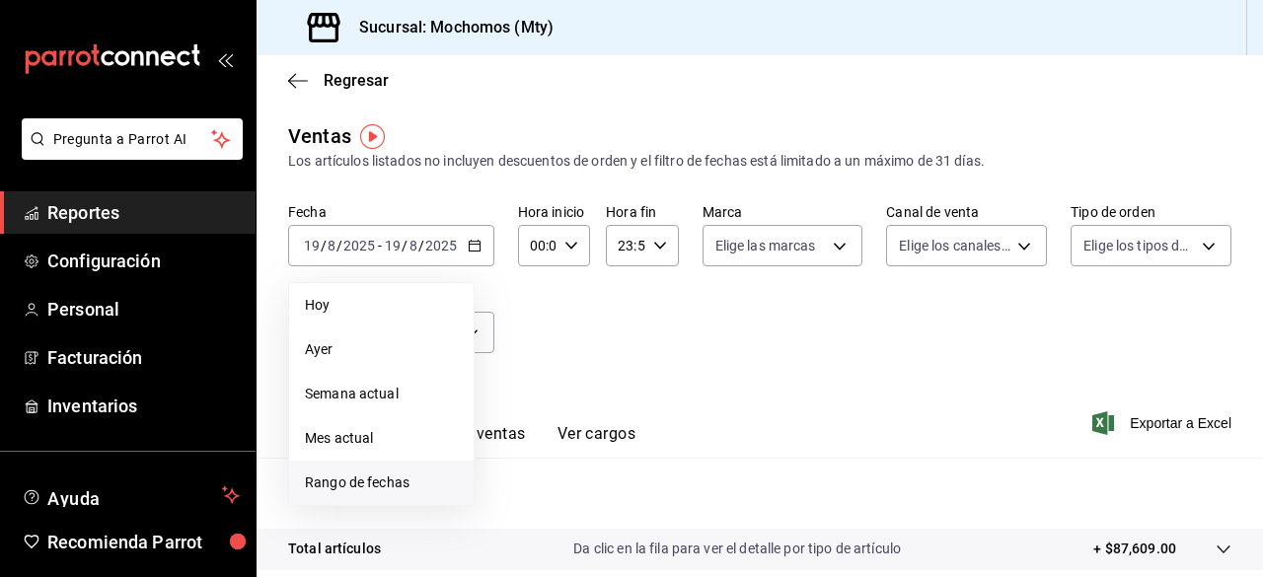
click at [385, 479] on span "Rango de fechas" at bounding box center [381, 483] width 153 height 21
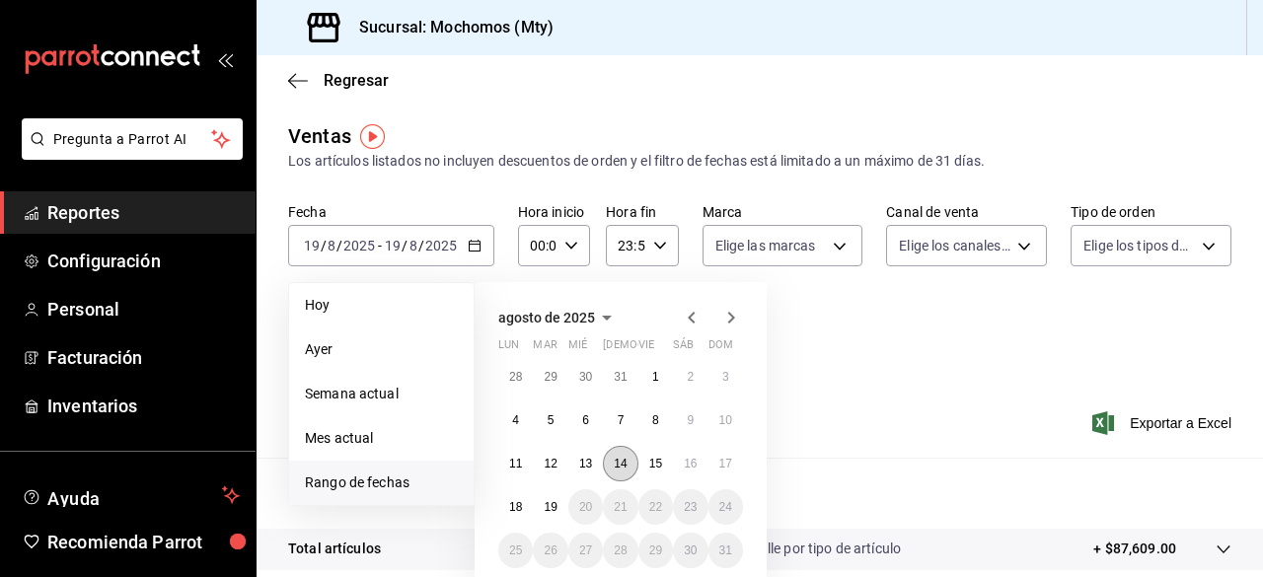
click at [621, 458] on abbr "14" at bounding box center [620, 464] width 13 height 14
click at [651, 463] on abbr "15" at bounding box center [655, 464] width 13 height 14
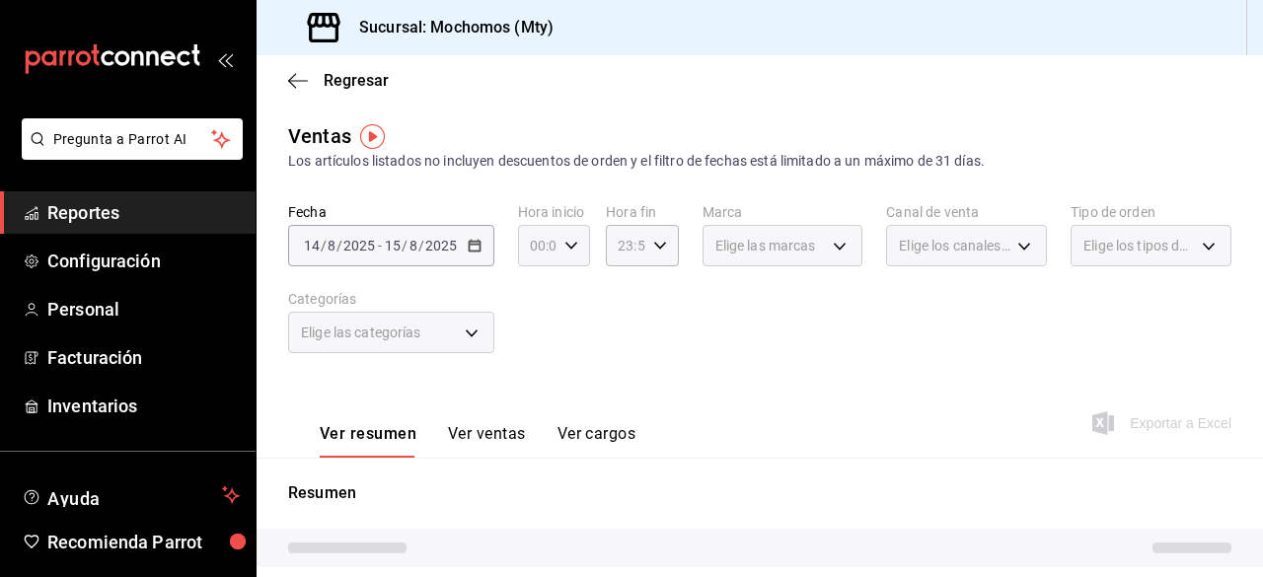
click at [565, 254] on div "00:00 Hora inicio" at bounding box center [554, 245] width 72 height 41
click at [535, 393] on span "02" at bounding box center [534, 391] width 4 height 16
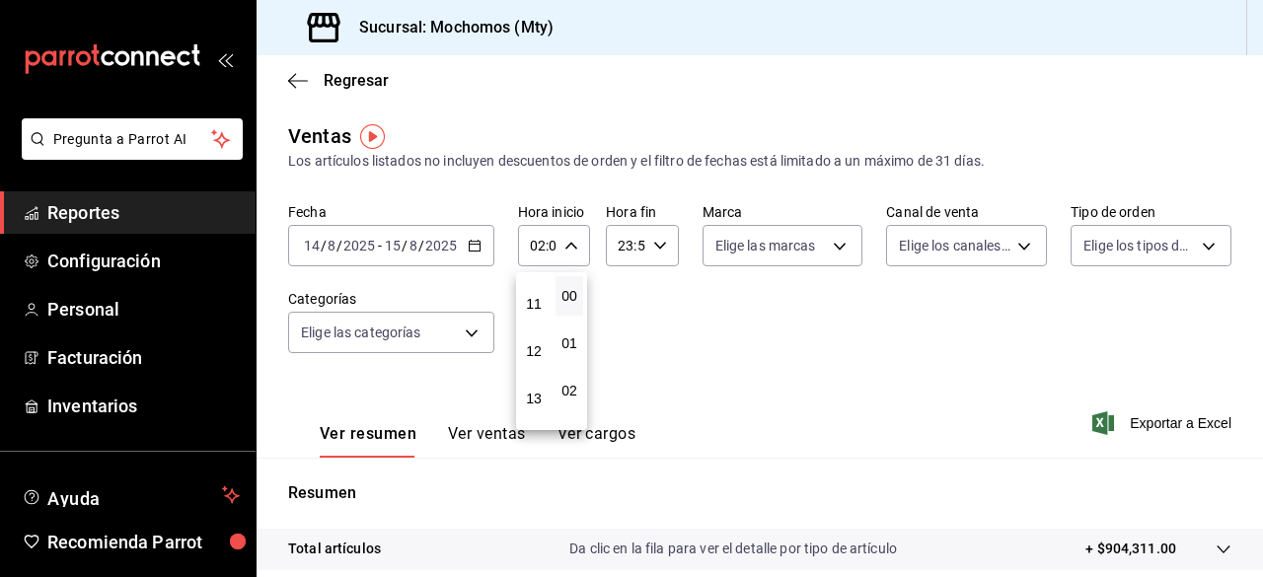
scroll to position [474, 0]
click at [535, 393] on span "12" at bounding box center [534, 391] width 4 height 16
click at [832, 252] on div at bounding box center [631, 288] width 1263 height 577
click at [832, 252] on body "Pregunta a Parrot AI Reportes Configuración Personal Facturación Inventarios Ay…" at bounding box center [631, 288] width 1263 height 577
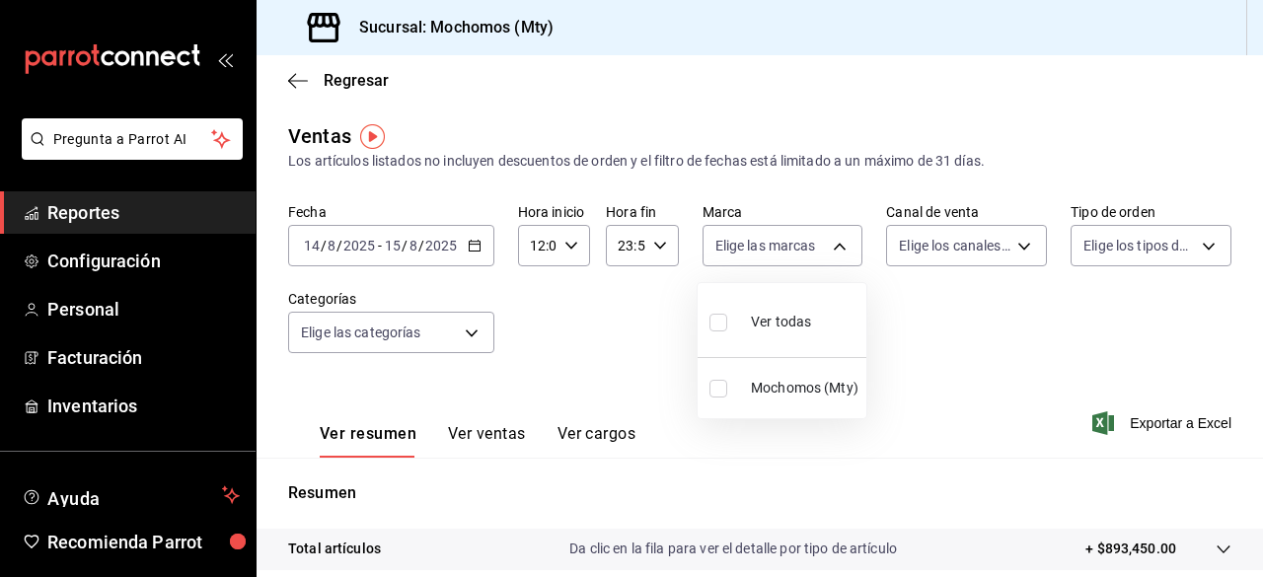
click at [714, 329] on input "checkbox" at bounding box center [718, 323] width 18 height 18
click at [1013, 242] on div at bounding box center [631, 288] width 1263 height 577
click at [1013, 242] on body "Pregunta a Parrot AI Reportes Configuración Personal Facturación Inventarios Ay…" at bounding box center [631, 288] width 1263 height 577
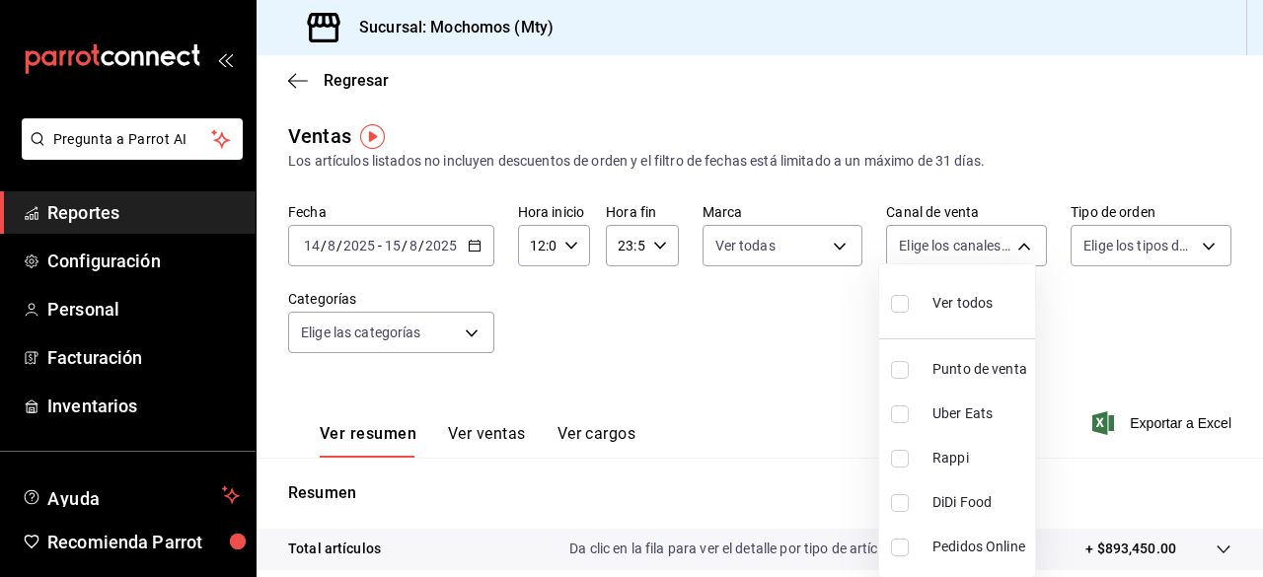
click at [897, 303] on input "checkbox" at bounding box center [900, 304] width 18 height 18
click at [1192, 243] on div at bounding box center [631, 288] width 1263 height 577
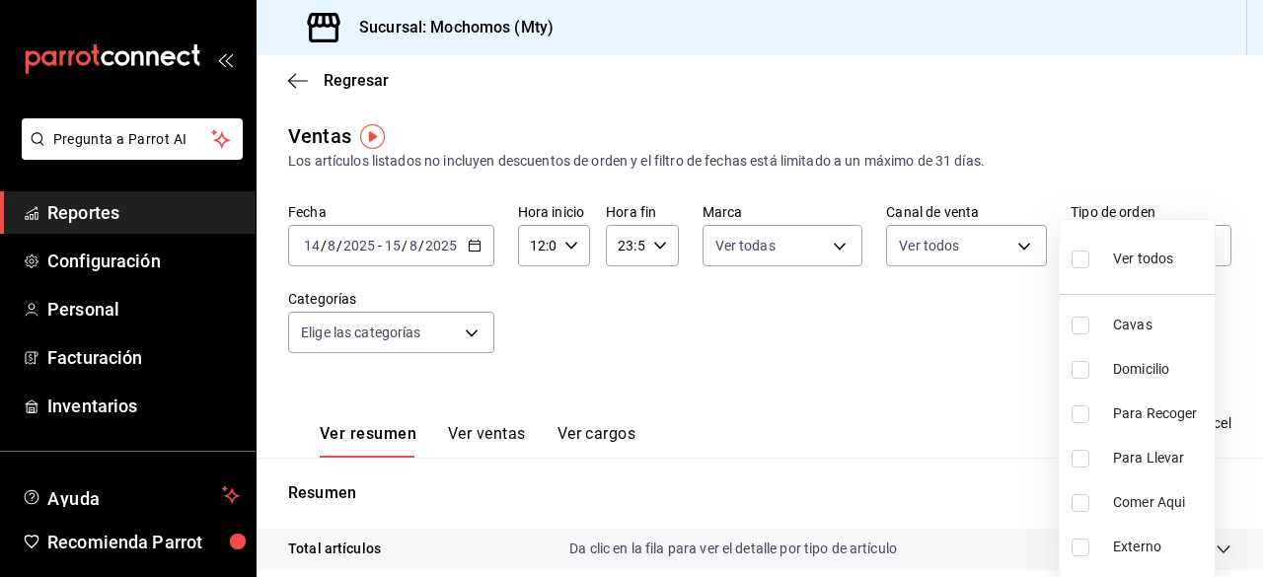
click at [1192, 243] on body "Pregunta a Parrot AI Reportes Configuración Personal Facturación Inventarios Ay…" at bounding box center [631, 288] width 1263 height 577
click at [1079, 257] on input "checkbox" at bounding box center [1080, 260] width 18 height 18
click at [470, 344] on div at bounding box center [631, 288] width 1263 height 577
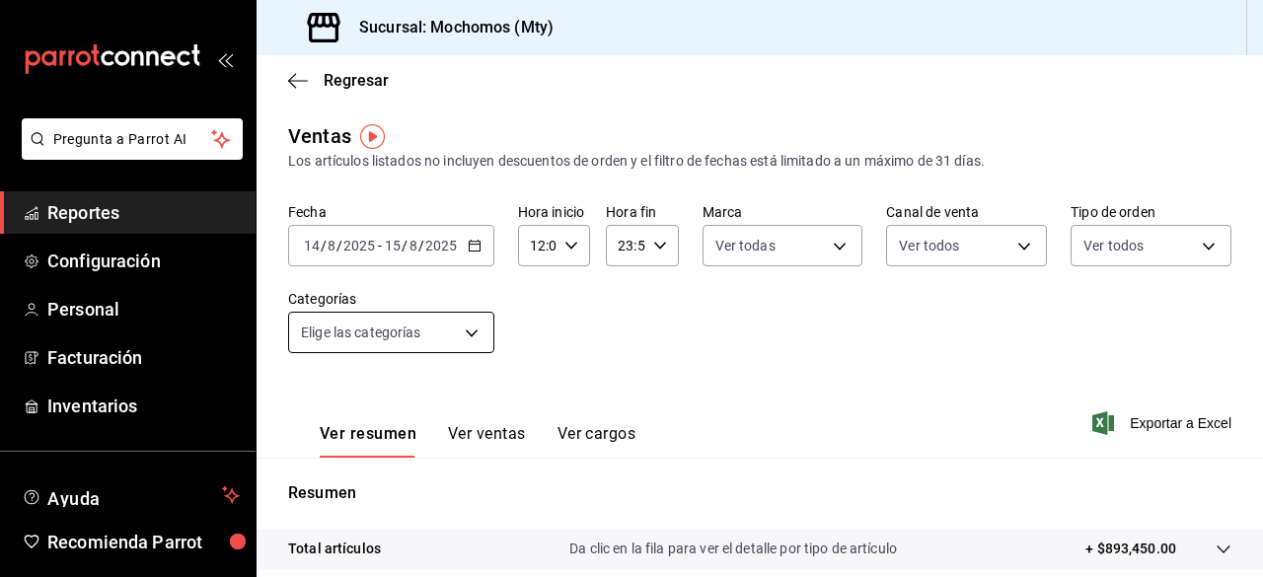
click at [468, 334] on body "Pregunta a Parrot AI Reportes Configuración Personal Facturación Inventarios Ay…" at bounding box center [631, 288] width 1263 height 577
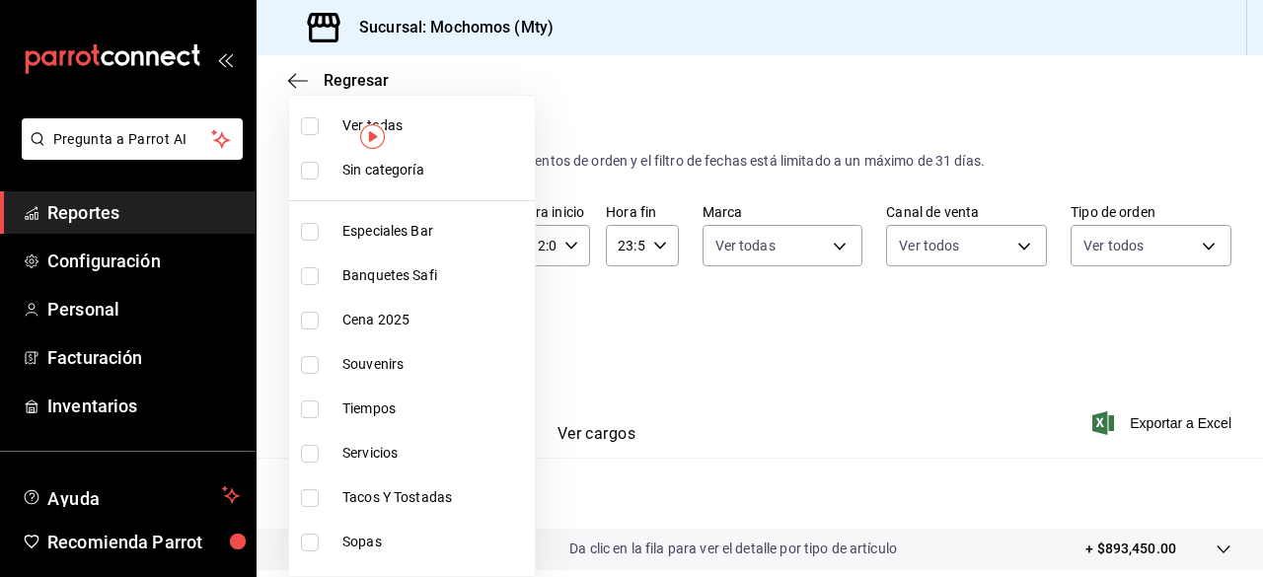
click at [304, 120] on input "checkbox" at bounding box center [310, 126] width 18 height 18
click at [1133, 60] on div at bounding box center [631, 288] width 1263 height 577
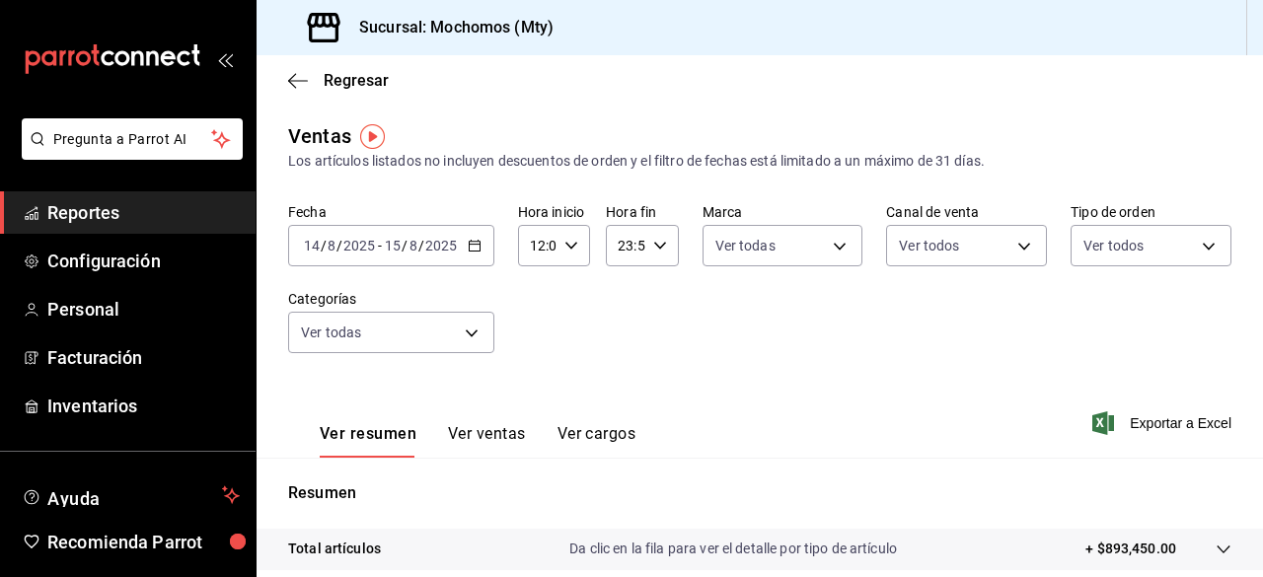
click at [1133, 60] on div at bounding box center [631, 288] width 1263 height 577
click at [1106, 423] on span "Exportar a Excel" at bounding box center [1163, 423] width 135 height 24
click at [304, 79] on icon "button" at bounding box center [298, 81] width 20 height 18
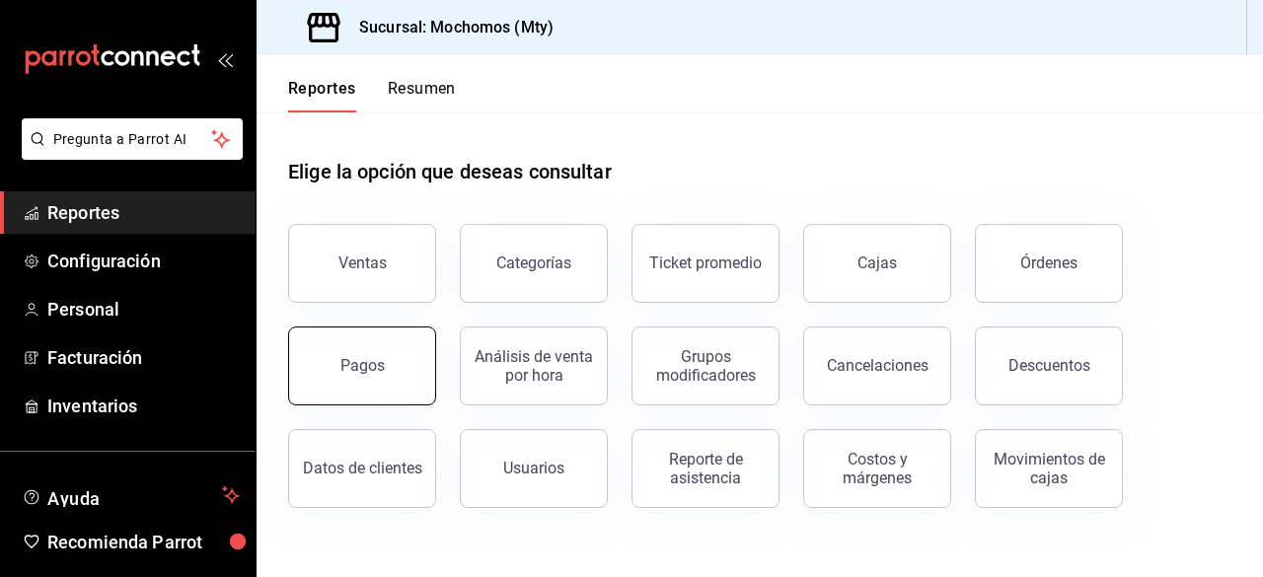
click at [356, 368] on div "Pagos" at bounding box center [362, 365] width 44 height 19
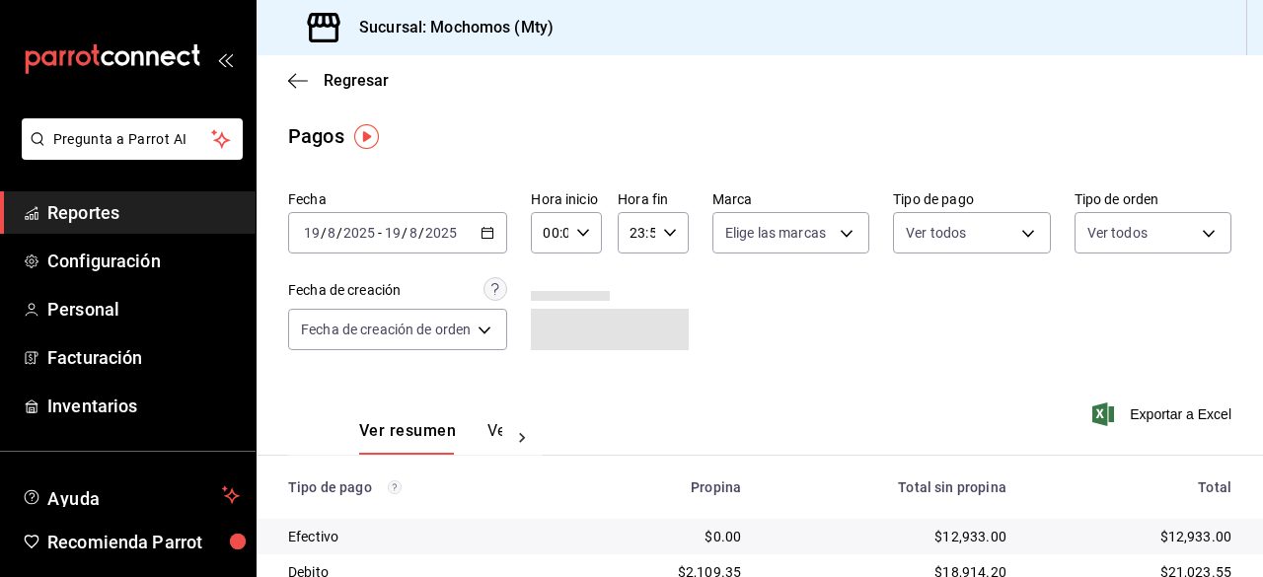
click at [485, 239] on \(Stroke\) "button" at bounding box center [487, 233] width 12 height 11
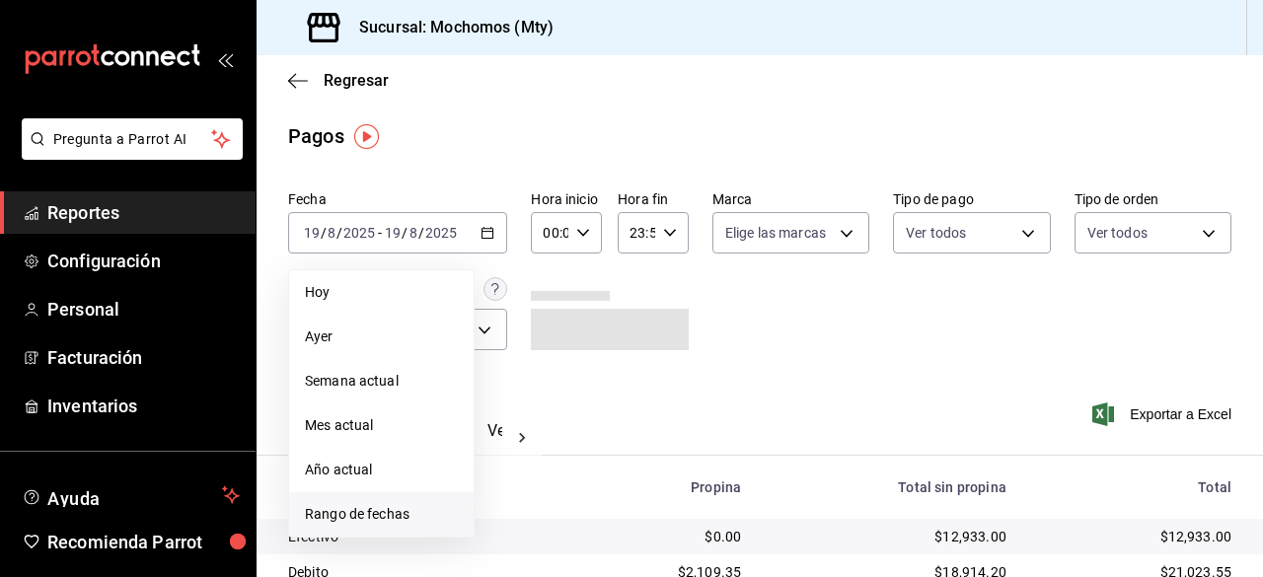
click at [360, 515] on span "Rango de fechas" at bounding box center [381, 514] width 153 height 21
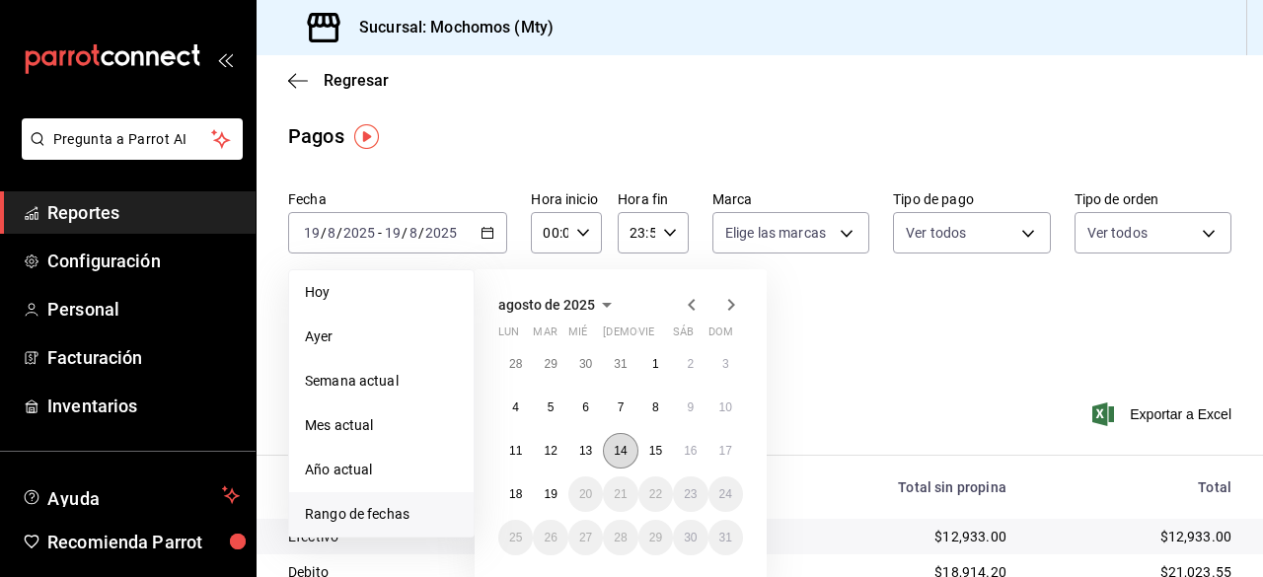
click at [612, 445] on button "14" at bounding box center [620, 451] width 35 height 36
click at [661, 447] on abbr "15" at bounding box center [655, 451] width 13 height 14
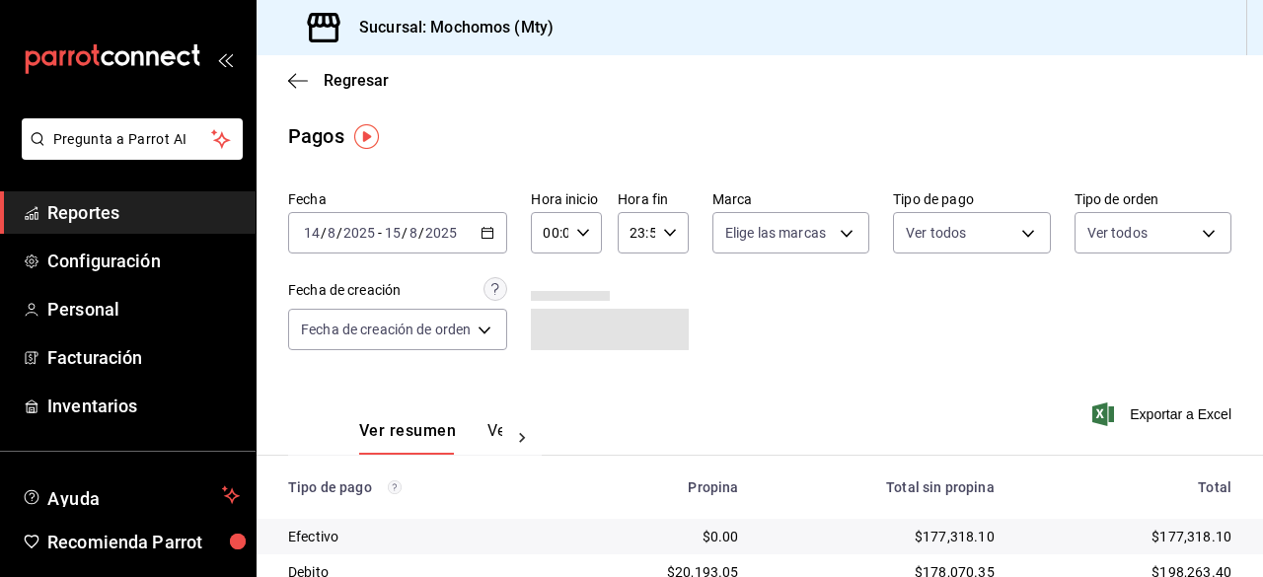
click at [588, 229] on icon "button" at bounding box center [583, 233] width 14 height 14
click at [553, 367] on button "02" at bounding box center [550, 377] width 27 height 39
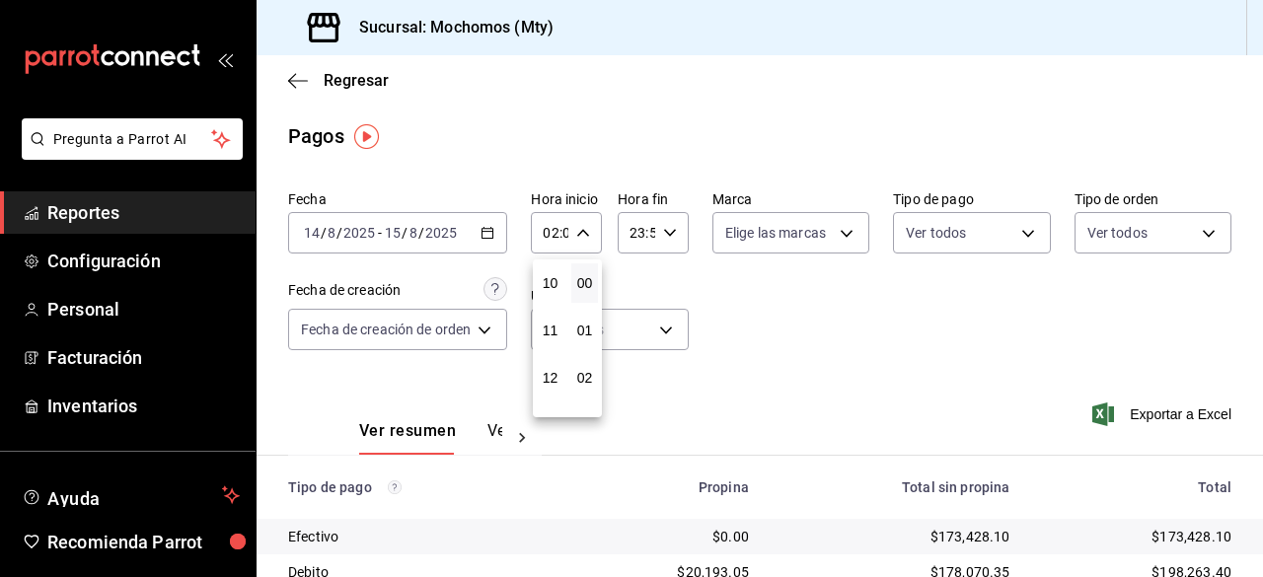
scroll to position [513, 0]
click at [553, 367] on button "13" at bounding box center [550, 385] width 27 height 39
click at [835, 232] on div at bounding box center [631, 288] width 1263 height 577
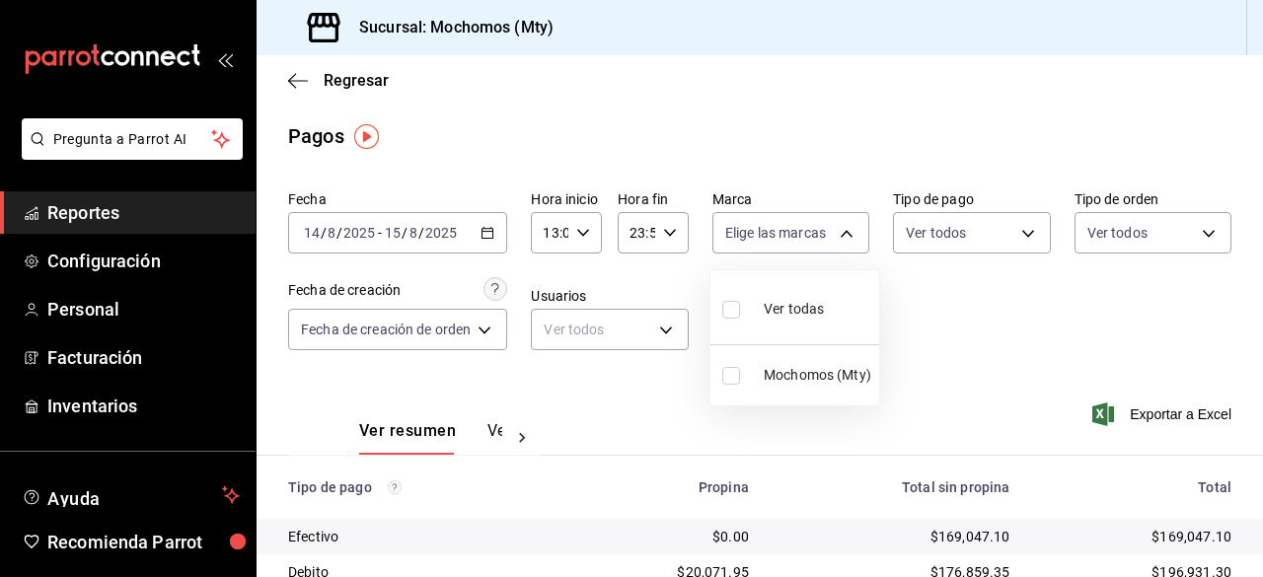
click at [835, 232] on body "Pregunta a Parrot AI Reportes Configuración Personal Facturación Inventarios Ay…" at bounding box center [631, 288] width 1263 height 577
click at [732, 310] on input "checkbox" at bounding box center [731, 310] width 18 height 18
click at [1020, 231] on div at bounding box center [631, 288] width 1263 height 577
click at [1020, 231] on body "Pregunta a Parrot AI Reportes Configuración Personal Facturación Inventarios Ay…" at bounding box center [631, 288] width 1263 height 577
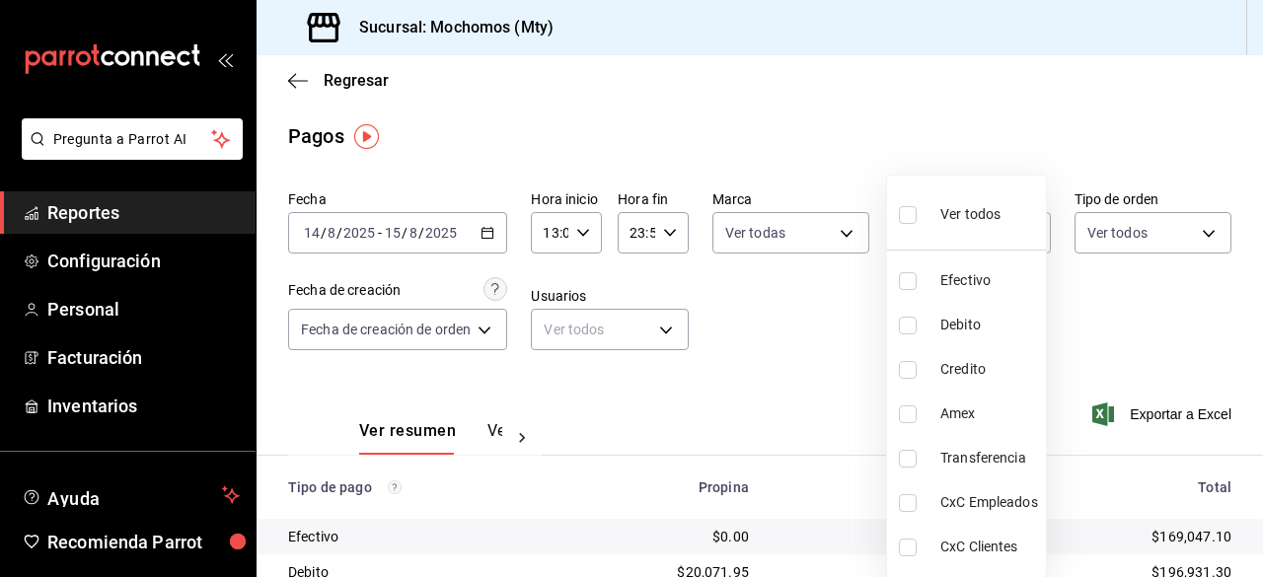
click at [903, 206] on input "checkbox" at bounding box center [908, 215] width 18 height 18
click at [1198, 226] on div at bounding box center [631, 288] width 1263 height 577
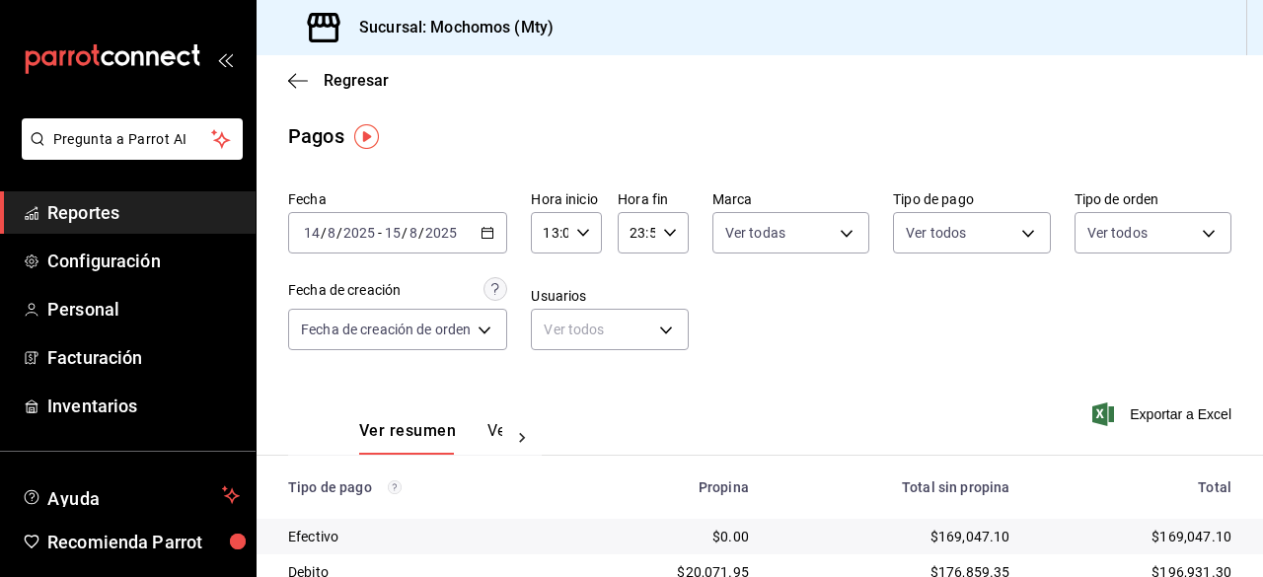
click at [1198, 226] on body "Pregunta a Parrot AI Reportes Configuración Personal Facturación Inventarios Ay…" at bounding box center [631, 288] width 1263 height 577
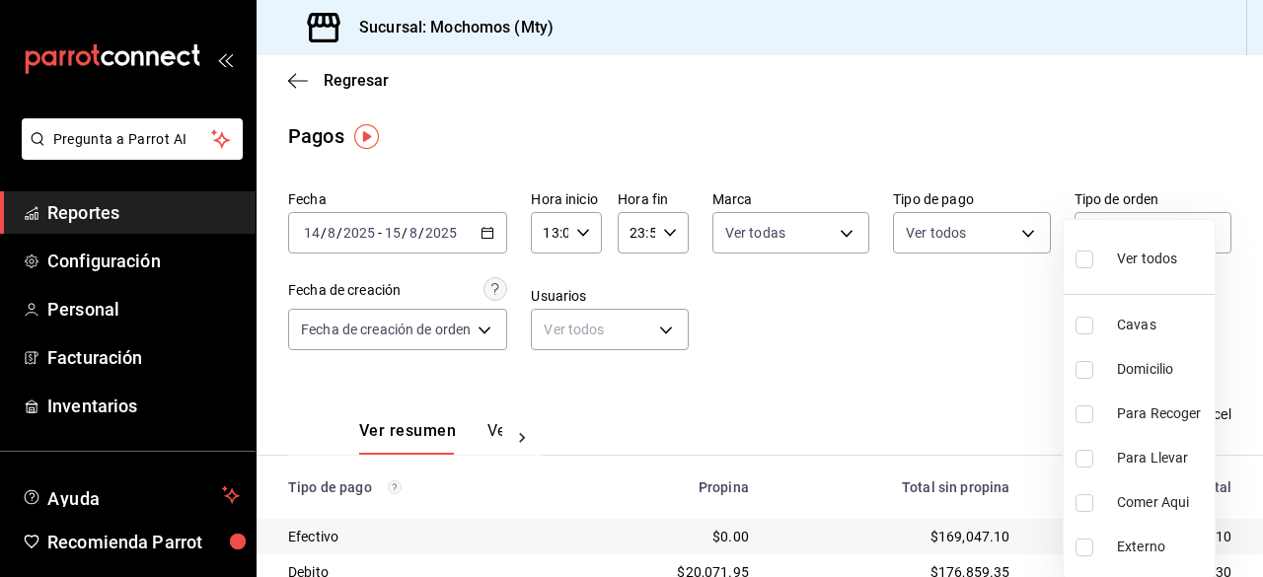
click at [1083, 259] on input "checkbox" at bounding box center [1084, 260] width 18 height 18
click at [487, 331] on div at bounding box center [631, 288] width 1263 height 577
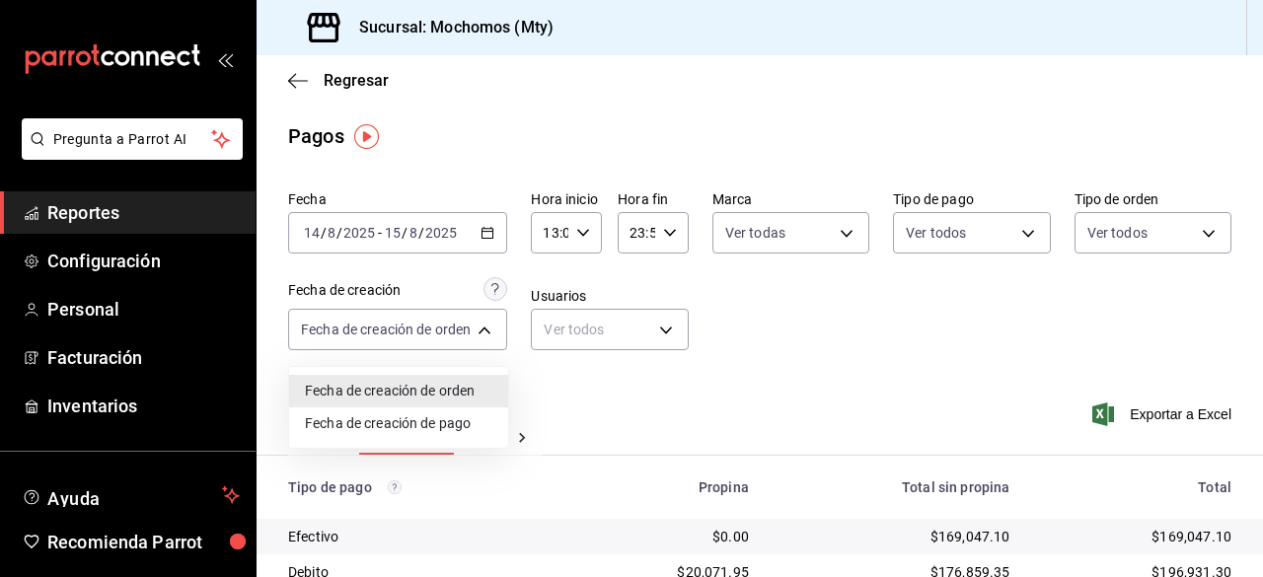
click at [487, 331] on body "Pregunta a Parrot AI Reportes Configuración Personal Facturación Inventarios Ay…" at bounding box center [631, 288] width 1263 height 577
click at [487, 331] on div at bounding box center [631, 288] width 1263 height 577
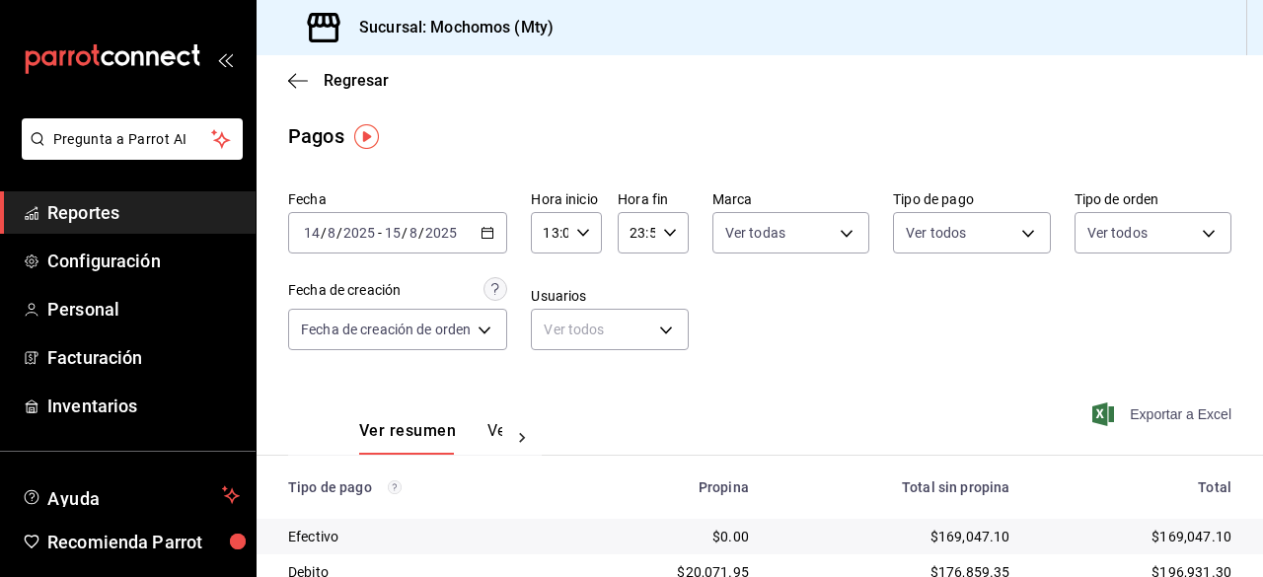
click at [1122, 413] on span "Exportar a Excel" at bounding box center [1163, 415] width 135 height 24
click at [294, 77] on icon "button" at bounding box center [298, 81] width 20 height 18
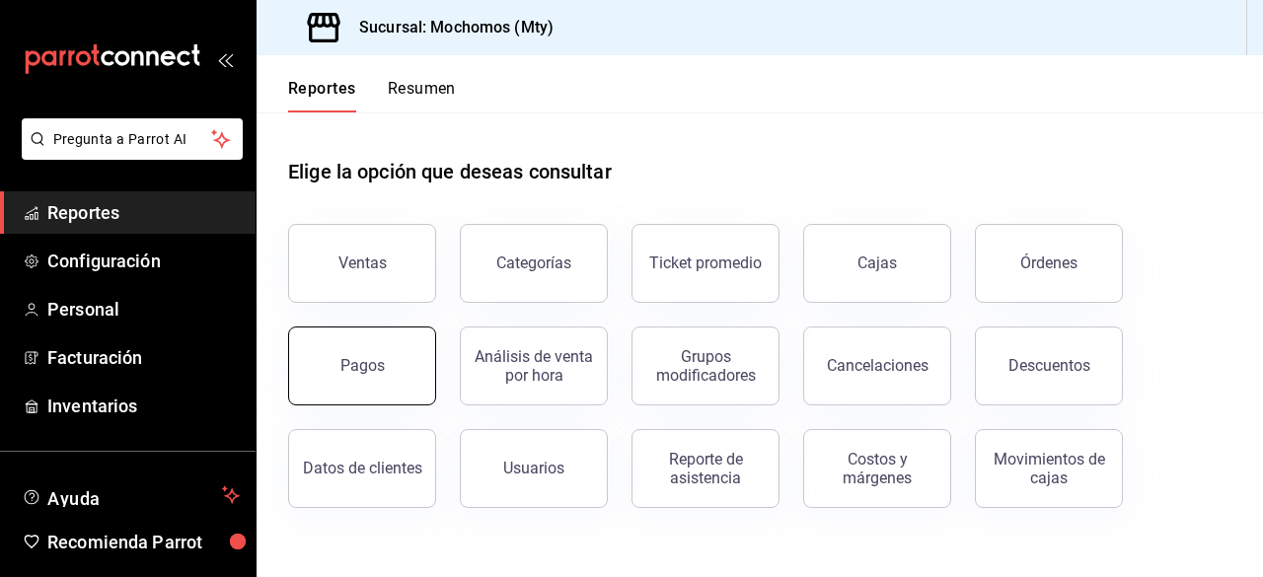
click at [305, 359] on button "Pagos" at bounding box center [362, 366] width 148 height 79
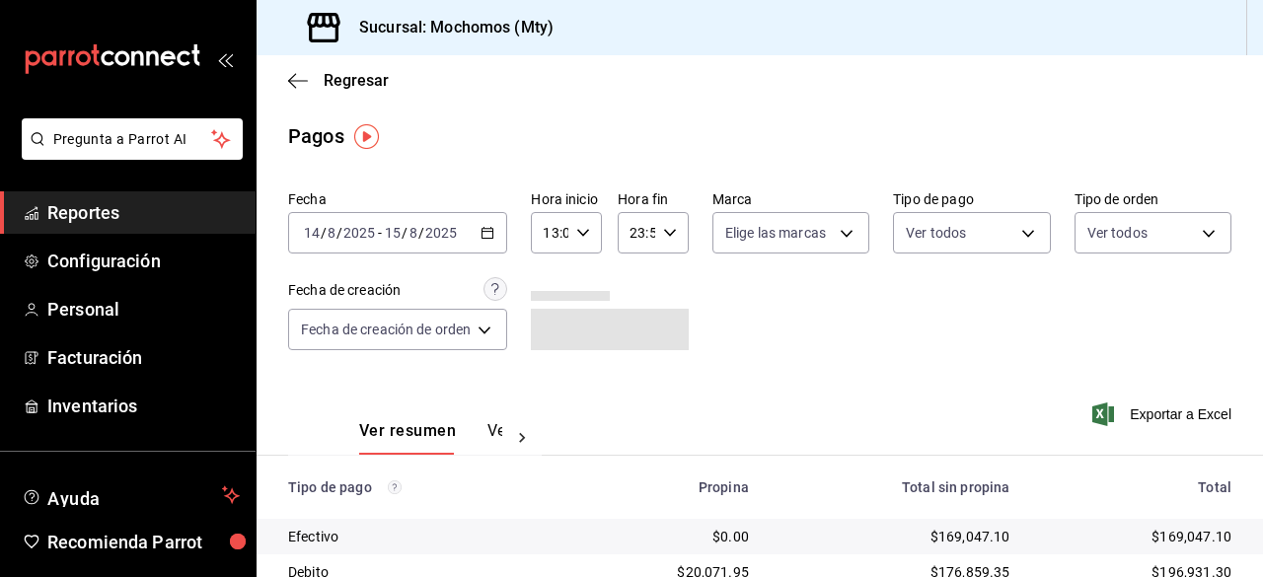
click at [491, 230] on icon "button" at bounding box center [487, 233] width 14 height 14
click at [783, 279] on div "Fecha [DATE] [DATE] - [DATE] [DATE] Hora inicio 13:00 Hora inicio Hora fin 23:5…" at bounding box center [759, 278] width 943 height 191
click at [837, 226] on body "Pregunta a Parrot AI Reportes Configuración Personal Facturación Inventarios Ay…" at bounding box center [631, 288] width 1263 height 577
click at [736, 306] on input "checkbox" at bounding box center [731, 310] width 18 height 18
click at [1018, 238] on div at bounding box center [631, 288] width 1263 height 577
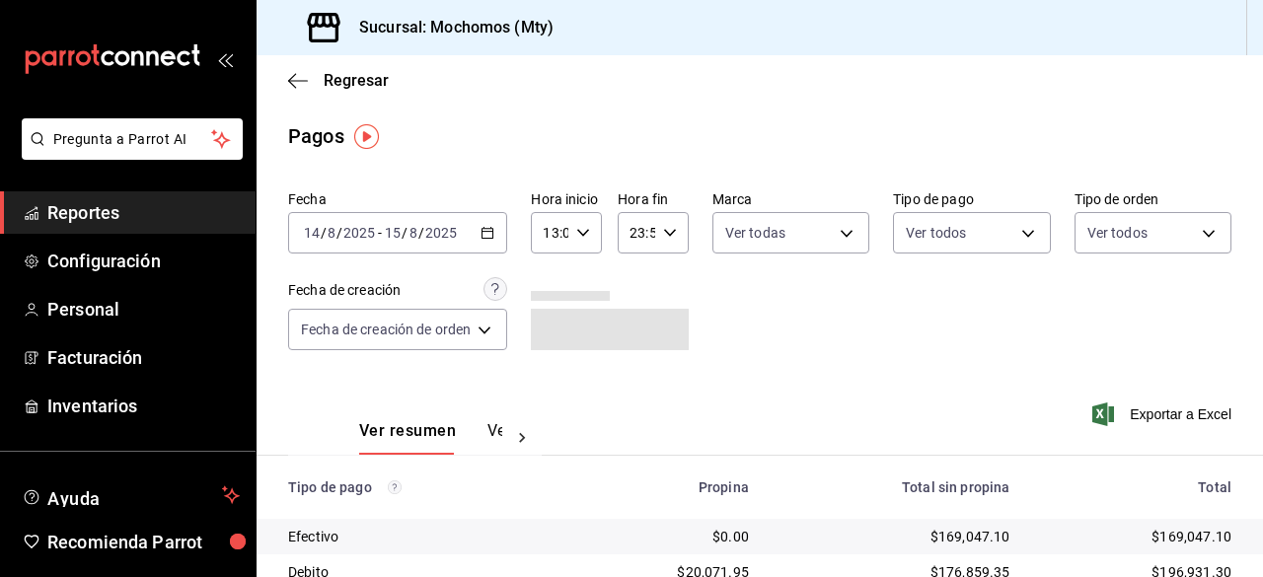
click at [1018, 238] on body "Pregunta a Parrot AI Reportes Configuración Personal Facturación Inventarios Ay…" at bounding box center [631, 288] width 1263 height 577
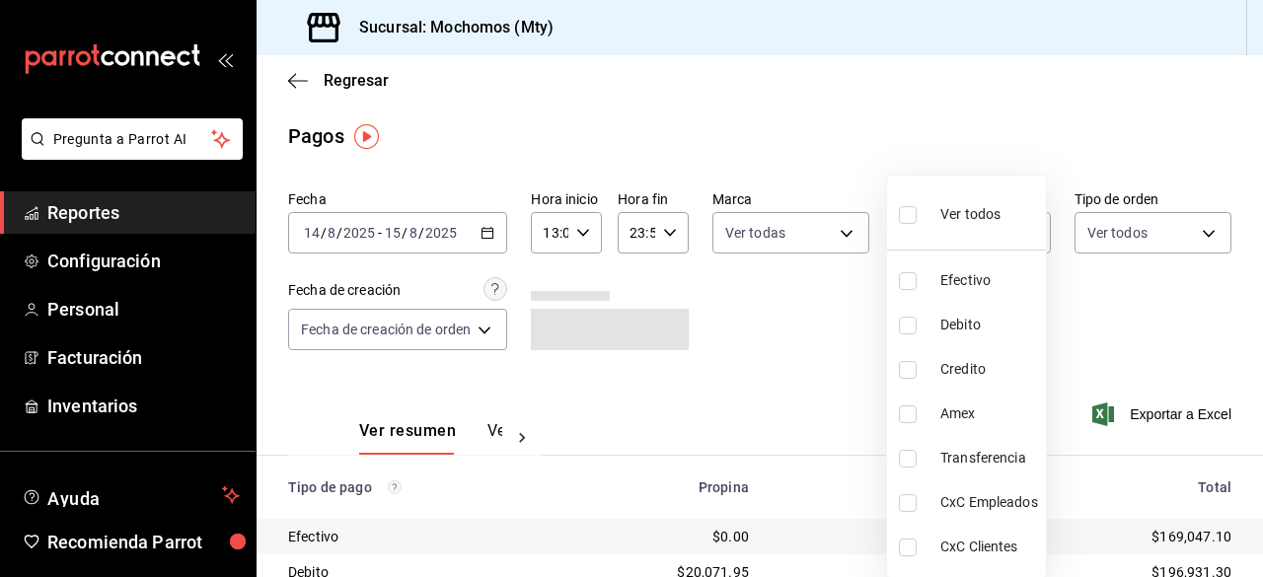
click at [905, 208] on input "checkbox" at bounding box center [908, 215] width 18 height 18
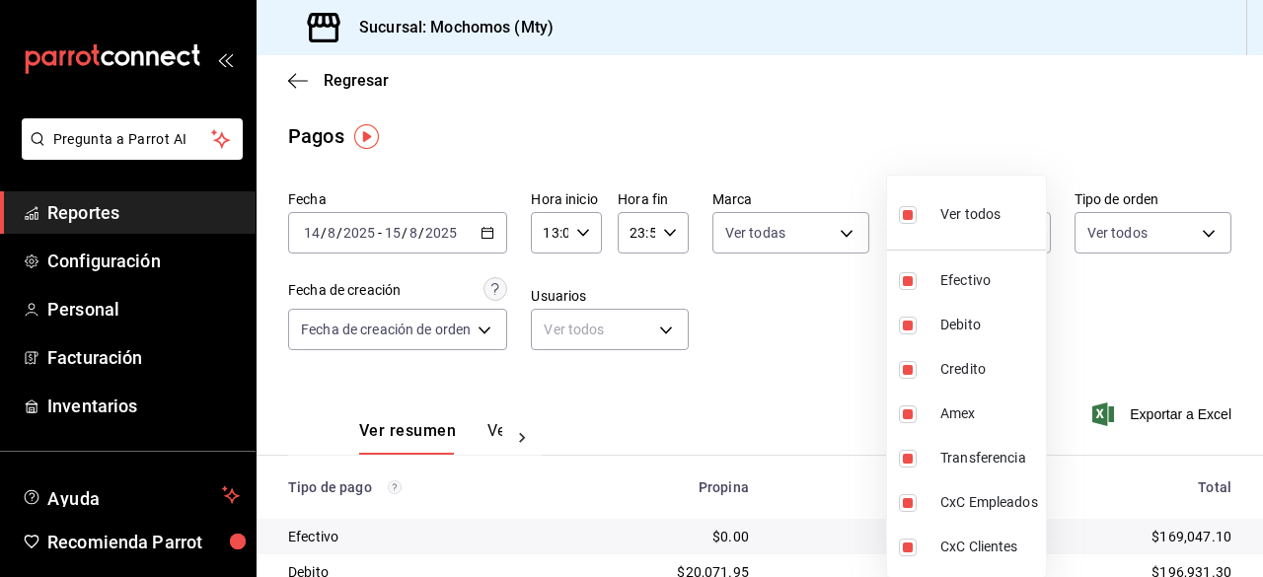
click at [1184, 237] on div at bounding box center [631, 288] width 1263 height 577
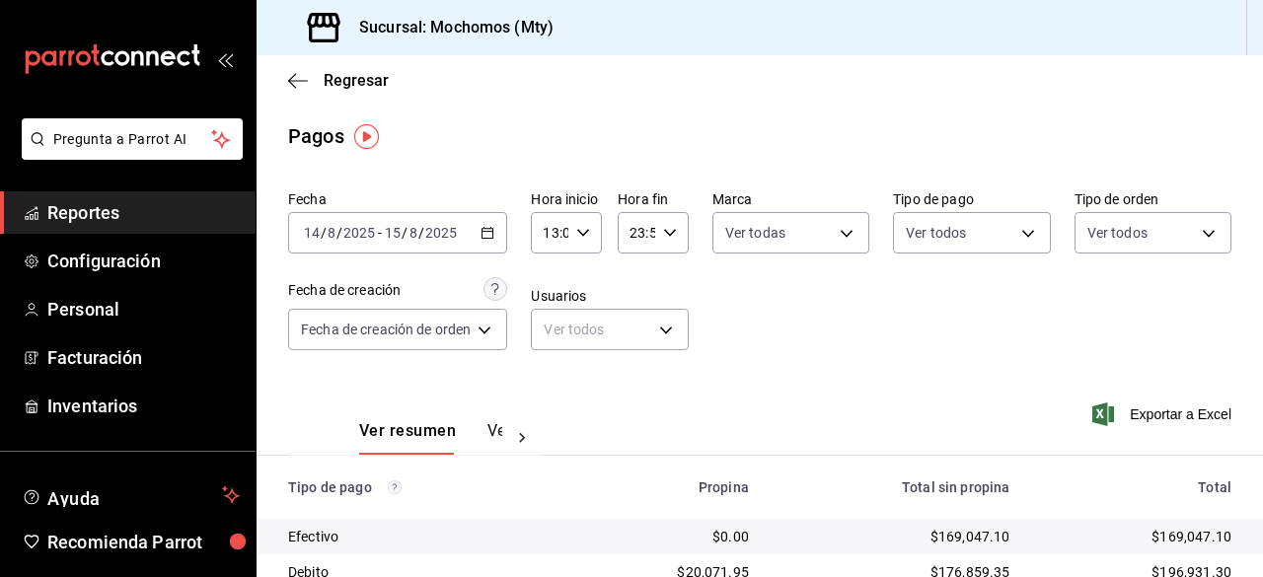
click at [1184, 237] on body "Pregunta a Parrot AI Reportes Configuración Personal Facturación Inventarios Ay…" at bounding box center [631, 288] width 1263 height 577
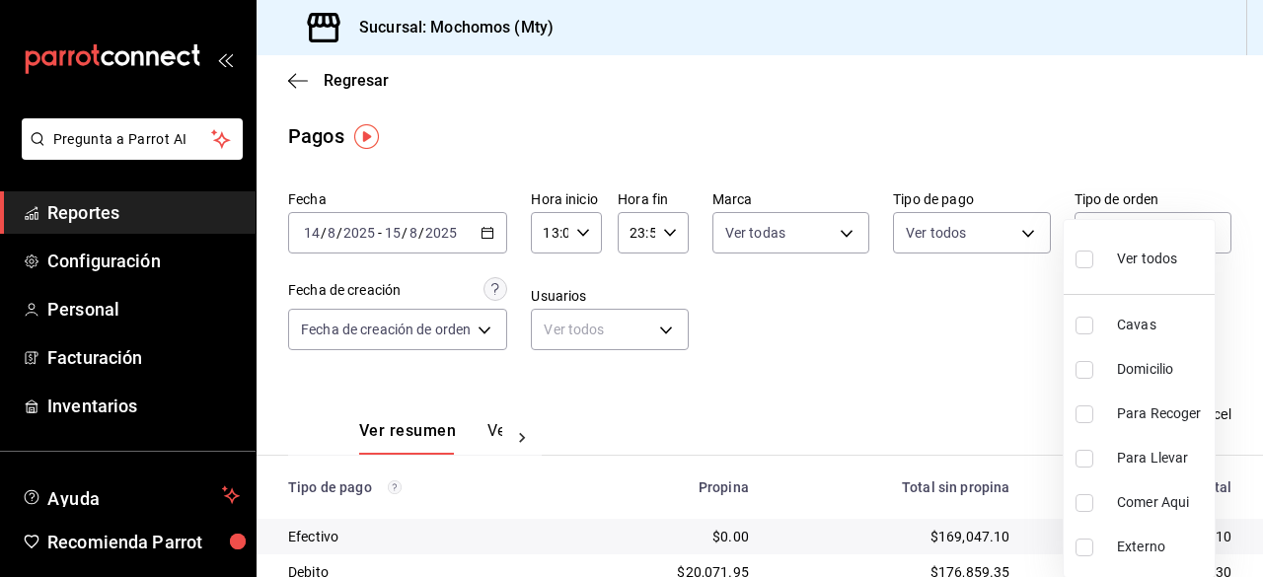
click at [1077, 258] on input "checkbox" at bounding box center [1084, 260] width 18 height 18
click at [879, 402] on div at bounding box center [631, 288] width 1263 height 577
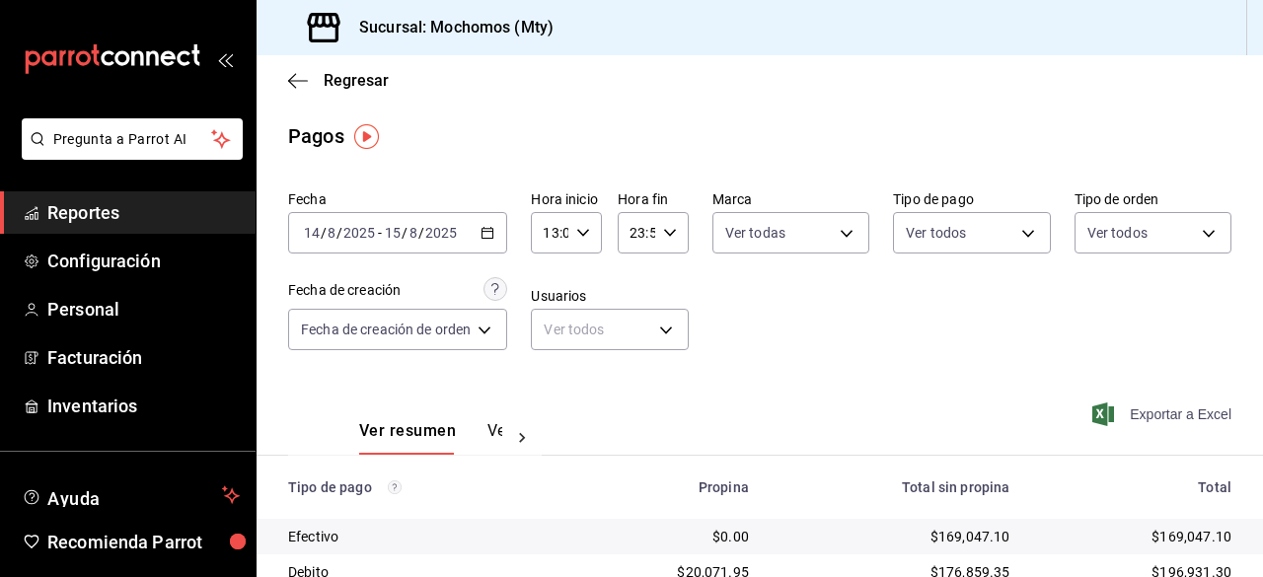
click at [1125, 403] on span "Exportar a Excel" at bounding box center [1163, 415] width 135 height 24
click at [290, 78] on icon "button" at bounding box center [292, 80] width 8 height 15
